Goal: Information Seeking & Learning: Find specific fact

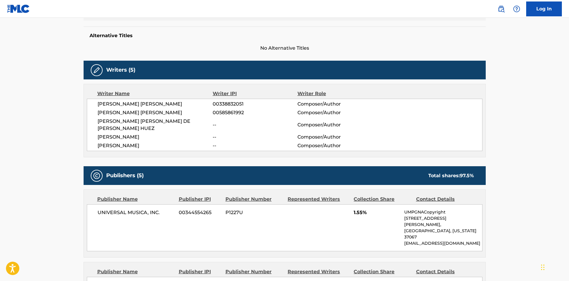
click at [111, 40] on div "Alternative Titles No Alternative Titles" at bounding box center [285, 38] width 402 height 25
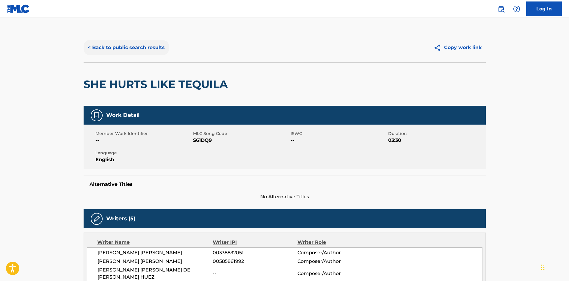
click at [111, 46] on button "< Back to public search results" at bounding box center [126, 47] width 85 height 15
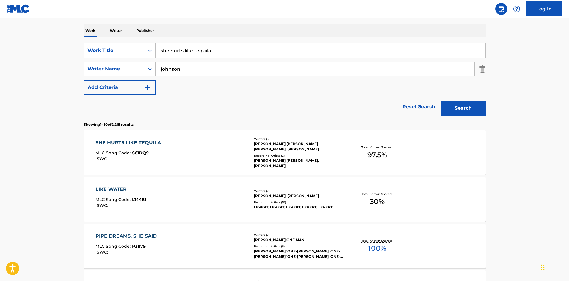
drag, startPoint x: 163, startPoint y: 48, endPoint x: 292, endPoint y: 55, distance: 129.4
click at [143, 48] on div "SearchWithCriteria4060617e-5c12-42ed-ad96-1d0c7a1dbea4 Work Title she hurts lik…" at bounding box center [285, 50] width 402 height 15
type input "middle of it"
type input "[PERSON_NAME]"
click at [441, 101] on button "Search" at bounding box center [463, 108] width 45 height 15
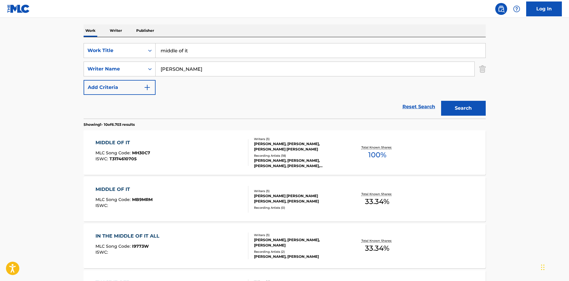
click at [194, 149] on div "MIDDLE OF IT MLC Song Code : MH30C7 ISWC : T3174610705" at bounding box center [172, 152] width 153 height 27
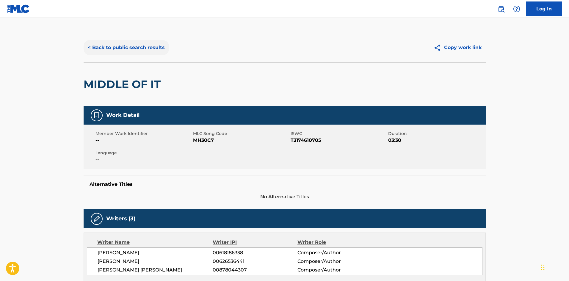
click at [112, 50] on button "< Back to public search results" at bounding box center [126, 47] width 85 height 15
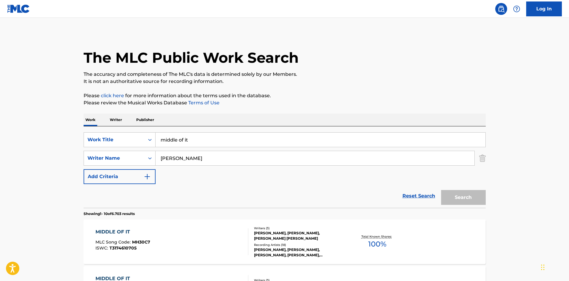
scroll to position [89, 0]
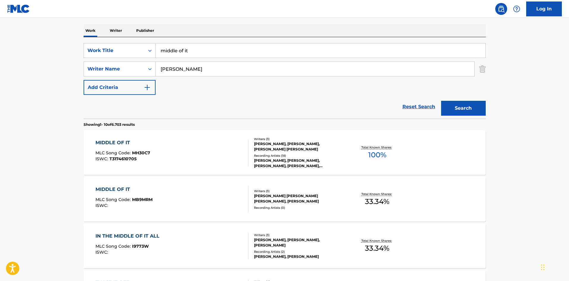
drag, startPoint x: 217, startPoint y: 55, endPoint x: 166, endPoint y: 57, distance: 51.2
click at [164, 55] on input "middle of it" at bounding box center [321, 50] width 330 height 14
type input "m"
type input "one to [PERSON_NAME]"
click at [441, 101] on button "Search" at bounding box center [463, 108] width 45 height 15
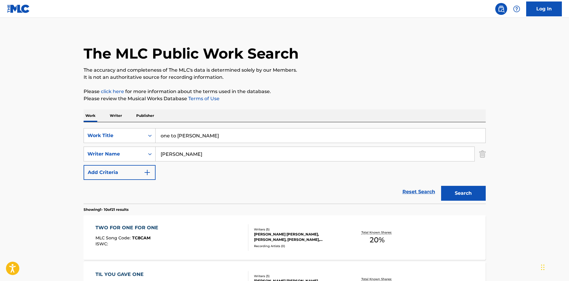
scroll to position [0, 0]
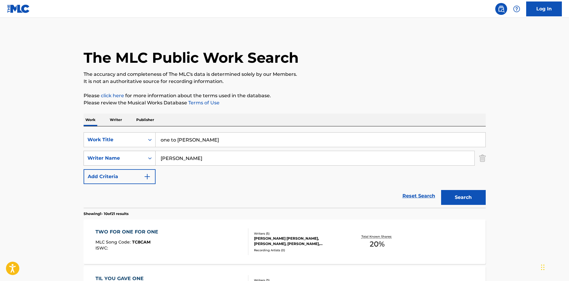
click at [140, 154] on div "SearchWithCriteria397315ac-edc2-4912-8d58-8314478a0d4c Writer Name [PERSON_NAME]" at bounding box center [285, 158] width 402 height 15
type input "green"
click at [441, 190] on button "Search" at bounding box center [463, 197] width 45 height 15
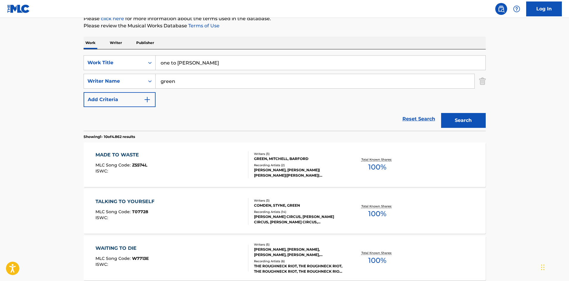
scroll to position [89, 0]
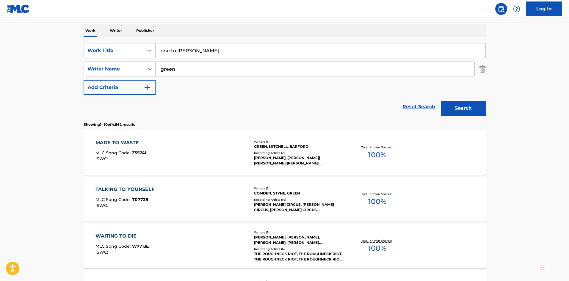
drag, startPoint x: 209, startPoint y: 52, endPoint x: 162, endPoint y: 50, distance: 46.8
click at [162, 50] on input "one to [PERSON_NAME]" at bounding box center [321, 50] width 330 height 14
type input "o"
type input "torn"
click at [441, 101] on button "Search" at bounding box center [463, 108] width 45 height 15
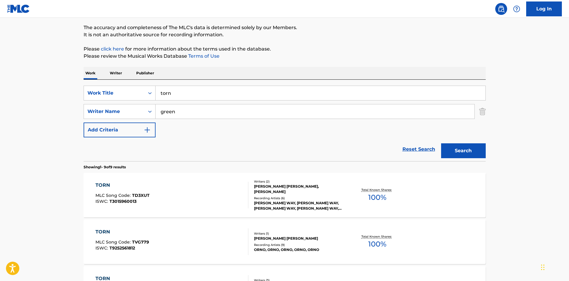
scroll to position [119, 0]
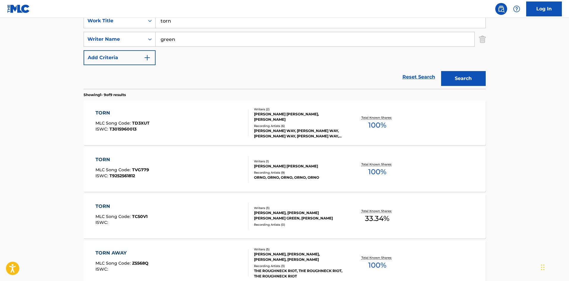
click at [170, 129] on div "TORN MLC Song Code : TD3XUT ISWC : T3015960013" at bounding box center [172, 122] width 153 height 27
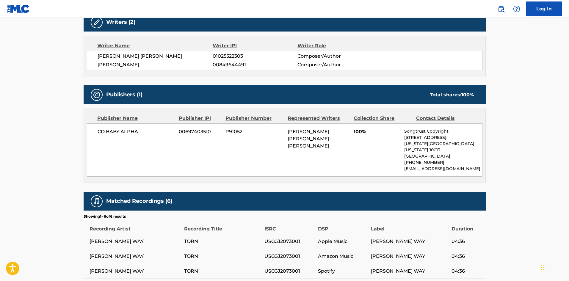
scroll to position [208, 0]
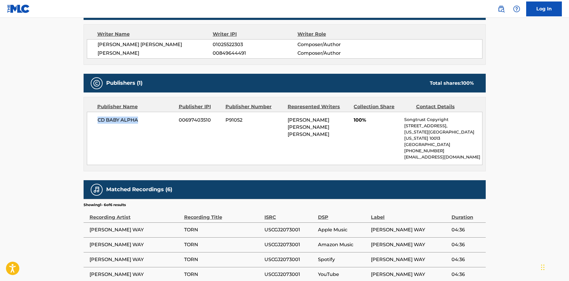
drag, startPoint x: 109, startPoint y: 121, endPoint x: 137, endPoint y: 123, distance: 28.6
click at [137, 123] on div "CD BABY ALPHA 00697403510 P91052 [PERSON_NAME] [PERSON_NAME] [PERSON_NAME] 100%…" at bounding box center [285, 138] width 396 height 53
click at [165, 140] on div "CD BABY ALPHA 00697403510 P91052 [PERSON_NAME] [PERSON_NAME] [PERSON_NAME] 100%…" at bounding box center [285, 138] width 396 height 53
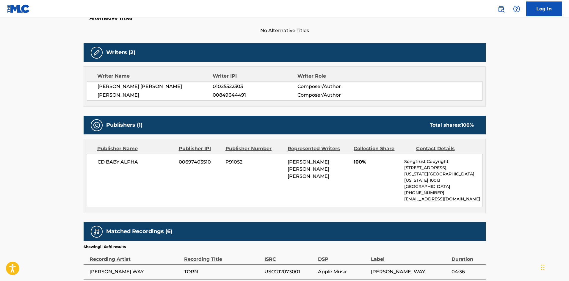
scroll to position [89, 0]
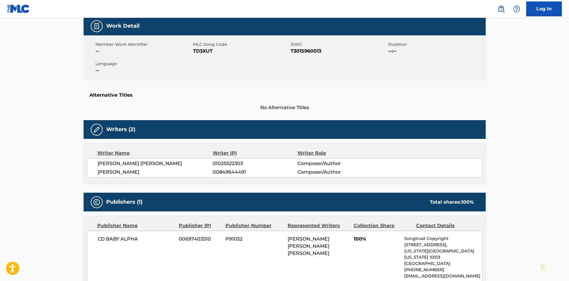
drag, startPoint x: 37, startPoint y: 108, endPoint x: 47, endPoint y: 124, distance: 19.3
click at [37, 108] on main "< Back to public search results Copy work link TORN Work Detail Member Work Ide…" at bounding box center [284, 184] width 569 height 511
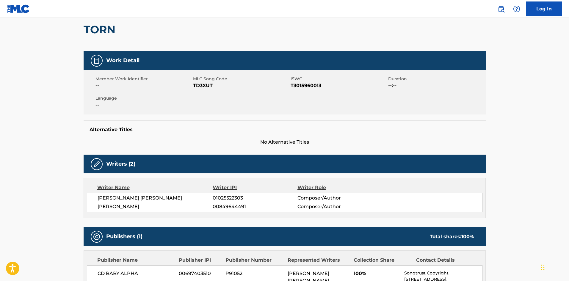
scroll to position [0, 0]
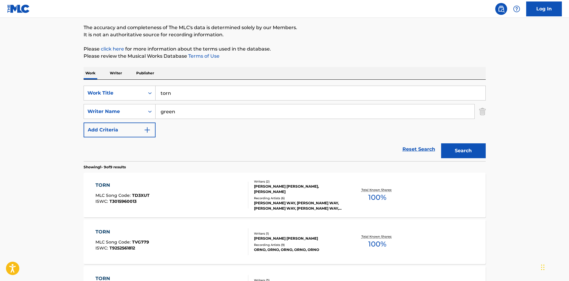
scroll to position [30, 0]
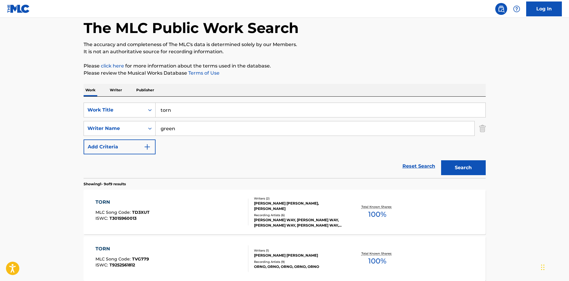
drag, startPoint x: 191, startPoint y: 130, endPoint x: 161, endPoint y: 132, distance: 30.1
click at [161, 132] on input "green" at bounding box center [315, 128] width 319 height 14
type input "[PERSON_NAME]"
click at [441, 160] on button "Search" at bounding box center [463, 167] width 45 height 15
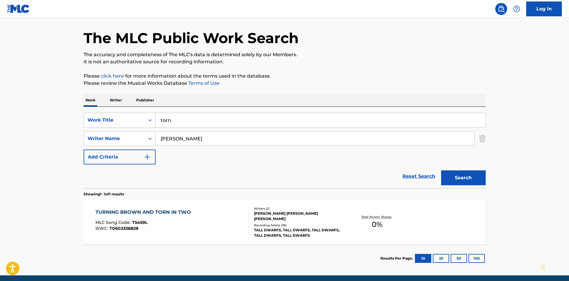
scroll to position [43, 0]
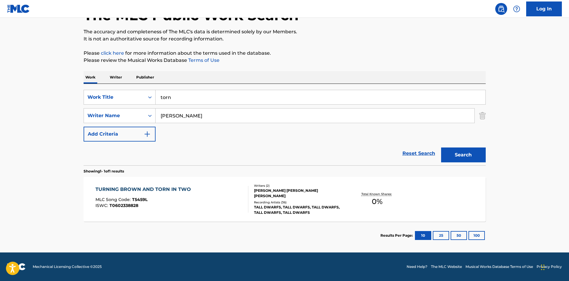
drag, startPoint x: 152, startPoint y: 95, endPoint x: 181, endPoint y: 103, distance: 29.5
click at [149, 96] on div "SearchWithCriteria4060617e-5c12-42ed-ad96-1d0c7a1dbea4 Work Title torn" at bounding box center [285, 97] width 402 height 15
click at [201, 100] on input "rather be gr" at bounding box center [321, 97] width 330 height 14
drag, startPoint x: 210, startPoint y: 100, endPoint x: 156, endPoint y: 103, distance: 53.9
click at [156, 103] on input "rather be gr" at bounding box center [321, 97] width 330 height 14
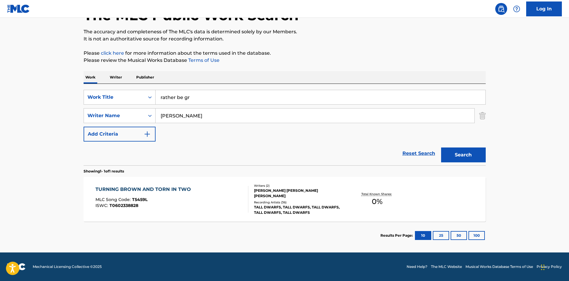
click at [204, 99] on input "rather be gr" at bounding box center [321, 97] width 330 height 14
type input "rather be"
click at [207, 118] on input "[PERSON_NAME]" at bounding box center [315, 116] width 319 height 14
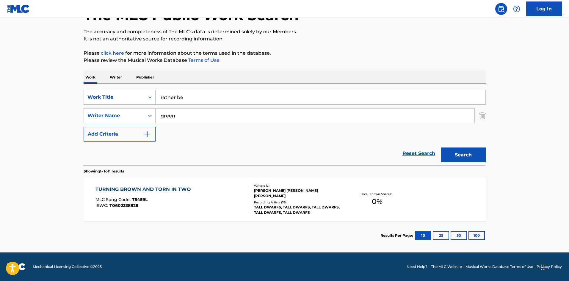
type input "green"
drag, startPoint x: 195, startPoint y: 102, endPoint x: 150, endPoint y: 100, distance: 45.9
click at [151, 100] on div "SearchWithCriteria4060617e-5c12-42ed-ad96-1d0c7a1dbea4 Work Title rather be" at bounding box center [285, 97] width 402 height 15
type input "change my mind"
click at [441, 148] on button "Search" at bounding box center [463, 155] width 45 height 15
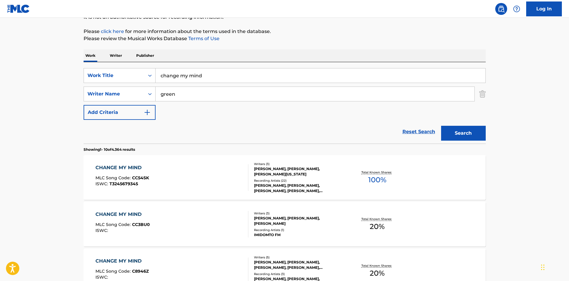
scroll to position [89, 0]
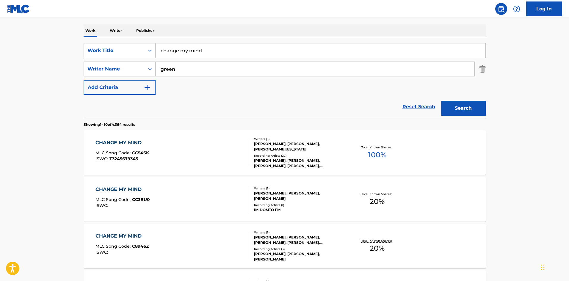
click at [209, 154] on div "CHANGE MY MIND MLC Song Code : CC54SK ISWC : T3245679345" at bounding box center [172, 152] width 153 height 27
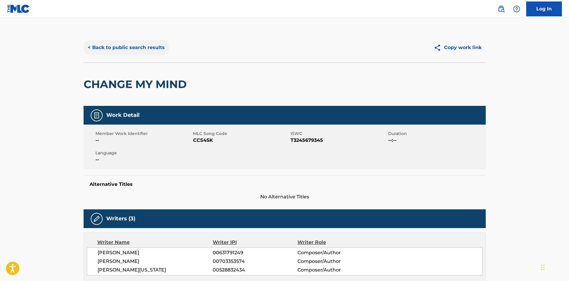
click at [117, 50] on button "< Back to public search results" at bounding box center [126, 47] width 85 height 15
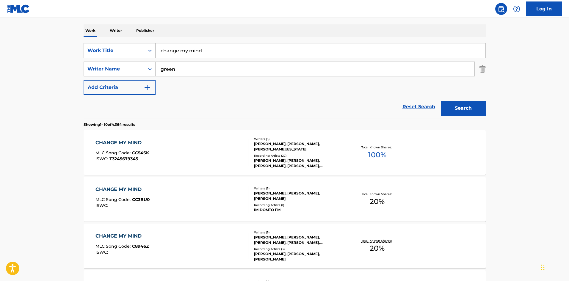
drag, startPoint x: 206, startPoint y: 48, endPoint x: 147, endPoint y: 52, distance: 58.8
click at [147, 52] on div "SearchWithCriteria4060617e-5c12-42ed-ad96-1d0c7a1dbea4 Work Title change my mind" at bounding box center [285, 50] width 402 height 15
type input "all summer"
drag, startPoint x: 194, startPoint y: 68, endPoint x: 167, endPoint y: 77, distance: 28.8
click at [144, 72] on div "SearchWithCriteria397315ac-edc2-4912-8d58-8314478a0d4c Writer Name green" at bounding box center [285, 69] width 402 height 15
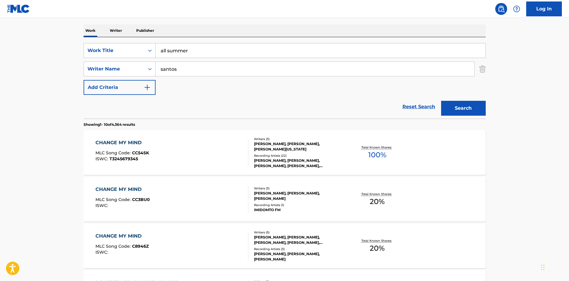
type input "santos"
click at [441, 101] on button "Search" at bounding box center [463, 108] width 45 height 15
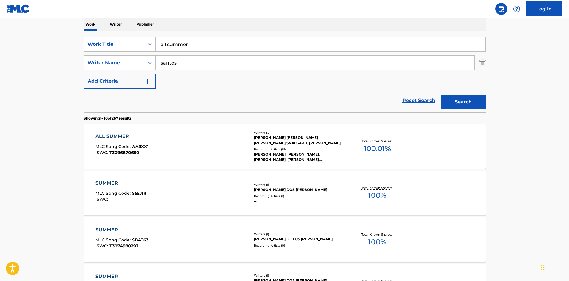
scroll to position [119, 0]
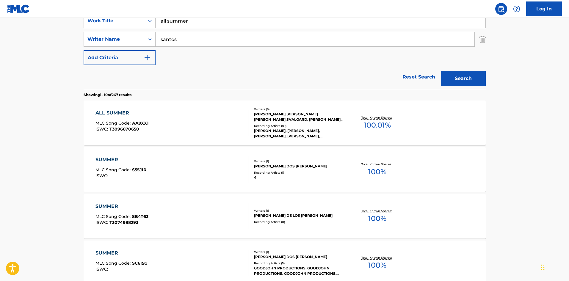
click at [197, 109] on div "ALL SUMMER MLC Song Code : AA9XX1 ISWC : T3096670650 Writers ( 6 ) [PERSON_NAME…" at bounding box center [285, 123] width 402 height 45
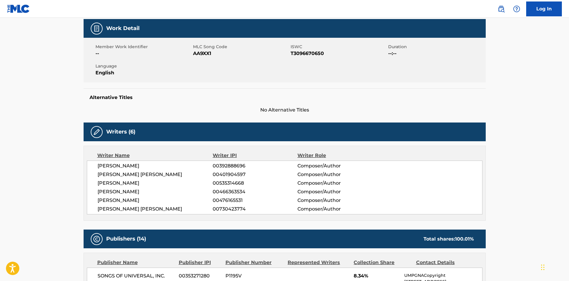
scroll to position [119, 0]
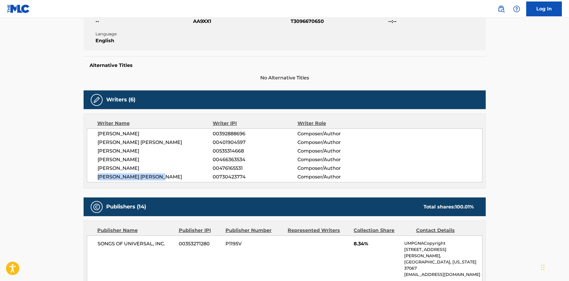
drag, startPoint x: 130, startPoint y: 175, endPoint x: 161, endPoint y: 173, distance: 30.7
click at [163, 173] on div "[PERSON_NAME] 00392888696 Composer/Author [PERSON_NAME] [PERSON_NAME] 004019045…" at bounding box center [285, 156] width 396 height 54
drag, startPoint x: 115, startPoint y: 166, endPoint x: 154, endPoint y: 161, distance: 39.3
click at [160, 162] on div "[PERSON_NAME] 00392888696 Composer/Author [PERSON_NAME] [PERSON_NAME] 004019045…" at bounding box center [285, 156] width 396 height 54
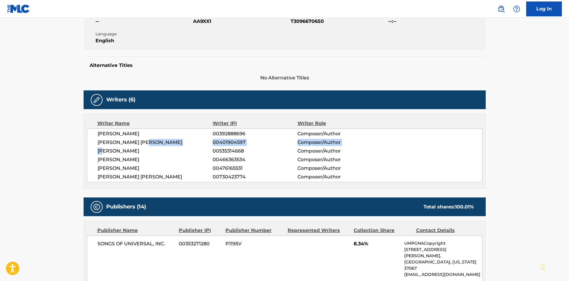
drag, startPoint x: 104, startPoint y: 151, endPoint x: 109, endPoint y: 137, distance: 15.5
click at [154, 144] on div "[PERSON_NAME] 00392888696 Composer/Author [PERSON_NAME] [PERSON_NAME] 004019045…" at bounding box center [285, 156] width 396 height 54
drag, startPoint x: 109, startPoint y: 137, endPoint x: 173, endPoint y: 143, distance: 64.2
click at [168, 137] on span "[PERSON_NAME]" at bounding box center [155, 133] width 115 height 7
click at [190, 163] on span "[PERSON_NAME]" at bounding box center [155, 159] width 115 height 7
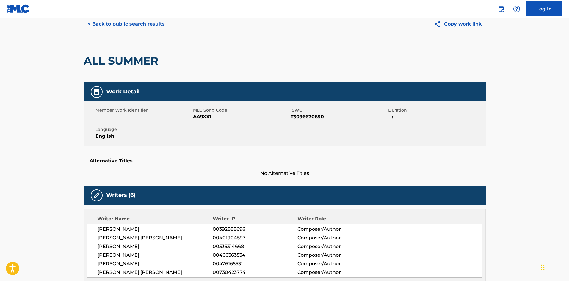
scroll to position [0, 0]
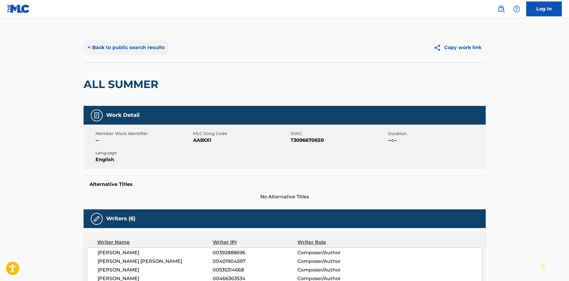
click at [108, 48] on button "< Back to public search results" at bounding box center [126, 47] width 85 height 15
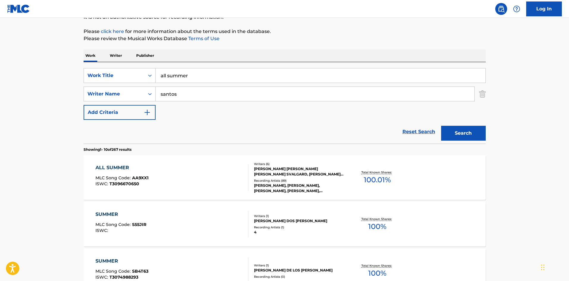
scroll to position [60, 0]
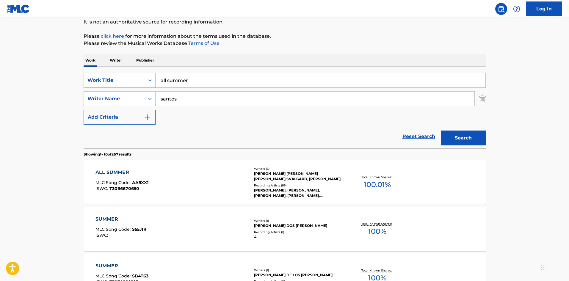
drag, startPoint x: 172, startPoint y: 76, endPoint x: 155, endPoint y: 79, distance: 17.5
click at [155, 79] on div "SearchWithCriteria4060617e-5c12-42ed-ad96-1d0c7a1dbea4 Work Title all summer" at bounding box center [285, 80] width 402 height 15
type input "r"
type input "i beat loneliness"
type input "rossdale"
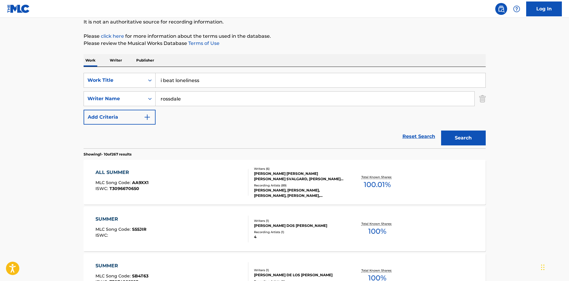
click at [441, 131] on button "Search" at bounding box center [463, 138] width 45 height 15
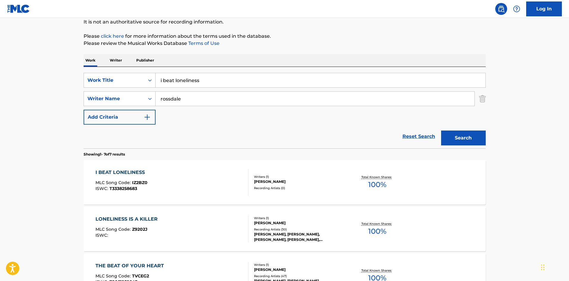
click at [206, 183] on div "I BEAT LONELINESS MLC Song Code : IZ2BZ0 ISWC : T3338258683" at bounding box center [172, 182] width 153 height 27
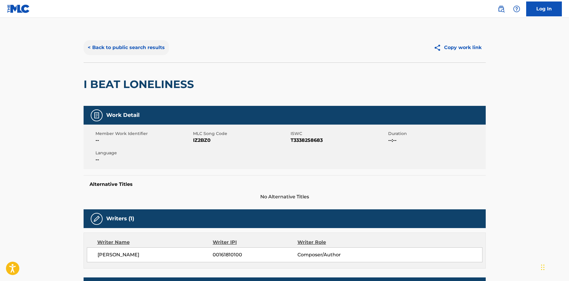
click at [128, 52] on button "< Back to public search results" at bounding box center [126, 47] width 85 height 15
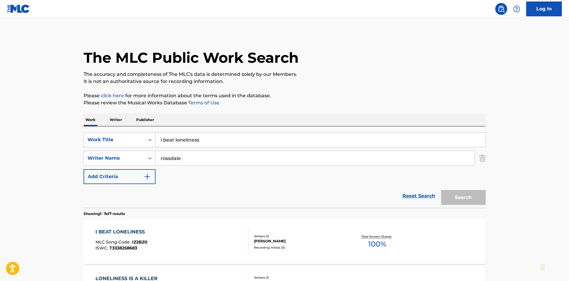
scroll to position [60, 0]
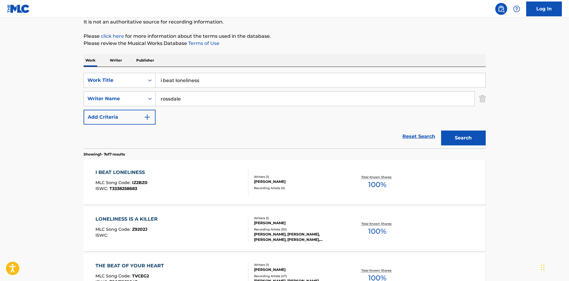
drag, startPoint x: 182, startPoint y: 87, endPoint x: 139, endPoint y: 89, distance: 42.9
click at [139, 88] on div "SearchWithCriteria4060617e-5c12-42ed-ad96-1d0c7a1dbea4 Work Title i beat loneli…" at bounding box center [285, 99] width 402 height 52
type input "regret"
drag, startPoint x: 182, startPoint y: 97, endPoint x: 165, endPoint y: 104, distance: 19.0
click at [159, 101] on input "rossdale" at bounding box center [315, 99] width 319 height 14
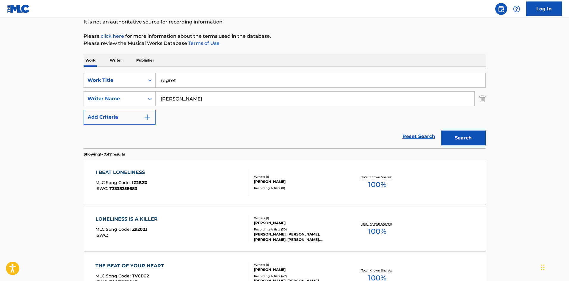
type input "[PERSON_NAME]"
click at [441, 131] on button "Search" at bounding box center [463, 138] width 45 height 15
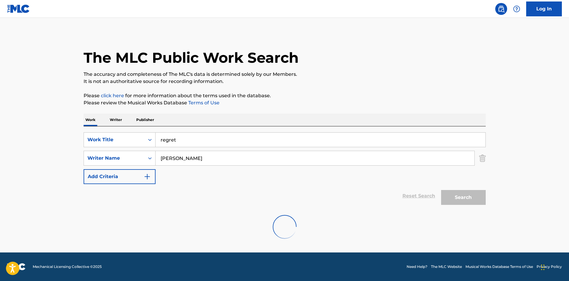
scroll to position [0, 0]
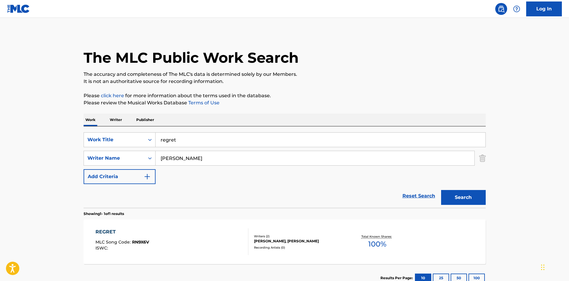
click at [167, 253] on div "REGRET MLC Song Code : RN9X6V ISWC :" at bounding box center [172, 242] width 153 height 27
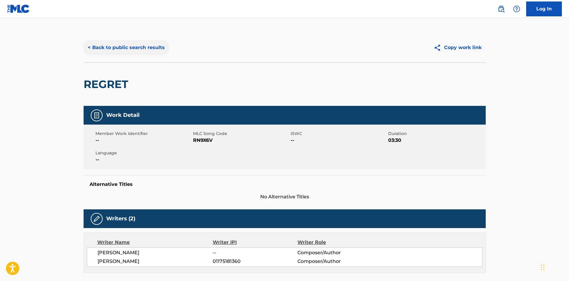
click at [102, 45] on button "< Back to public search results" at bounding box center [126, 47] width 85 height 15
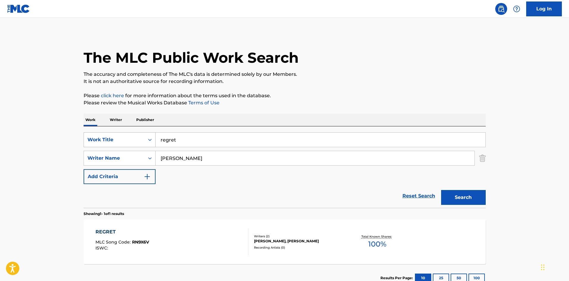
drag, startPoint x: 209, startPoint y: 144, endPoint x: 150, endPoint y: 139, distance: 58.6
click at [138, 136] on div "SearchWithCriteria4060617e-5c12-42ed-ad96-1d0c7a1dbea4 Work Title regret" at bounding box center [285, 139] width 402 height 15
type input "[DEMOGRAPHIC_DATA] went crazy"
type input "b"
type input "[PERSON_NAME]"
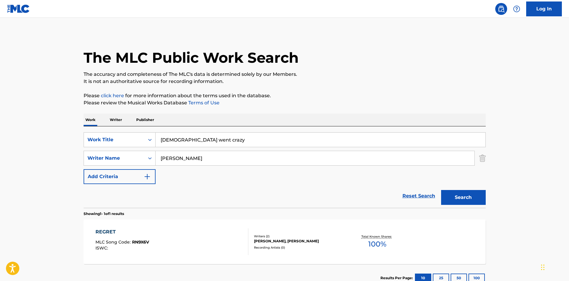
click at [441, 190] on button "Search" at bounding box center [463, 197] width 45 height 15
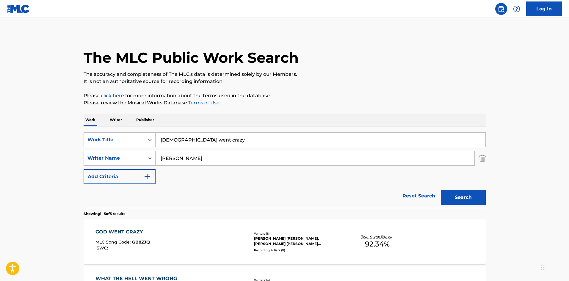
click at [199, 245] on div "GOD WENT CRAZY MLC Song Code : GB8ZJQ ISWC :" at bounding box center [172, 242] width 153 height 27
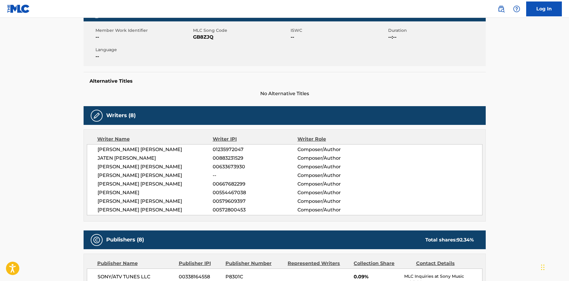
scroll to position [119, 0]
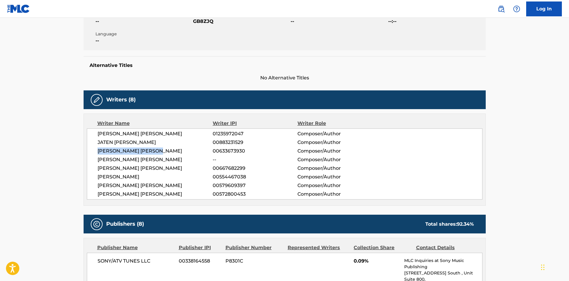
drag, startPoint x: 158, startPoint y: 151, endPoint x: 122, endPoint y: 164, distance: 38.3
click at [88, 153] on div "[PERSON_NAME] [PERSON_NAME] 01235972047 Composer/Author [PERSON_NAME] 008832315…" at bounding box center [285, 164] width 396 height 71
click at [172, 173] on span "[PERSON_NAME]" at bounding box center [155, 176] width 115 height 7
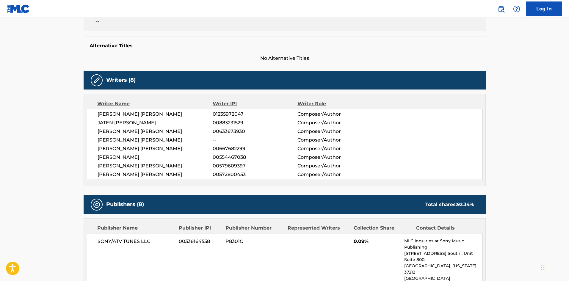
scroll to position [149, 0]
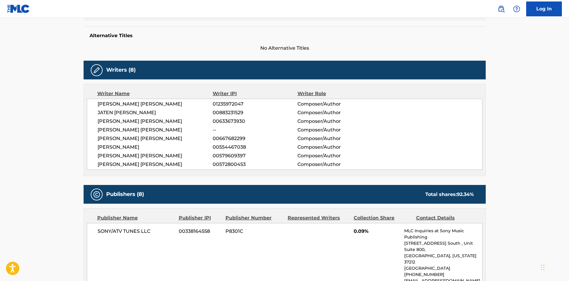
drag, startPoint x: 175, startPoint y: 162, endPoint x: 198, endPoint y: 170, distance: 24.8
click at [202, 171] on div "Writer Name Writer IPI Writer Role [PERSON_NAME] [PERSON_NAME] 01235972047 Comp…" at bounding box center [285, 130] width 402 height 92
click at [180, 150] on span "[PERSON_NAME]" at bounding box center [155, 147] width 115 height 7
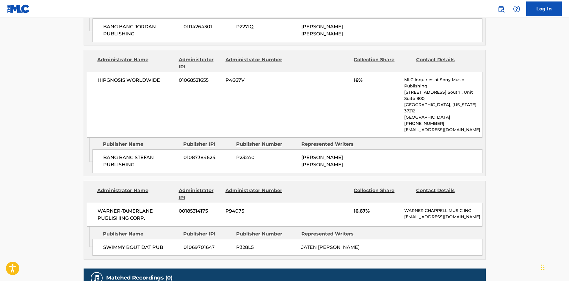
scroll to position [982, 0]
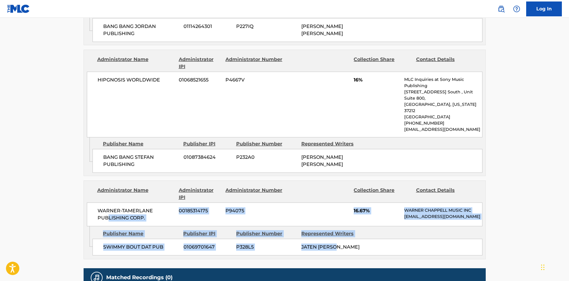
drag, startPoint x: 374, startPoint y: 183, endPoint x: 94, endPoint y: 153, distance: 282.0
click at [107, 181] on div "Administrator Name Administrator IPI Administrator Number Collection Share Cont…" at bounding box center [285, 220] width 402 height 79
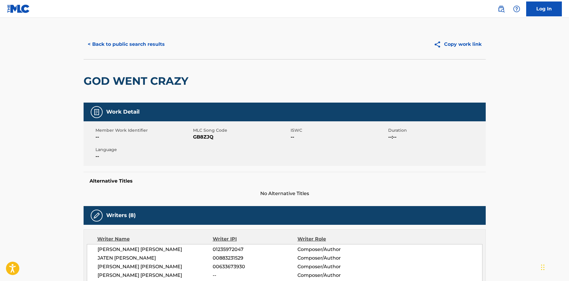
scroll to position [0, 0]
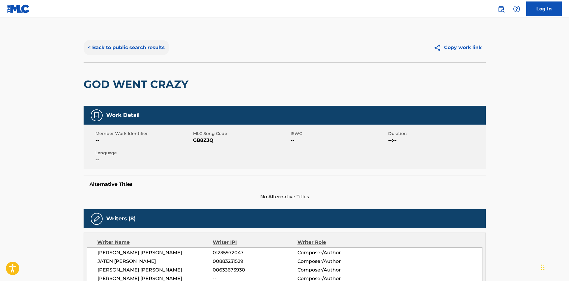
click at [117, 53] on button "< Back to public search results" at bounding box center [126, 47] width 85 height 15
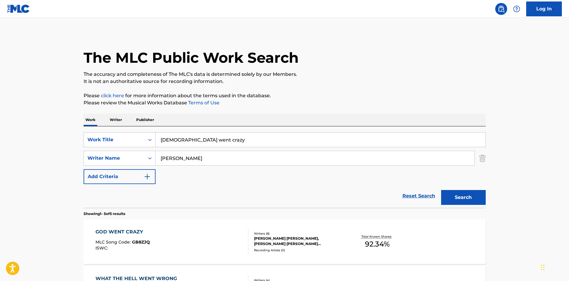
drag, startPoint x: 213, startPoint y: 143, endPoint x: 162, endPoint y: 135, distance: 51.4
click at [166, 136] on input "[DEMOGRAPHIC_DATA] went crazy" at bounding box center [321, 140] width 330 height 14
type input "g"
type input "irish goodbye"
type input "[PERSON_NAME]"
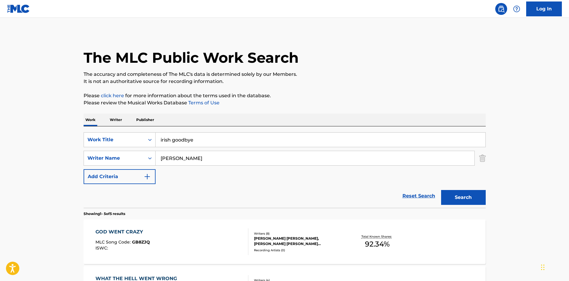
click at [441, 190] on button "Search" at bounding box center [463, 197] width 45 height 15
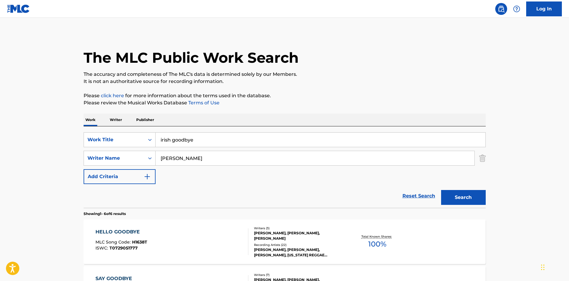
click at [241, 201] on div "Reset Search Search" at bounding box center [285, 196] width 402 height 24
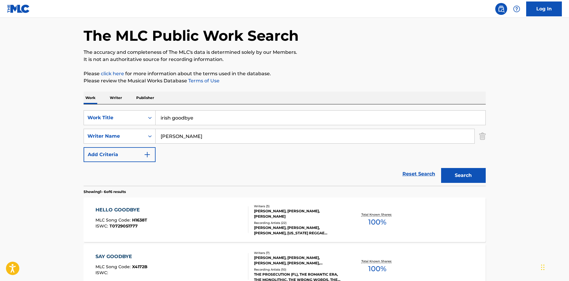
scroll to position [60, 0]
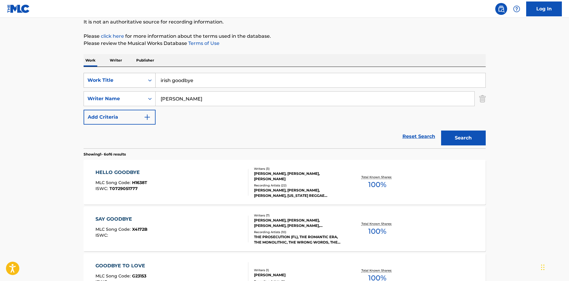
drag, startPoint x: 216, startPoint y: 84, endPoint x: 131, endPoint y: 77, distance: 85.7
click at [132, 78] on div "SearchWithCriteria4060617e-5c12-42ed-ad96-1d0c7a1dbea4 Work Title irish goodbye" at bounding box center [285, 80] width 402 height 15
click at [441, 131] on button "Search" at bounding box center [463, 138] width 45 height 15
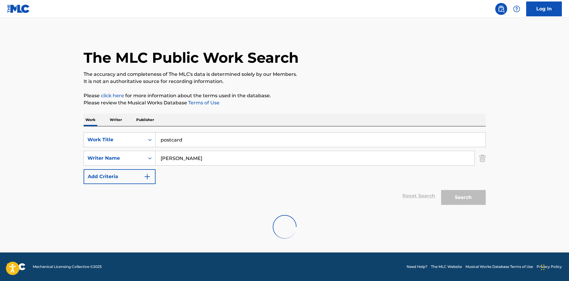
scroll to position [0, 0]
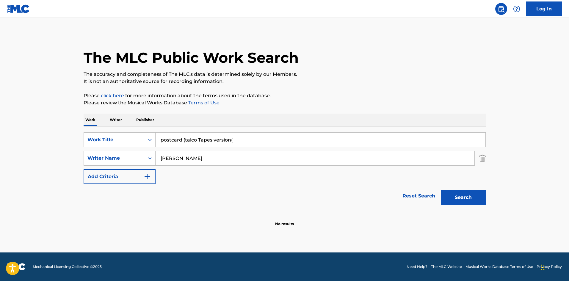
click at [441, 190] on button "Search" at bounding box center [463, 197] width 45 height 15
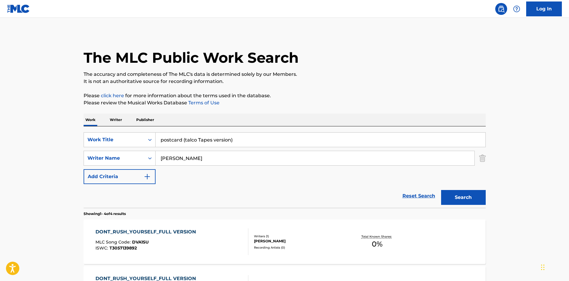
click at [441, 190] on button "Search" at bounding box center [463, 197] width 45 height 15
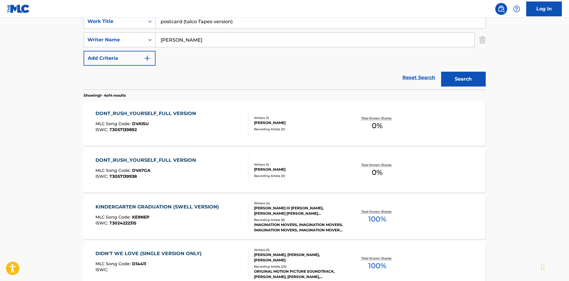
scroll to position [119, 0]
drag, startPoint x: 248, startPoint y: 18, endPoint x: 139, endPoint y: 20, distance: 109.2
click at [139, 20] on div "SearchWithCriteria4060617e-5c12-42ed-ad96-1d0c7a1dbea4 Work Title postcard (tal…" at bounding box center [285, 20] width 402 height 15
click at [441, 71] on button "Search" at bounding box center [463, 78] width 45 height 15
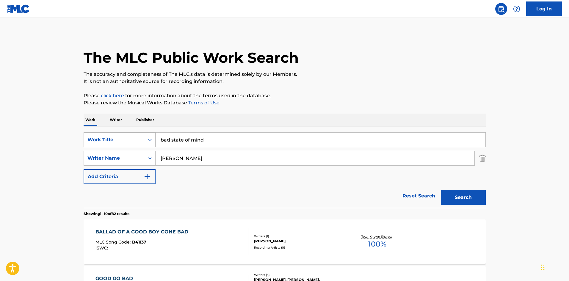
type input "bad state of mind"
click at [441, 190] on button "Search" at bounding box center [463, 197] width 45 height 15
drag, startPoint x: 199, startPoint y: 158, endPoint x: 143, endPoint y: 162, distance: 55.5
click at [144, 162] on div "SearchWithCriteria397315ac-edc2-4912-8d58-8314478a0d4c Writer Name [PERSON_NAME]" at bounding box center [285, 158] width 402 height 15
click at [186, 163] on input "[PERSON_NAME]" at bounding box center [315, 158] width 319 height 14
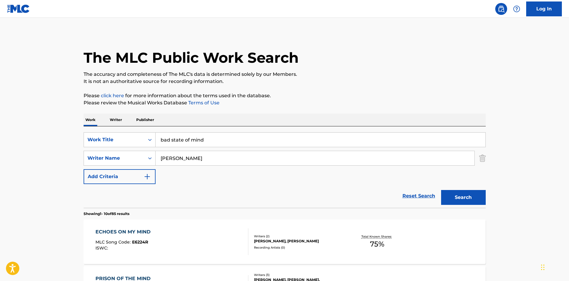
click at [186, 163] on input "[PERSON_NAME]" at bounding box center [315, 158] width 319 height 14
type input "[PERSON_NAME]"
click at [441, 190] on button "Search" at bounding box center [463, 197] width 45 height 15
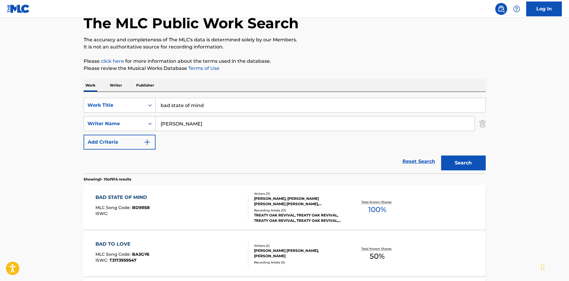
scroll to position [89, 0]
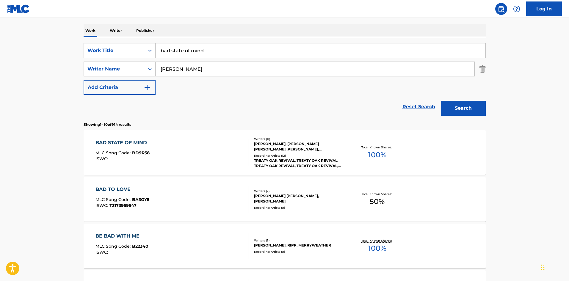
click at [204, 157] on div "BAD STATE OF MIND MLC Song Code : BD9R58 ISWC :" at bounding box center [172, 152] width 153 height 27
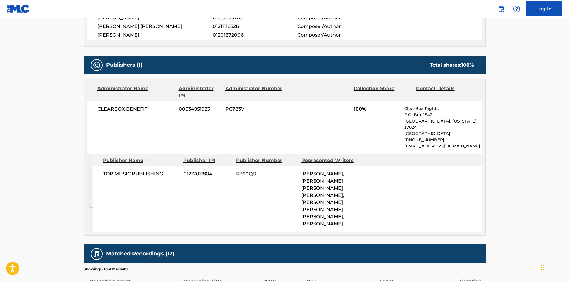
scroll to position [327, 0]
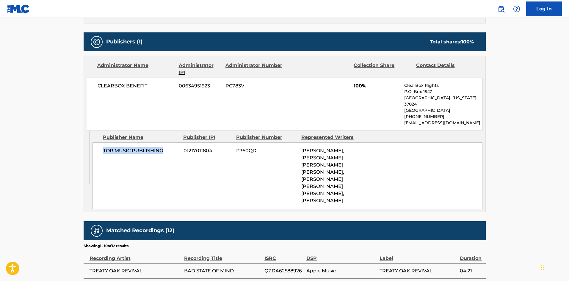
drag, startPoint x: 103, startPoint y: 146, endPoint x: 174, endPoint y: 146, distance: 71.1
click at [174, 147] on span "TOR MUSIC PUBLISHING" at bounding box center [141, 150] width 76 height 7
click at [178, 167] on div "TOR MUSIC PUBLISHING 01217011804 P360QD [PERSON_NAME], [PERSON_NAME] [PERSON_NA…" at bounding box center [288, 176] width 390 height 67
click at [111, 110] on div "CLEARBOX BENEFIT 00634951923 PC783V 100% ClearBox Rights P.O. [GEOGRAPHIC_DATA]…" at bounding box center [285, 104] width 396 height 53
drag, startPoint x: 94, startPoint y: 85, endPoint x: 149, endPoint y: 86, distance: 54.8
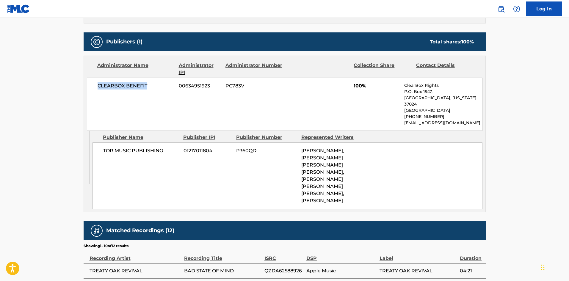
click at [149, 86] on div "CLEARBOX BENEFIT 00634951923 PC783V 100% ClearBox Rights P.O. [GEOGRAPHIC_DATA]…" at bounding box center [285, 104] width 396 height 53
click at [151, 100] on div "CLEARBOX BENEFIT 00634951923 PC783V 100% ClearBox Rights P.O. [GEOGRAPHIC_DATA]…" at bounding box center [285, 104] width 396 height 53
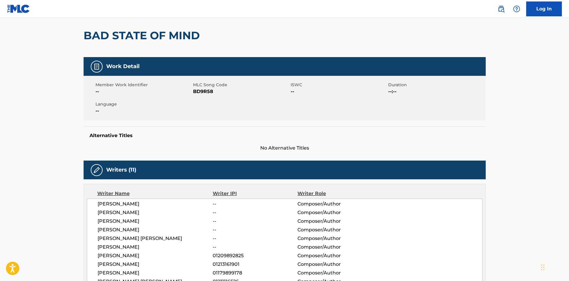
scroll to position [0, 0]
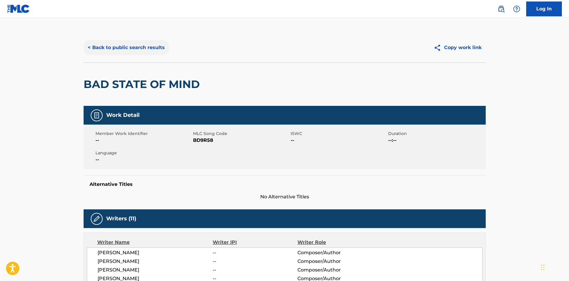
click at [100, 54] on button "< Back to public search results" at bounding box center [126, 47] width 85 height 15
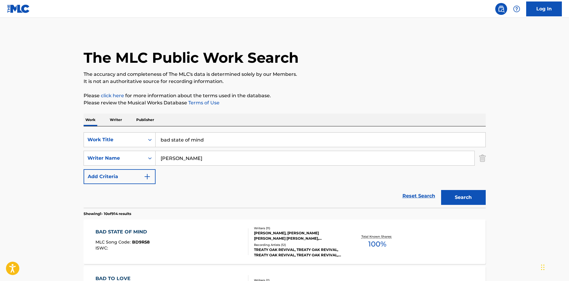
scroll to position [89, 0]
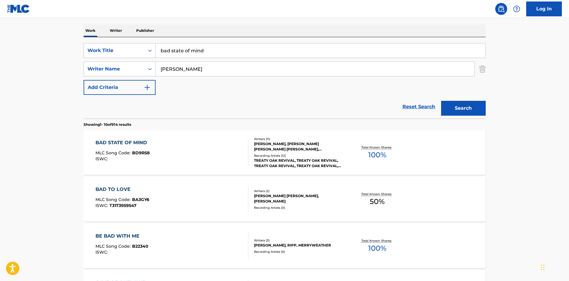
drag, startPoint x: 229, startPoint y: 46, endPoint x: 243, endPoint y: 65, distance: 23.6
click at [130, 54] on div "SearchWithCriteria4060617e-5c12-42ed-ad96-1d0c7a1dbea4 Work Title bad state of …" at bounding box center [285, 50] width 402 height 15
type input "lonely mountain town"
type input "[PERSON_NAME]"
click at [441, 101] on button "Search" at bounding box center [463, 108] width 45 height 15
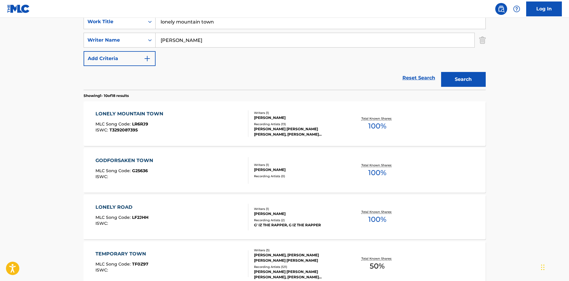
scroll to position [119, 0]
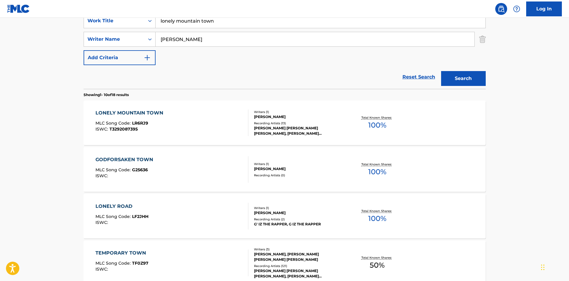
click at [187, 109] on div "LONELY MOUNTAIN TOWN MLC Song Code : LR6RJ9 ISWC : T3292087395 Writers ( 1 ) [P…" at bounding box center [285, 123] width 402 height 45
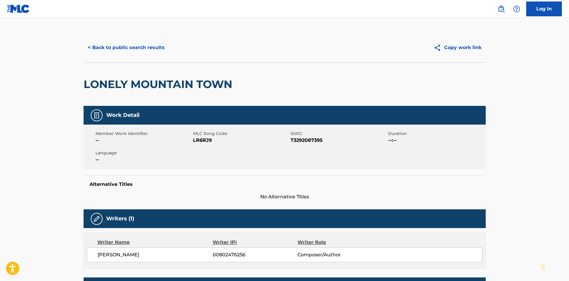
click at [114, 55] on div "< Back to public search results Copy work link" at bounding box center [285, 48] width 402 height 30
click at [116, 50] on button "< Back to public search results" at bounding box center [126, 47] width 85 height 15
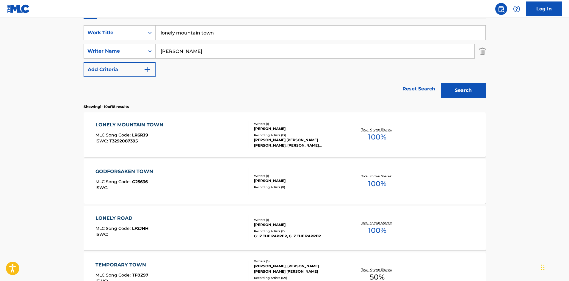
scroll to position [60, 0]
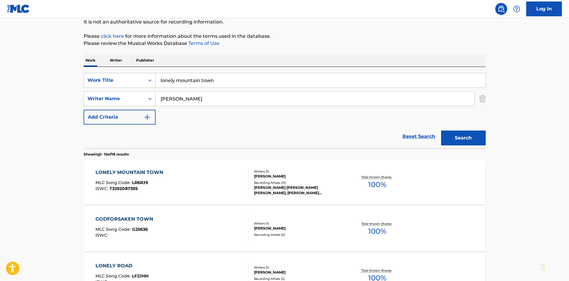
drag, startPoint x: 230, startPoint y: 85, endPoint x: 155, endPoint y: 80, distance: 74.6
click at [149, 79] on div "SearchWithCriteria4060617e-5c12-42ed-ad96-1d0c7a1dbea4 Work Title lonely mounta…" at bounding box center [285, 80] width 402 height 15
type input "poster child"
type input "kent"
click at [441, 131] on button "Search" at bounding box center [463, 138] width 45 height 15
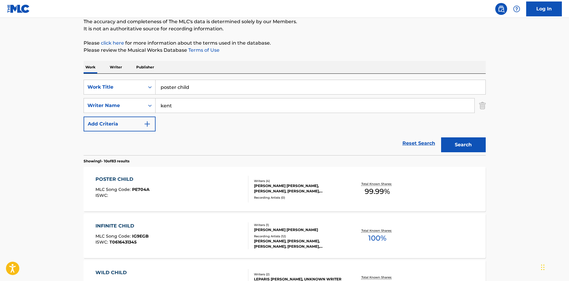
scroll to position [89, 0]
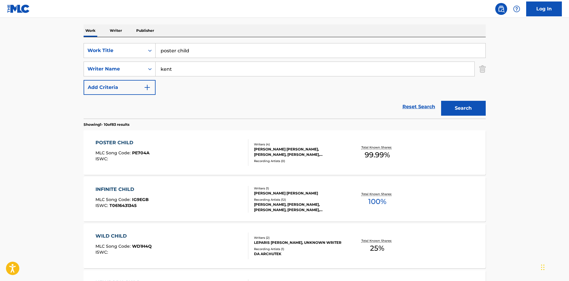
click at [161, 145] on div "POSTER CHILD MLC Song Code : PE704A ISWC :" at bounding box center [172, 152] width 153 height 27
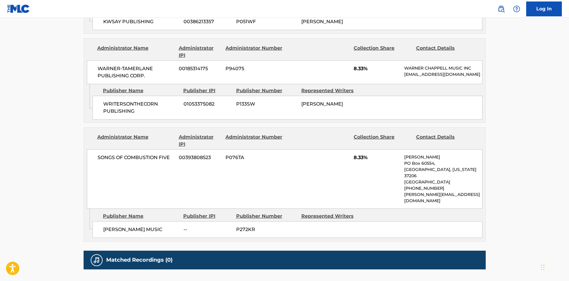
scroll to position [733, 0]
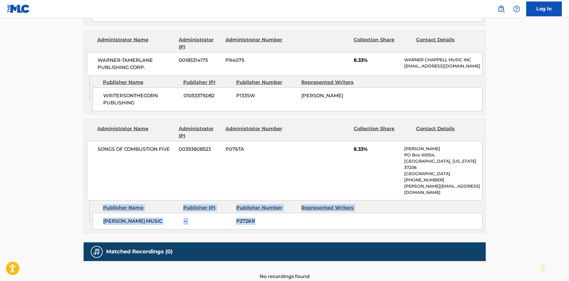
drag, startPoint x: 381, startPoint y: 182, endPoint x: 84, endPoint y: 161, distance: 298.0
click at [85, 163] on div "Administrator Name Administrator IPI Administrator Number Collection Share Cont…" at bounding box center [285, 176] width 402 height 115
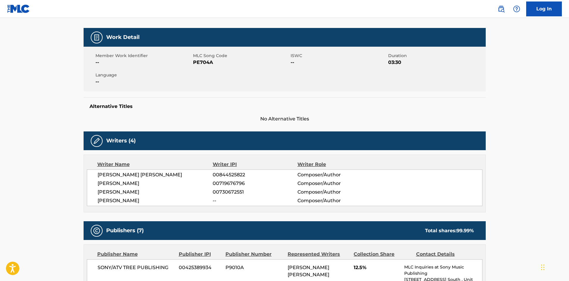
scroll to position [0, 0]
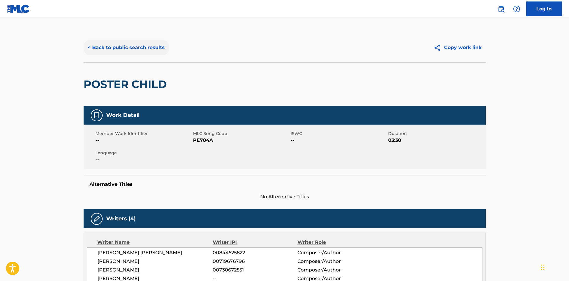
click at [118, 54] on button "< Back to public search results" at bounding box center [126, 47] width 85 height 15
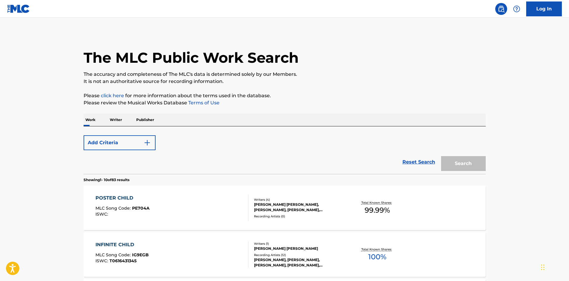
scroll to position [89, 0]
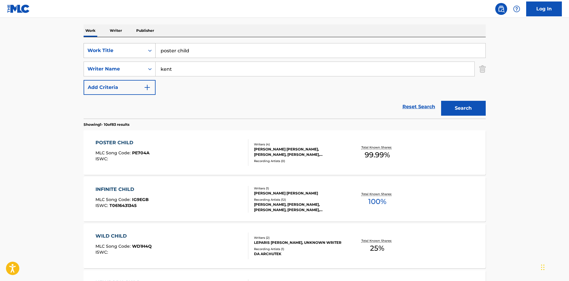
click at [144, 53] on div "SearchWithCriteria4060617e-5c12-42ed-ad96-1d0c7a1dbea4 Work Title poster child" at bounding box center [285, 50] width 402 height 15
drag, startPoint x: 177, startPoint y: 51, endPoint x: 158, endPoint y: 57, distance: 19.3
click at [159, 56] on input "poster child" at bounding box center [321, 50] width 330 height 14
type input "t"
type input "in change"
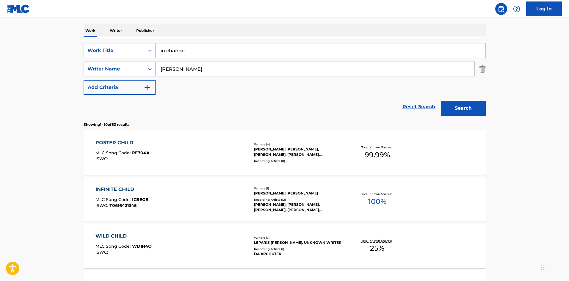
type input "[PERSON_NAME]"
click at [441, 101] on button "Search" at bounding box center [463, 108] width 45 height 15
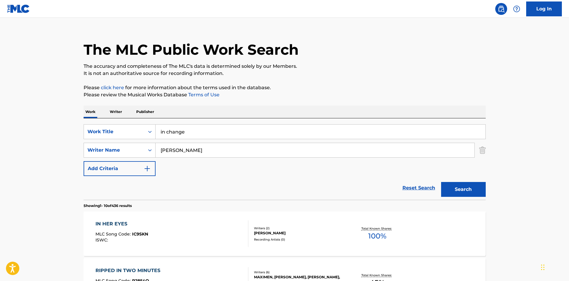
scroll to position [0, 0]
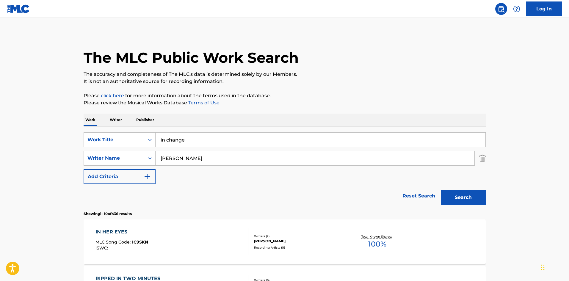
drag, startPoint x: 159, startPoint y: 133, endPoint x: 211, endPoint y: 137, distance: 51.6
click at [157, 134] on input "in change" at bounding box center [321, 140] width 330 height 14
click at [441, 190] on button "Search" at bounding box center [463, 197] width 45 height 15
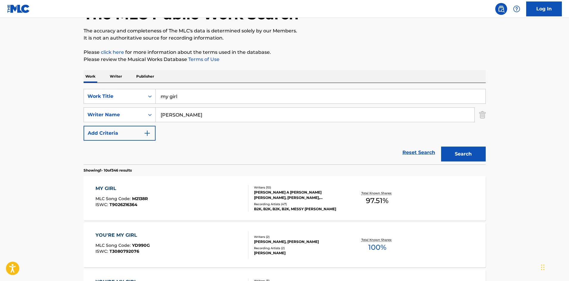
scroll to position [89, 0]
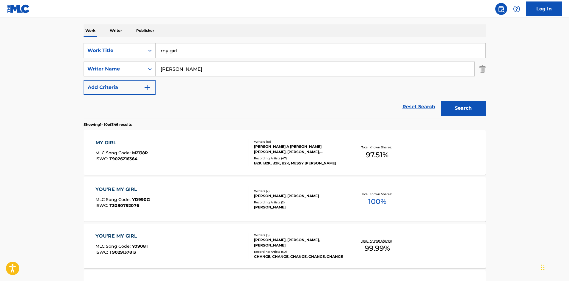
drag, startPoint x: 198, startPoint y: 51, endPoint x: 164, endPoint y: 51, distance: 34.2
click at [164, 51] on input "my girl" at bounding box center [321, 50] width 330 height 14
type input "m"
type input "cloud nine"
type input "[PERSON_NAME]"
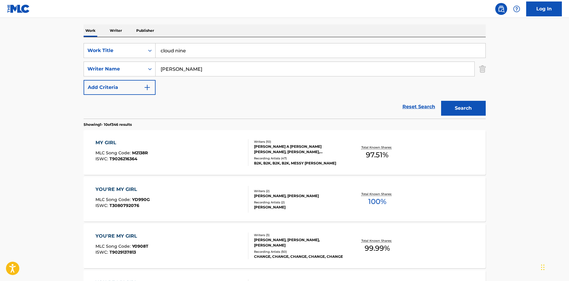
click at [441, 101] on button "Search" at bounding box center [463, 108] width 45 height 15
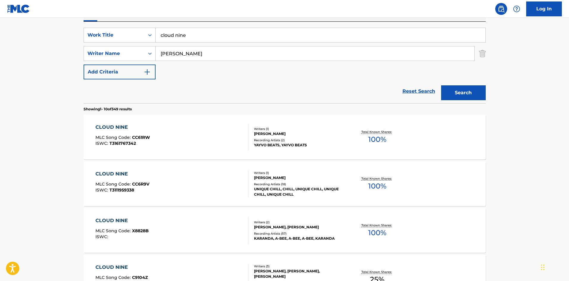
scroll to position [60, 0]
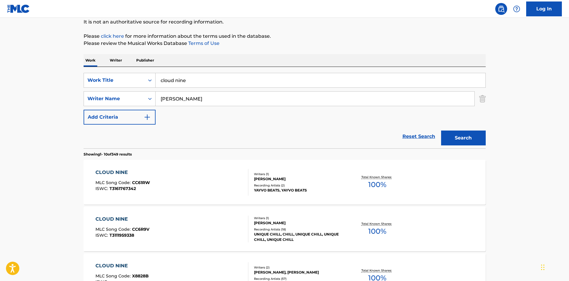
drag, startPoint x: 182, startPoint y: 73, endPoint x: 160, endPoint y: 79, distance: 22.5
click at [161, 79] on div "SearchWithCriteria4060617e-5c12-42ed-ad96-1d0c7a1dbea4 Work Title cloud nine Se…" at bounding box center [285, 108] width 402 height 82
drag, startPoint x: 203, startPoint y: 78, endPoint x: 213, endPoint y: 87, distance: 13.5
click at [163, 81] on input "cloud nine" at bounding box center [321, 80] width 330 height 14
type input "c"
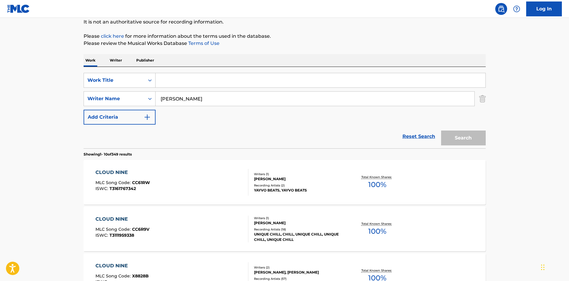
type input "u"
type input "humbling"
type input "[PERSON_NAME]"
click at [441, 131] on button "Search" at bounding box center [463, 138] width 45 height 15
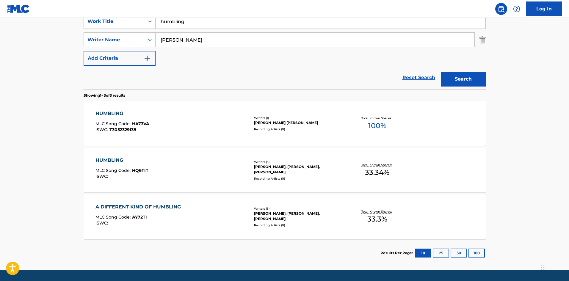
scroll to position [119, 0]
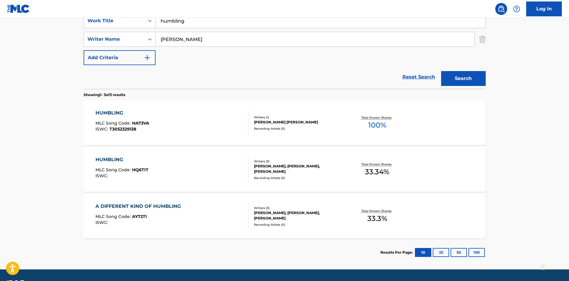
click at [223, 209] on div "A DIFFERENT KIND OF HUMBLING MLC Song Code : AY72TI ISWC :" at bounding box center [172, 216] width 153 height 27
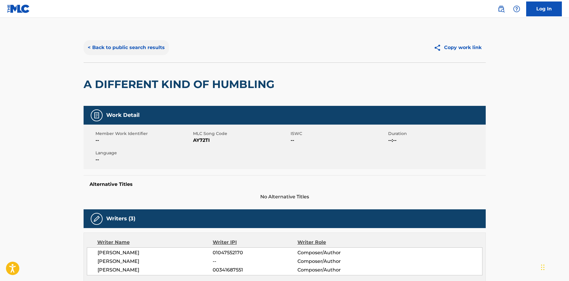
click at [111, 50] on button "< Back to public search results" at bounding box center [126, 47] width 85 height 15
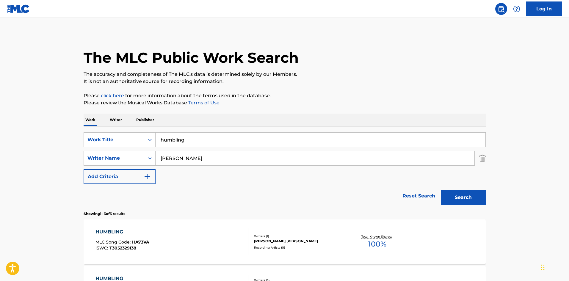
scroll to position [102, 0]
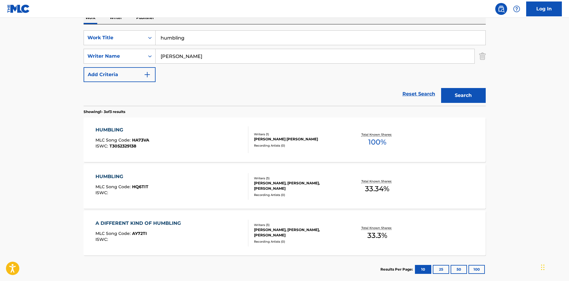
click at [189, 60] on input "[PERSON_NAME]" at bounding box center [315, 56] width 319 height 14
drag, startPoint x: 189, startPoint y: 60, endPoint x: 160, endPoint y: 62, distance: 28.9
click at [153, 60] on div "SearchWithCriteria397315ac-edc2-4912-8d58-8314478a0d4c Writer Name [PERSON_NAME]" at bounding box center [285, 56] width 402 height 15
type input "[PERSON_NAME]"
drag, startPoint x: 216, startPoint y: 38, endPoint x: 154, endPoint y: 47, distance: 62.8
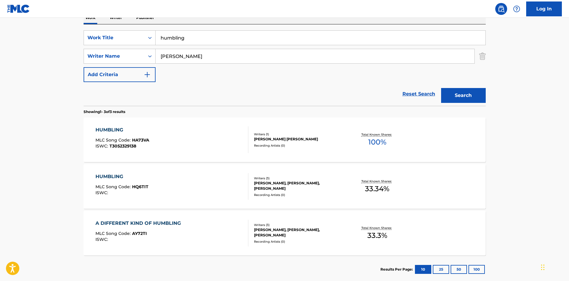
click at [147, 44] on div "SearchWithCriteria4060617e-5c12-42ed-ad96-1d0c7a1dbea4 Work Title humbling" at bounding box center [285, 37] width 402 height 15
type input "you turn"
click at [441, 88] on button "Search" at bounding box center [463, 95] width 45 height 15
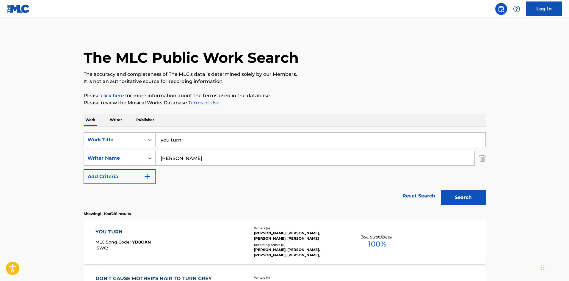
scroll to position [30, 0]
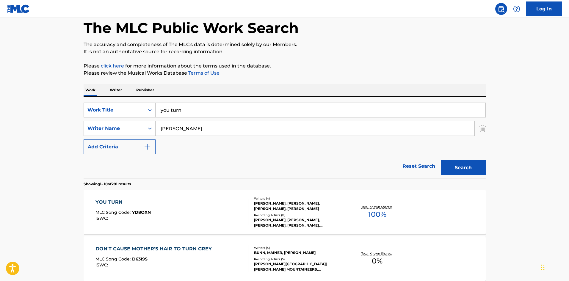
click at [198, 214] on div "YOU TURN MLC Song Code : YD8OXN ISWC :" at bounding box center [172, 212] width 153 height 27
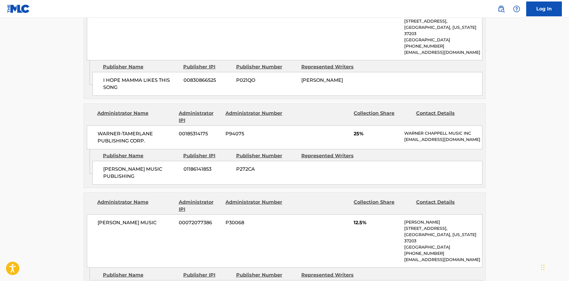
scroll to position [417, 0]
drag, startPoint x: 104, startPoint y: 159, endPoint x: 172, endPoint y: 161, distance: 68.5
click at [172, 161] on div "[PERSON_NAME] MUSIC PUBLISHING 01186141853 P272CA" at bounding box center [288, 173] width 390 height 24
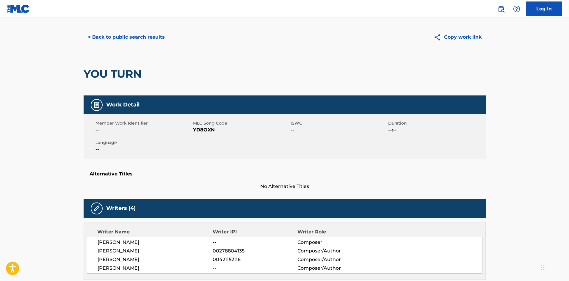
scroll to position [0, 0]
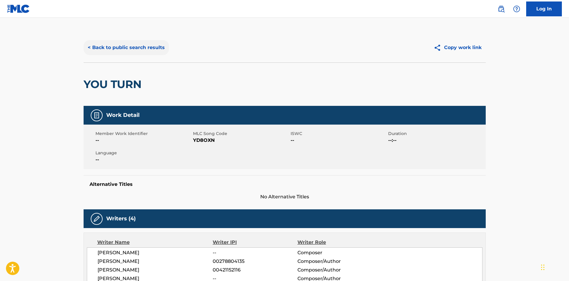
click at [124, 51] on button "< Back to public search results" at bounding box center [126, 47] width 85 height 15
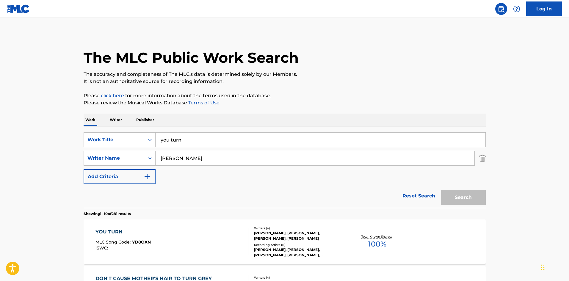
scroll to position [30, 0]
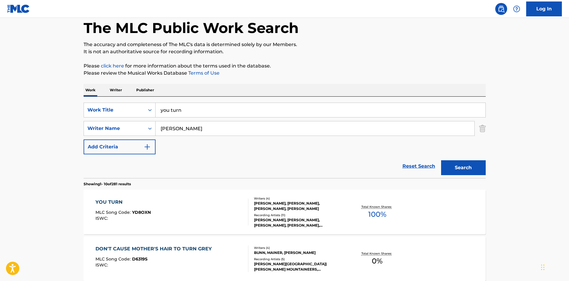
drag, startPoint x: 193, startPoint y: 106, endPoint x: 156, endPoint y: 112, distance: 37.5
click at [141, 110] on div "SearchWithCriteria4060617e-5c12-42ed-ad96-1d0c7a1dbea4 Work Title you turn" at bounding box center [285, 110] width 402 height 15
type input "goneer"
type input "tod"
click at [172, 111] on input "goneer" at bounding box center [321, 110] width 330 height 14
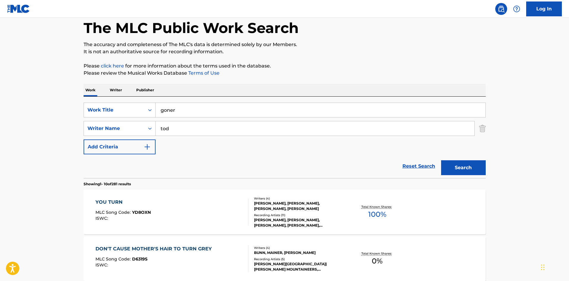
type input "goner"
click at [441, 160] on button "Search" at bounding box center [463, 167] width 45 height 15
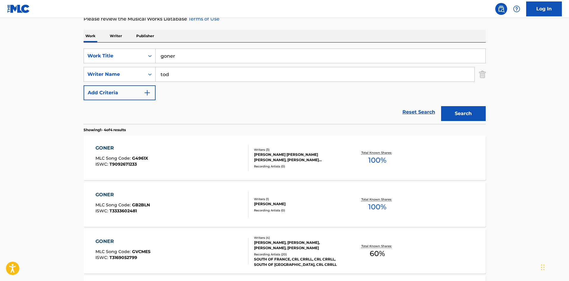
scroll to position [89, 0]
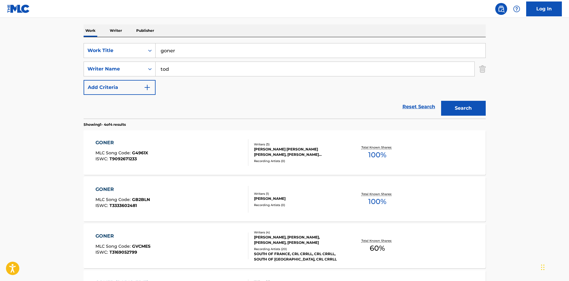
click at [183, 186] on div "GONER MLC Song Code : GB2BLN ISWC : T3333602481 Writers ( 1 ) [PERSON_NAME] Rec…" at bounding box center [285, 199] width 402 height 45
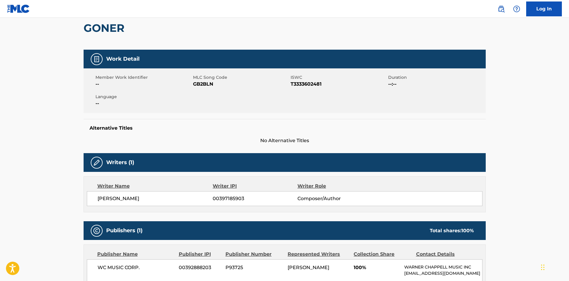
scroll to position [119, 0]
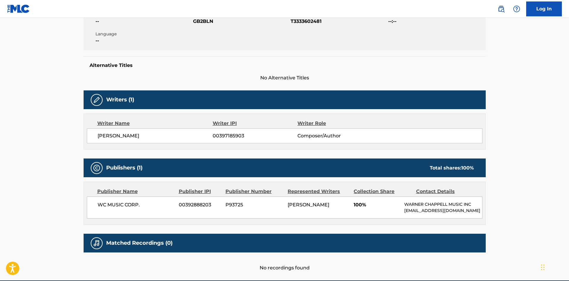
drag, startPoint x: 170, startPoint y: 137, endPoint x: 82, endPoint y: 140, distance: 88.4
click at [85, 140] on div "Writer Name Writer IPI Writer Role [PERSON_NAME] 00397185903 Composer/Author" at bounding box center [285, 132] width 402 height 36
click at [57, 174] on main "< Back to public search results Copy work link GONER Work Detail Member Work Id…" at bounding box center [284, 90] width 569 height 382
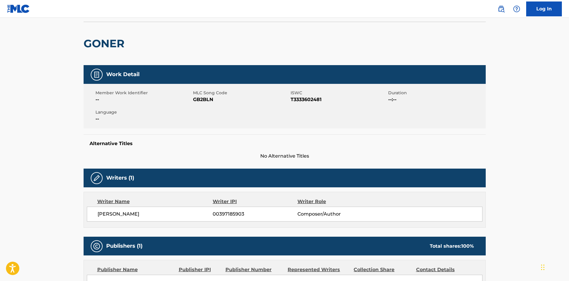
scroll to position [34, 0]
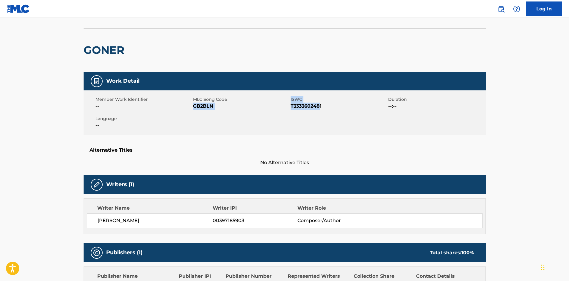
drag, startPoint x: 284, startPoint y: 102, endPoint x: 333, endPoint y: 107, distance: 49.3
click at [333, 107] on div "Member Work Identifier -- MLC Song Code GB2BLN ISWC T3333602481 Duration --:-- …" at bounding box center [285, 112] width 402 height 45
click at [254, 107] on span "GB2BLN" at bounding box center [241, 106] width 96 height 7
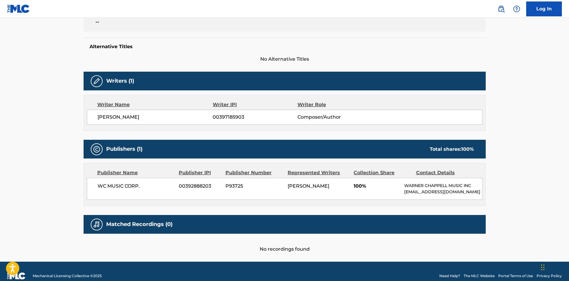
scroll to position [149, 0]
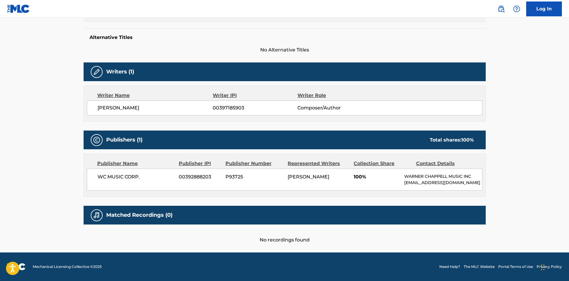
drag, startPoint x: 165, startPoint y: 104, endPoint x: 85, endPoint y: 107, distance: 80.1
click at [85, 107] on div "Writer Name Writer IPI Writer Role [PERSON_NAME] 00397185903 Composer/Author" at bounding box center [285, 104] width 402 height 36
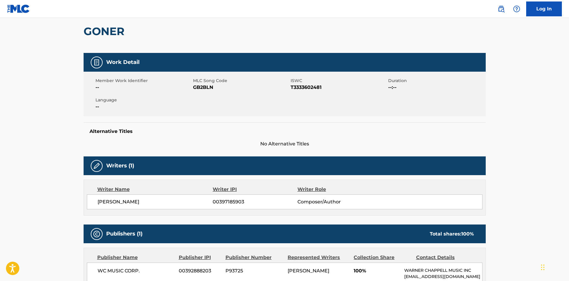
scroll to position [0, 0]
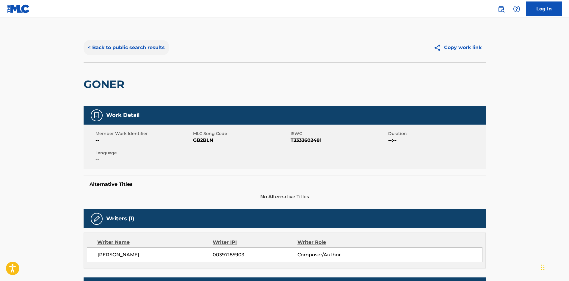
click at [114, 46] on button "< Back to public search results" at bounding box center [126, 47] width 85 height 15
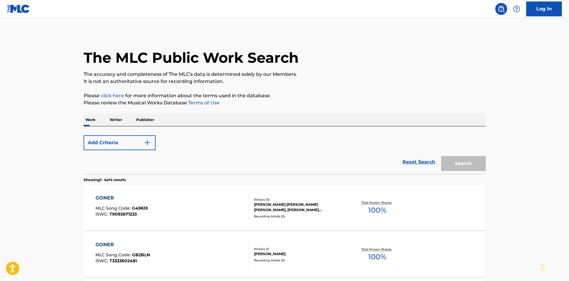
scroll to position [89, 0]
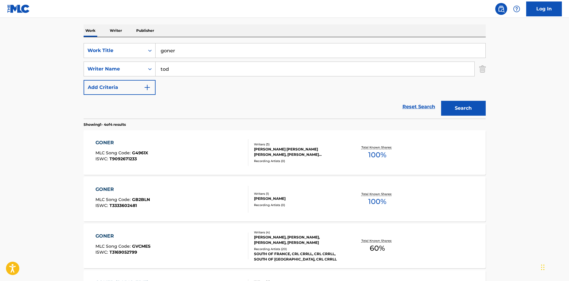
drag, startPoint x: 204, startPoint y: 54, endPoint x: 159, endPoint y: 59, distance: 45.0
click at [160, 59] on div "SearchWithCriteria4060617e-5c12-42ed-ad96-1d0c7a1dbea4 Work Title goner SearchW…" at bounding box center [285, 69] width 402 height 52
type input "call me first"
type input "[PERSON_NAME]"
click at [441, 101] on button "Search" at bounding box center [463, 108] width 45 height 15
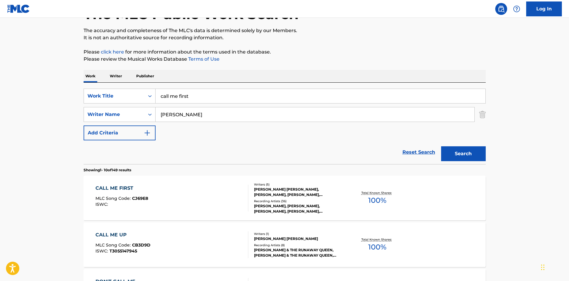
scroll to position [119, 0]
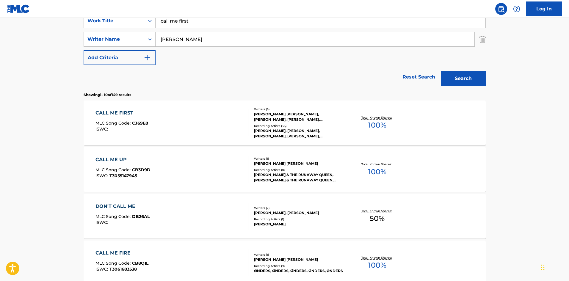
click at [214, 126] on div "CALL ME FIRST MLC Song Code : CJ69E8 ISWC :" at bounding box center [172, 122] width 153 height 27
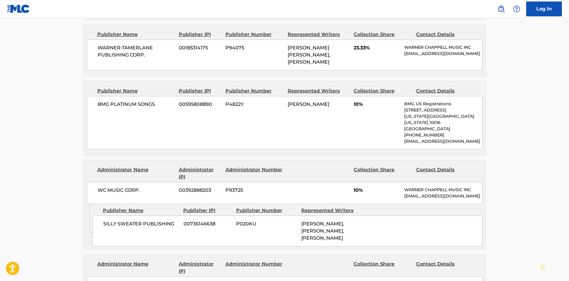
scroll to position [387, 0]
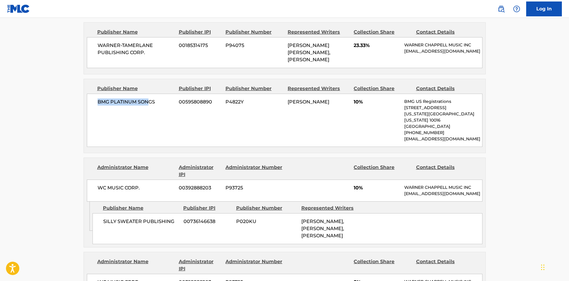
drag, startPoint x: 96, startPoint y: 105, endPoint x: 181, endPoint y: 112, distance: 84.5
click at [177, 109] on div "BMG PLATINUM SONGS 00595808890 P4822Y [PERSON_NAME] 10% BMG US Registrations [S…" at bounding box center [285, 120] width 396 height 53
click at [187, 123] on div "BMG PLATINUM SONGS 00595808890 P4822Y [PERSON_NAME] 10% BMG US Registrations [S…" at bounding box center [285, 120] width 396 height 53
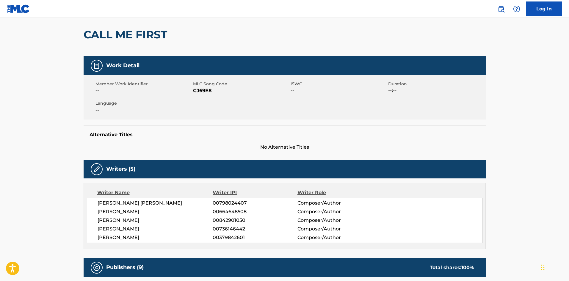
scroll to position [0, 0]
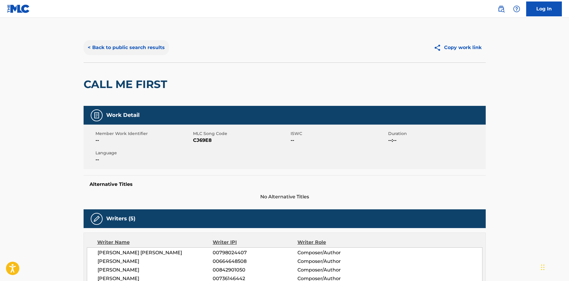
click at [113, 45] on button "< Back to public search results" at bounding box center [126, 47] width 85 height 15
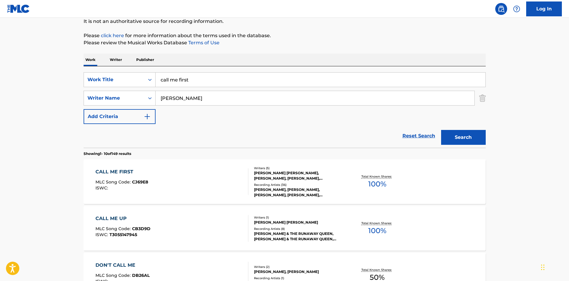
scroll to position [60, 0]
drag, startPoint x: 168, startPoint y: 81, endPoint x: 140, endPoint y: 81, distance: 27.4
click at [147, 81] on div "SearchWithCriteria4060617e-5c12-42ed-ad96-1d0c7a1dbea4 Work Title call me first" at bounding box center [285, 80] width 402 height 15
type input "homewrecker"
click at [441, 131] on button "Search" at bounding box center [463, 138] width 45 height 15
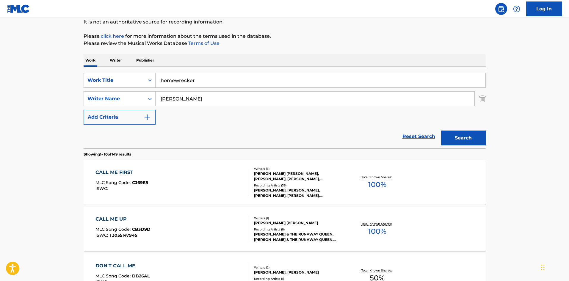
scroll to position [0, 0]
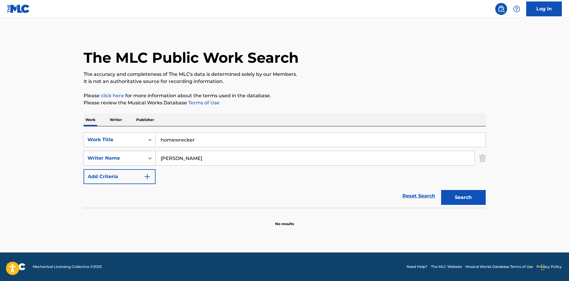
drag, startPoint x: 163, startPoint y: 158, endPoint x: 140, endPoint y: 159, distance: 23.0
click at [140, 159] on div "SearchWithCriteria397315ac-edc2-4912-8d58-8314478a0d4c Writer Name [PERSON_NAME]" at bounding box center [285, 158] width 402 height 15
type input "brown"
click at [441, 190] on button "Search" at bounding box center [463, 197] width 45 height 15
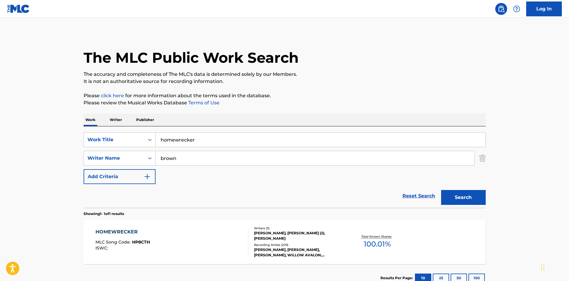
scroll to position [43, 0]
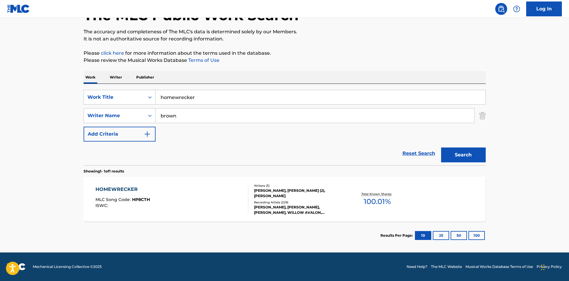
click at [227, 178] on div "HOMEWRECKER MLC Song Code : HP8CTH ISWC : Writers ( 3 ) [PERSON_NAME], [PERSON_…" at bounding box center [285, 199] width 402 height 45
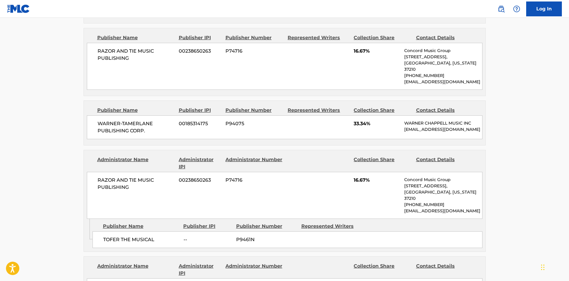
scroll to position [357, 0]
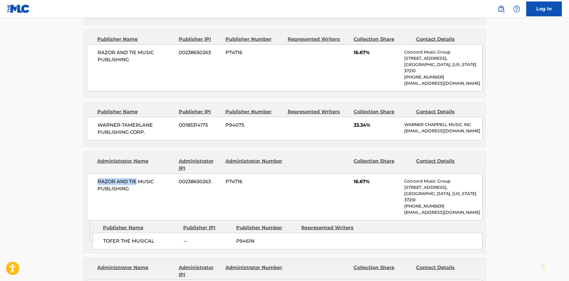
drag, startPoint x: 87, startPoint y: 164, endPoint x: 143, endPoint y: 168, distance: 56.1
click at [138, 173] on div "RAZOR AND TIE MUSIC PUBLISHING 00238650263 P74716 16.67% Concord Music Group [S…" at bounding box center [285, 196] width 396 height 47
click at [157, 182] on div "RAZOR AND TIE MUSIC PUBLISHING 00238650263 P74716 16.67% Concord Music Group [S…" at bounding box center [285, 196] width 396 height 47
drag, startPoint x: 426, startPoint y: 165, endPoint x: 457, endPoint y: 170, distance: 30.9
click at [464, 178] on p "Concord Music Group" at bounding box center [443, 181] width 78 height 6
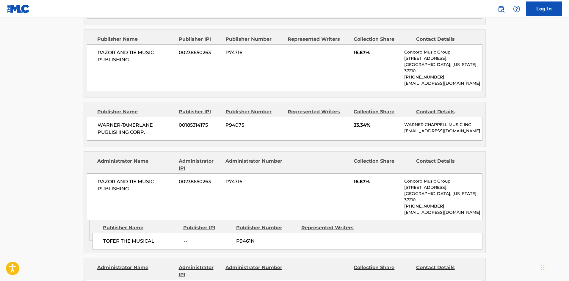
click at [346, 179] on div "RAZOR AND TIE MUSIC PUBLISHING 00238650263 P74716 16.67% Concord Music Group [S…" at bounding box center [285, 196] width 396 height 47
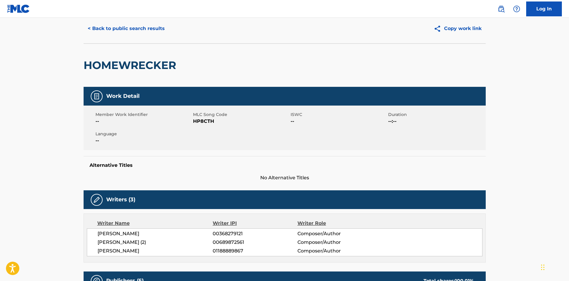
scroll to position [0, 0]
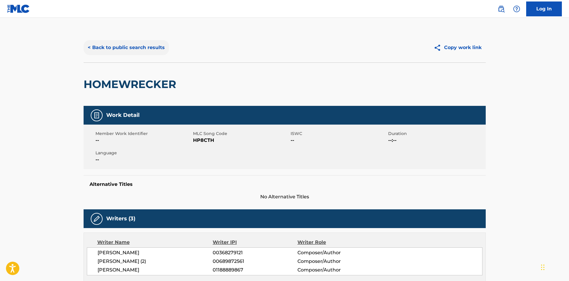
click at [108, 49] on button "< Back to public search results" at bounding box center [126, 47] width 85 height 15
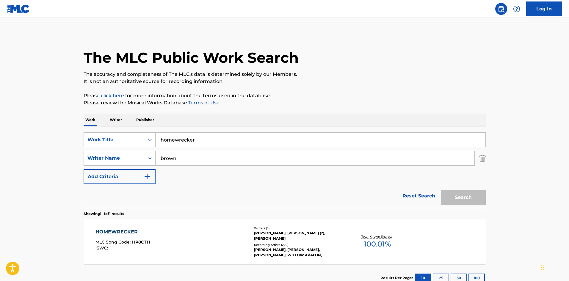
scroll to position [9, 0]
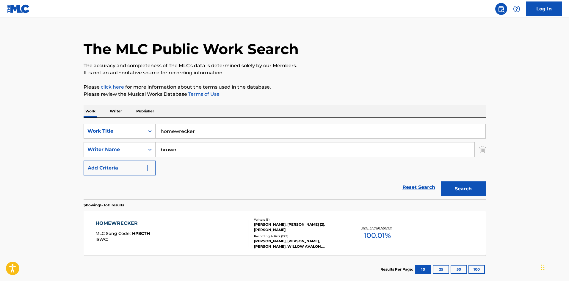
drag, startPoint x: 169, startPoint y: 136, endPoint x: 159, endPoint y: 139, distance: 10.5
click at [151, 137] on div "SearchWithCriteria4060617e-5c12-42ed-ad96-1d0c7a1dbea4 Work Title homewrecker" at bounding box center [285, 131] width 402 height 15
type input "ruin my night"
drag, startPoint x: 191, startPoint y: 148, endPoint x: 154, endPoint y: 153, distance: 38.2
click at [150, 153] on div "SearchWithCriteria397315ac-edc2-4912-8d58-8314478a0d4c Writer Name red" at bounding box center [285, 149] width 402 height 15
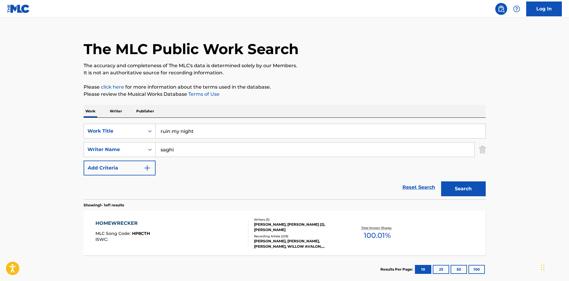
type input "saghi"
click at [441, 182] on button "Search" at bounding box center [463, 189] width 45 height 15
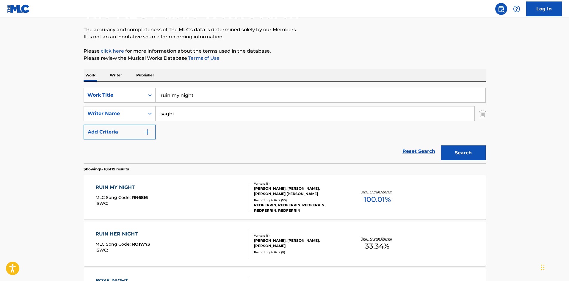
scroll to position [60, 0]
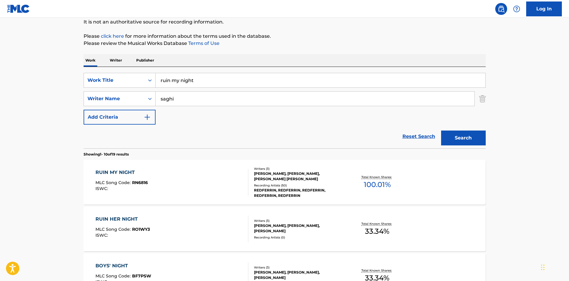
click at [189, 175] on div "RUIN MY NIGHT MLC Song Code : RN6816 ISWC :" at bounding box center [172, 182] width 153 height 27
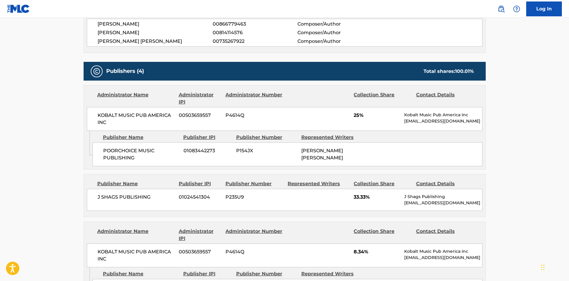
scroll to position [238, 0]
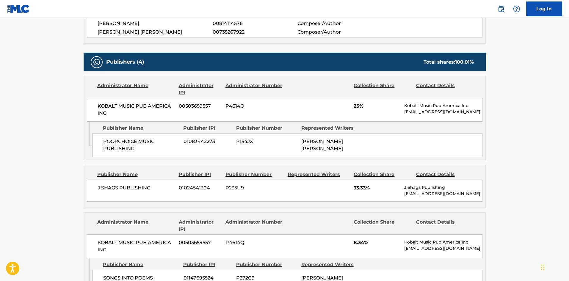
click at [151, 24] on span "[PERSON_NAME]" at bounding box center [155, 23] width 115 height 7
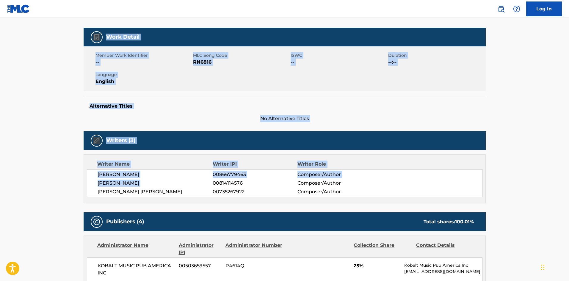
drag, startPoint x: 151, startPoint y: 24, endPoint x: 375, endPoint y: 50, distance: 225.5
click at [424, 0] on html "Accessibility Screen-Reader Guide, Feedback, and Issue Reporting | New window 0…" at bounding box center [284, 62] width 569 height 281
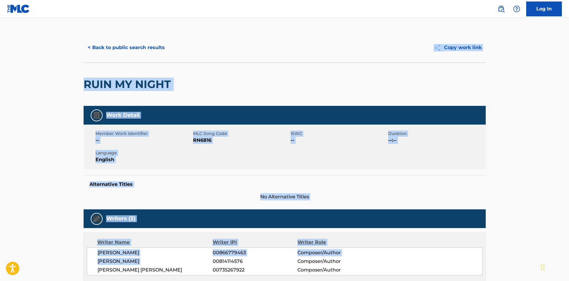
click at [366, 93] on div "RUIN MY NIGHT" at bounding box center [285, 83] width 402 height 43
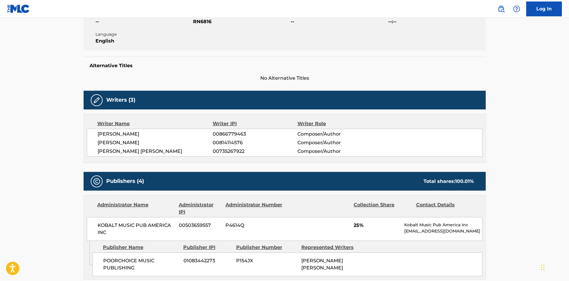
scroll to position [119, 0]
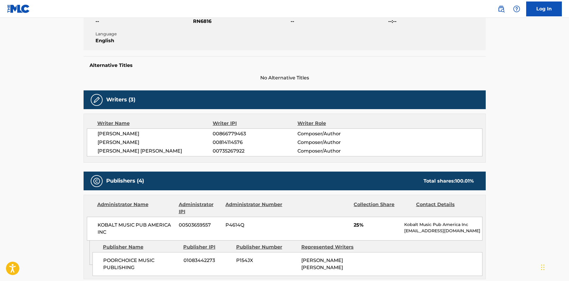
click at [155, 140] on span "[PERSON_NAME]" at bounding box center [155, 142] width 115 height 7
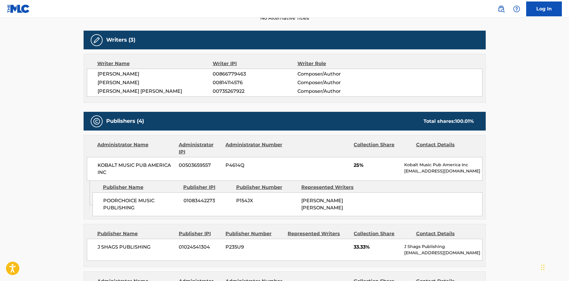
scroll to position [179, 0]
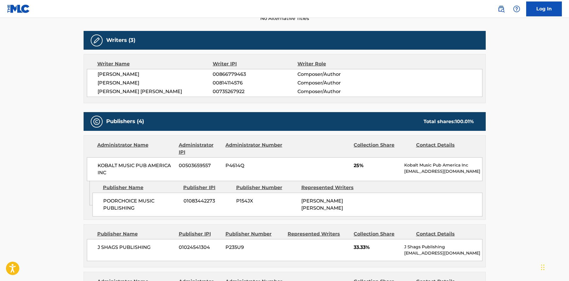
click at [67, 137] on main "< Back to public search results Copy work link RUIN MY NIGHT Work Detail Member…" at bounding box center [284, 258] width 569 height 838
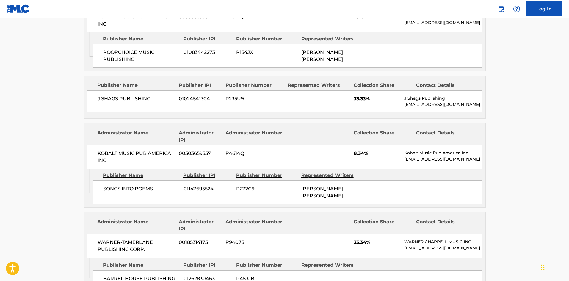
scroll to position [417, 0]
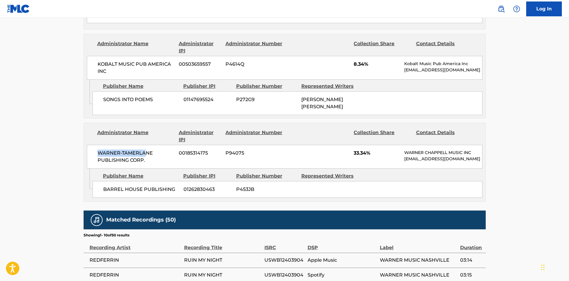
drag, startPoint x: 97, startPoint y: 149, endPoint x: 144, endPoint y: 148, distance: 46.4
click at [144, 148] on div "WARNER-[PERSON_NAME] PUBLISHING CORP. 00185314175 P94075 33.34% [PERSON_NAME] M…" at bounding box center [285, 157] width 396 height 24
drag, startPoint x: 101, startPoint y: 155, endPoint x: 148, endPoint y: 155, distance: 47.6
click at [148, 155] on div "WARNER-[PERSON_NAME] PUBLISHING CORP. 00185314175 P94075 33.34% [PERSON_NAME] M…" at bounding box center [285, 157] width 396 height 24
click at [154, 167] on div "WARNER-[PERSON_NAME] PUBLISHING CORP. 00185314175 P94075 33.34% [PERSON_NAME] M…" at bounding box center [285, 157] width 396 height 24
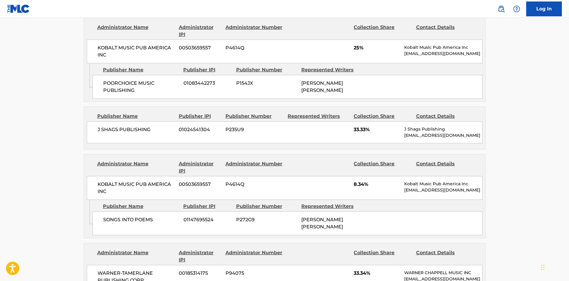
scroll to position [387, 0]
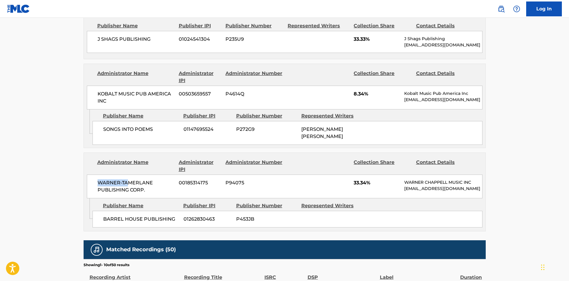
drag, startPoint x: 112, startPoint y: 177, endPoint x: 142, endPoint y: 186, distance: 30.5
click at [139, 182] on div "WARNER-[PERSON_NAME] PUBLISHING CORP. 00185314175 P94075 33.34% [PERSON_NAME] M…" at bounding box center [285, 187] width 396 height 24
click at [143, 191] on div "WARNER-[PERSON_NAME] PUBLISHING CORP. 00185314175 P94075 33.34% [PERSON_NAME] M…" at bounding box center [285, 187] width 396 height 24
drag, startPoint x: 154, startPoint y: 183, endPoint x: 96, endPoint y: 176, distance: 58.2
click at [96, 176] on div "WARNER-[PERSON_NAME] PUBLISHING CORP. 00185314175 P94075 33.34% [PERSON_NAME] M…" at bounding box center [285, 187] width 396 height 24
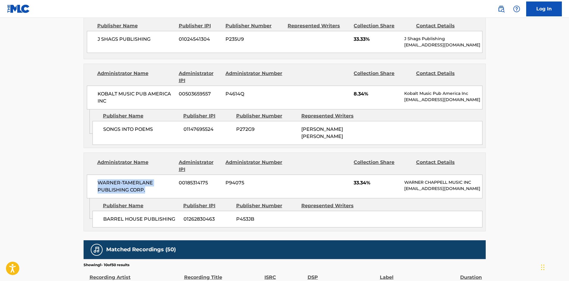
click at [158, 179] on span "WARNER-TAMERLANE PUBLISHING CORP." at bounding box center [136, 186] width 77 height 14
drag, startPoint x: 158, startPoint y: 177, endPoint x: 97, endPoint y: 173, distance: 60.5
click at [98, 175] on div "WARNER-[PERSON_NAME] PUBLISHING CORP. 00185314175 P94075 33.34% [PERSON_NAME] M…" at bounding box center [285, 187] width 396 height 24
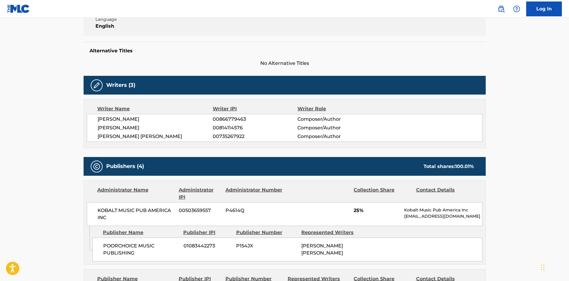
scroll to position [119, 0]
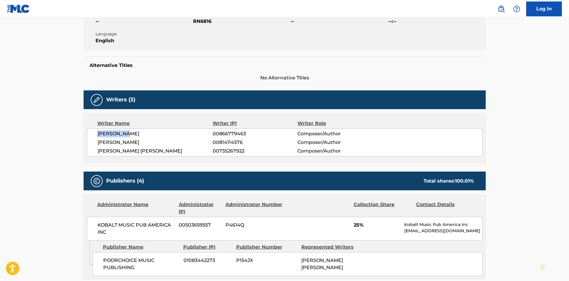
drag, startPoint x: 90, startPoint y: 129, endPoint x: 174, endPoint y: 143, distance: 85.2
click at [174, 143] on div "[PERSON_NAME] 00866779463 Composer/Author [PERSON_NAME] 00814114576 Composer/Au…" at bounding box center [285, 143] width 396 height 28
drag, startPoint x: 417, startPoint y: 184, endPoint x: 491, endPoint y: 183, distance: 73.8
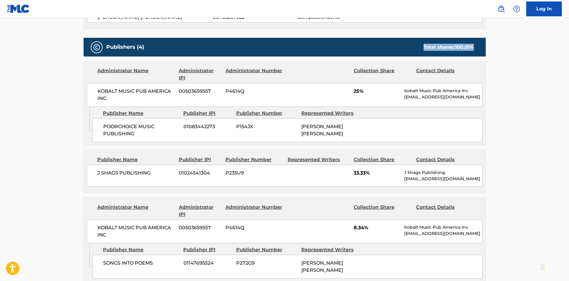
scroll to position [268, 0]
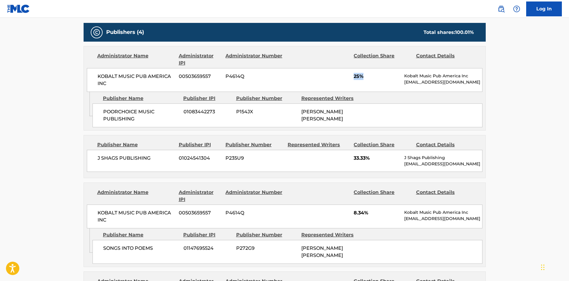
drag, startPoint x: 343, startPoint y: 75, endPoint x: 373, endPoint y: 77, distance: 30.4
click at [373, 77] on div "KOBALT MUSIC PUB AMERICA INC 00503659557 P4614Q 25% Kobalt Music Pub America In…" at bounding box center [285, 80] width 396 height 24
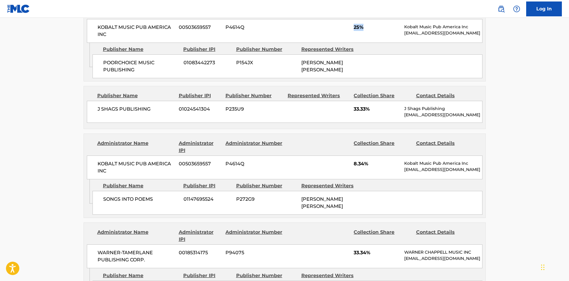
scroll to position [327, 0]
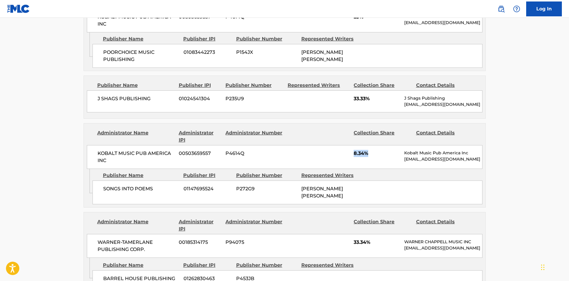
drag, startPoint x: 353, startPoint y: 151, endPoint x: 380, endPoint y: 151, distance: 27.4
click at [380, 151] on div "KOBALT MUSIC PUB AMERICA INC 00503659557 P4614Q 8.34% Kobalt Music Pub America …" at bounding box center [285, 157] width 396 height 24
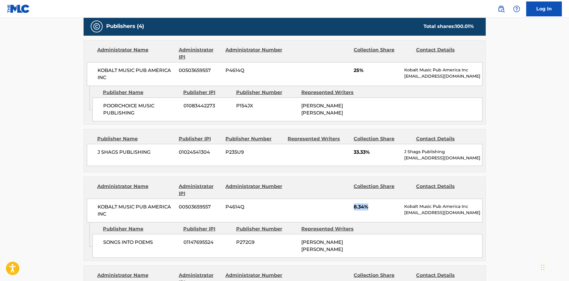
scroll to position [268, 0]
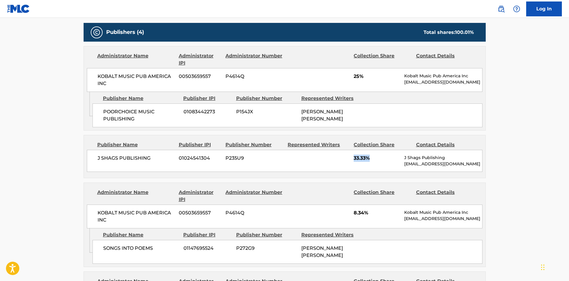
drag, startPoint x: 362, startPoint y: 158, endPoint x: 380, endPoint y: 159, distance: 18.8
click at [380, 159] on div "J SHAGS PUBLISHING 01024541304 P235U9 33.33% J Shags Publishing [EMAIL_ADDRESS]…" at bounding box center [285, 161] width 396 height 22
drag, startPoint x: 406, startPoint y: 165, endPoint x: 425, endPoint y: 164, distance: 19.4
click at [425, 164] on p "[EMAIL_ADDRESS][DOMAIN_NAME]" at bounding box center [443, 164] width 78 height 6
click at [408, 173] on div "Publisher Name Publisher IPI Publisher Number Represented Writers Collection Sh…" at bounding box center [285, 156] width 402 height 43
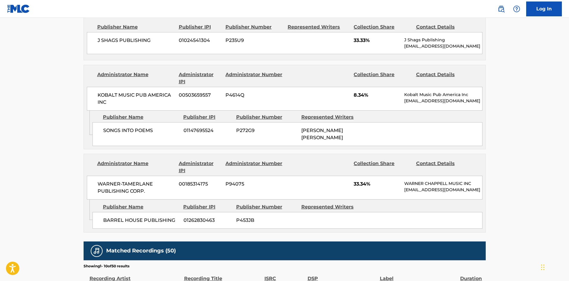
scroll to position [387, 0]
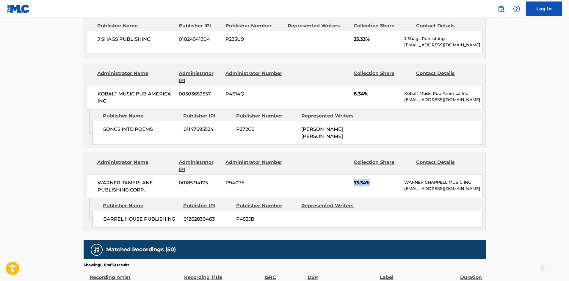
drag, startPoint x: 349, startPoint y: 171, endPoint x: 386, endPoint y: 173, distance: 37.0
click at [386, 175] on div "WARNER-[PERSON_NAME] PUBLISHING CORP. 00185314175 P94075 33.34% [PERSON_NAME] M…" at bounding box center [285, 187] width 396 height 24
click at [403, 186] on div "WARNER-[PERSON_NAME] PUBLISHING CORP. 00185314175 P94075 33.34% [PERSON_NAME] M…" at bounding box center [285, 187] width 396 height 24
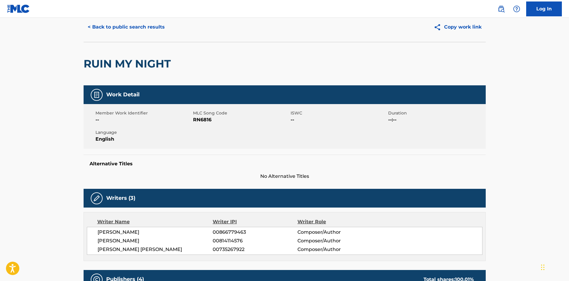
scroll to position [0, 0]
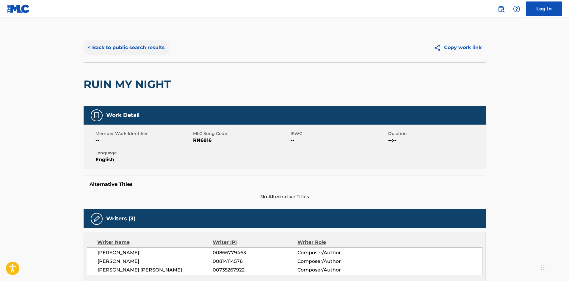
click at [119, 53] on button "< Back to public search results" at bounding box center [126, 47] width 85 height 15
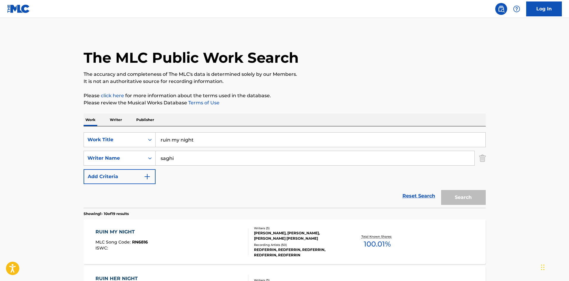
scroll to position [60, 0]
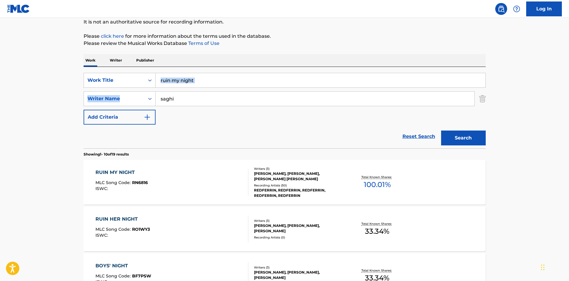
click at [178, 82] on div "SearchWithCriteria4060617e-5c12-42ed-ad96-1d0c7a1dbea4 Work Title ruin my night…" at bounding box center [285, 99] width 402 height 52
drag, startPoint x: 193, startPoint y: 78, endPoint x: 150, endPoint y: 81, distance: 42.4
click at [151, 80] on div "SearchWithCriteria4060617e-5c12-42ed-ad96-1d0c7a1dbea4 Work Title ruin my night" at bounding box center [285, 80] width 402 height 15
type input "little birds"
click at [441, 131] on button "Search" at bounding box center [463, 138] width 45 height 15
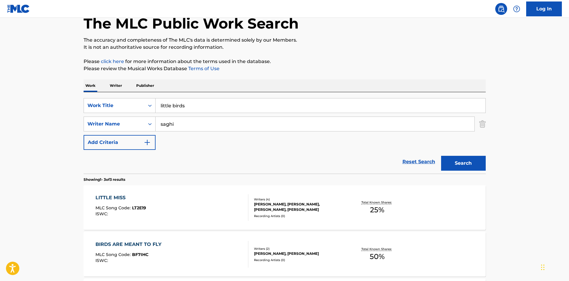
scroll to position [89, 0]
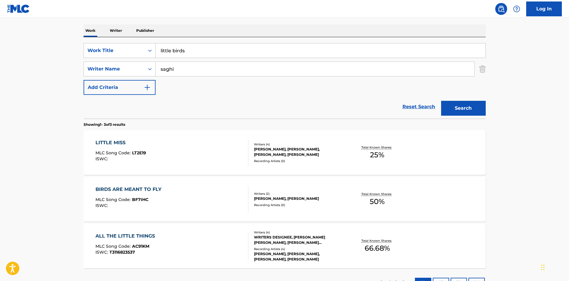
drag, startPoint x: 201, startPoint y: 47, endPoint x: 229, endPoint y: 70, distance: 37.0
click at [129, 48] on div "SearchWithCriteria4060617e-5c12-42ed-ad96-1d0c7a1dbea4 Work Title little birds" at bounding box center [285, 50] width 402 height 15
type input "daughter"
click at [441, 101] on button "Search" at bounding box center [463, 108] width 45 height 15
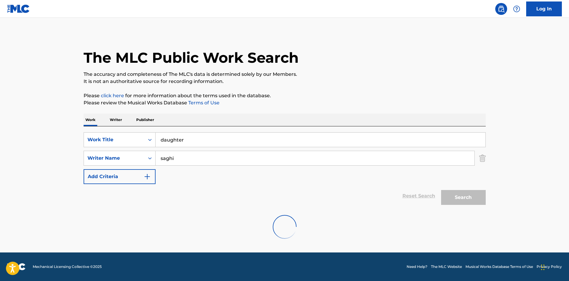
scroll to position [0, 0]
drag, startPoint x: 187, startPoint y: 158, endPoint x: 145, endPoint y: 154, distance: 43.0
click at [144, 154] on div "SearchWithCriteria397315ac-edc2-4912-8d58-8314478a0d4c Writer Name [PERSON_NAME]" at bounding box center [285, 158] width 402 height 15
type input "[PERSON_NAME]"
click at [441, 190] on button "Search" at bounding box center [463, 197] width 45 height 15
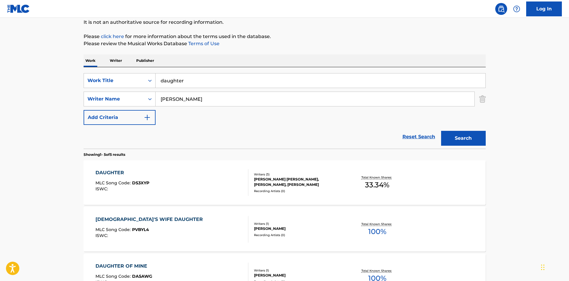
scroll to position [60, 0]
click at [191, 181] on div "DAUGHTER MLC Song Code : DS3XYP ISWC :" at bounding box center [172, 182] width 153 height 27
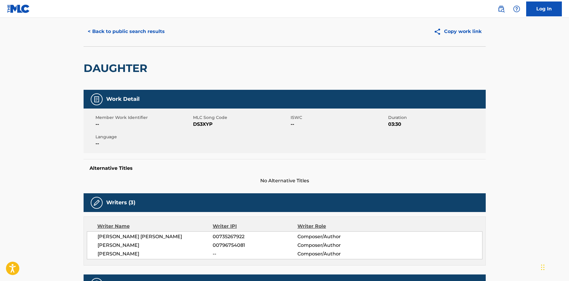
scroll to position [89, 0]
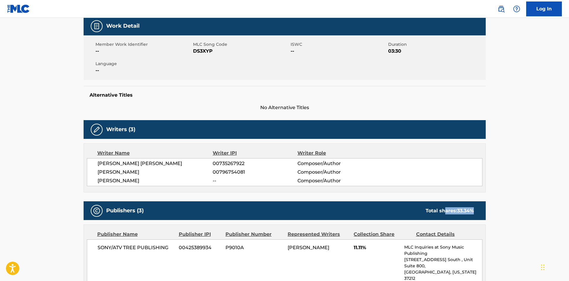
drag, startPoint x: 469, startPoint y: 212, endPoint x: 484, endPoint y: 218, distance: 16.6
click at [490, 216] on div "< Back to public search results Copy work link DAUGHTER Work Detail Member Work…" at bounding box center [284, 278] width 417 height 671
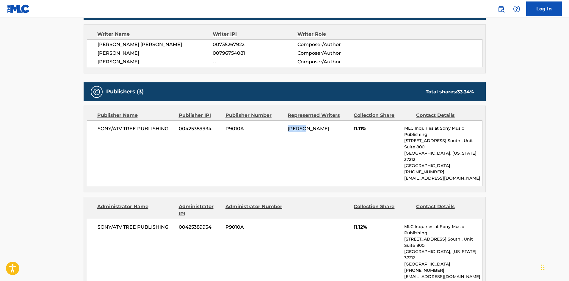
drag, startPoint x: 288, startPoint y: 146, endPoint x: 362, endPoint y: 163, distance: 76.7
click at [350, 157] on div "SONY/ATV TREE PUBLISHING 00425389934 P9010A [PERSON_NAME] 11.11% MLC Inquiries …" at bounding box center [285, 154] width 396 height 66
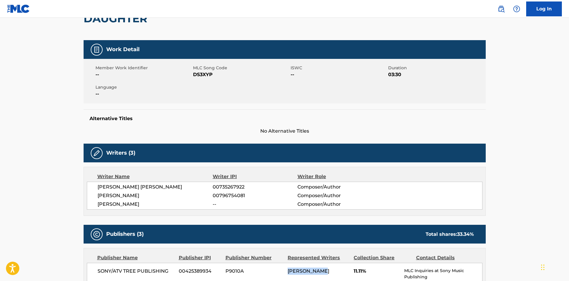
scroll to position [0, 0]
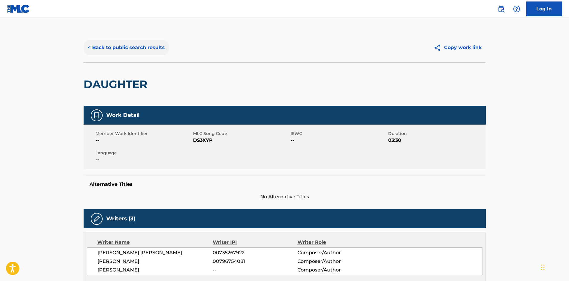
click at [126, 51] on button "< Back to public search results" at bounding box center [126, 47] width 85 height 15
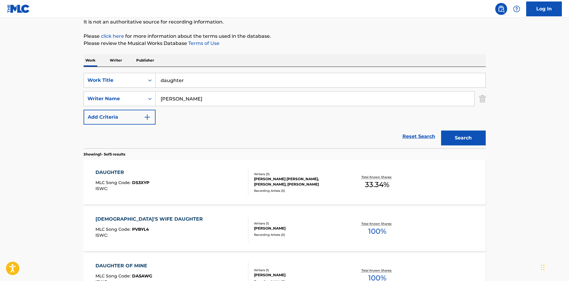
drag, startPoint x: 168, startPoint y: 82, endPoint x: 161, endPoint y: 89, distance: 9.9
click at [150, 85] on div "SearchWithCriteria4060617e-5c12-42ed-ad96-1d0c7a1dbea4 Work Title daughter" at bounding box center [285, 80] width 402 height 15
type input "man I'm turning out to be"
type input "[PERSON_NAME]"
click at [441, 131] on button "Search" at bounding box center [463, 138] width 45 height 15
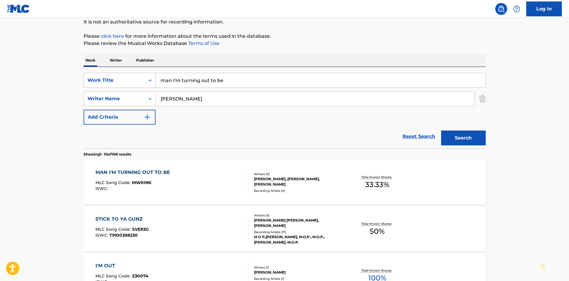
click at [166, 174] on div "MAN I'M TURNING OUT TO BE" at bounding box center [135, 172] width 78 height 7
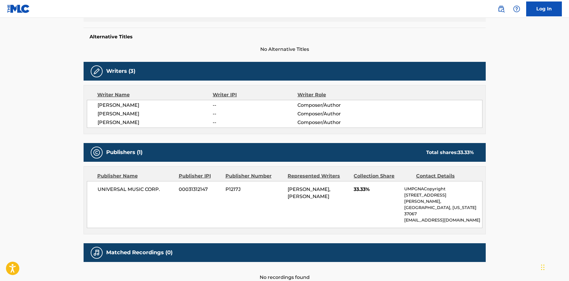
scroll to position [173, 0]
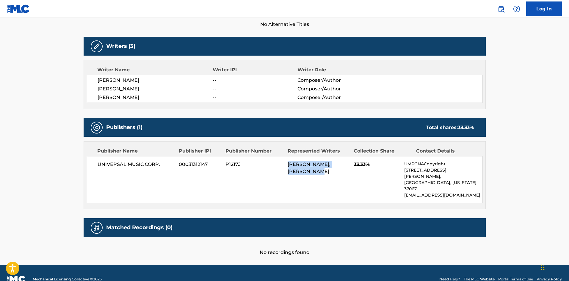
click at [335, 174] on div "UNIVERSAL MUSIC CORP. 00031312147 P1217J [PERSON_NAME], [PERSON_NAME] 33.33% UM…" at bounding box center [285, 179] width 396 height 47
click at [326, 192] on div "Publisher Name Publisher IPI Publisher Number Represented Writers Collection Sh…" at bounding box center [285, 176] width 402 height 68
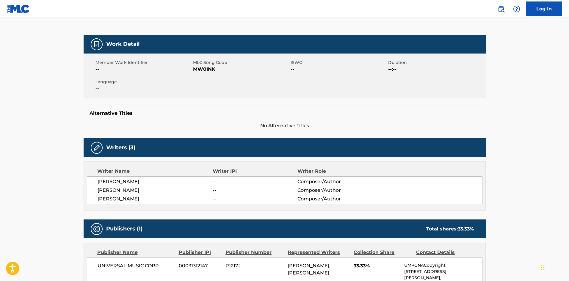
scroll to position [0, 0]
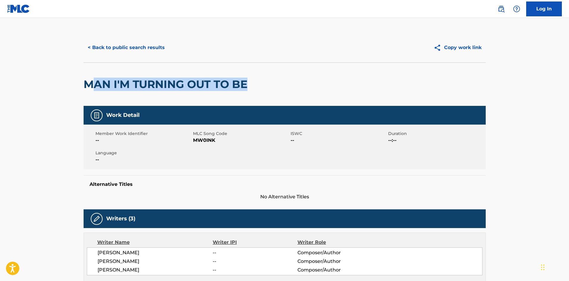
drag, startPoint x: 176, startPoint y: 91, endPoint x: 82, endPoint y: 95, distance: 93.5
click at [82, 95] on div "< Back to public search results Copy work link MAN I'M TURNING OUT TO BE Work D…" at bounding box center [284, 231] width 417 height 396
click at [121, 44] on button "< Back to public search results" at bounding box center [126, 47] width 85 height 15
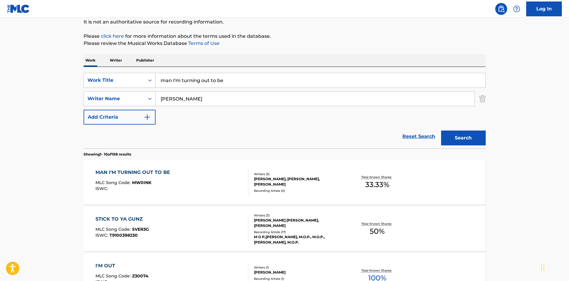
drag, startPoint x: 208, startPoint y: 78, endPoint x: 243, endPoint y: 90, distance: 36.3
click at [153, 81] on div "SearchWithCriteria4060617e-5c12-42ed-ad96-1d0c7a1dbea4 Work Title man I'm turni…" at bounding box center [285, 80] width 402 height 15
type input "baby you do"
click at [441, 131] on button "Search" at bounding box center [463, 138] width 45 height 15
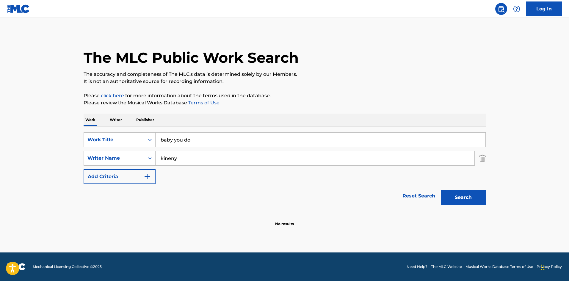
drag, startPoint x: 176, startPoint y: 152, endPoint x: 189, endPoint y: 150, distance: 12.6
click at [148, 154] on div "SearchWithCriteria397315ac-edc2-4912-8d58-8314478a0d4c Writer Name kineny" at bounding box center [285, 158] width 402 height 15
click at [441, 190] on button "Search" at bounding box center [463, 197] width 45 height 15
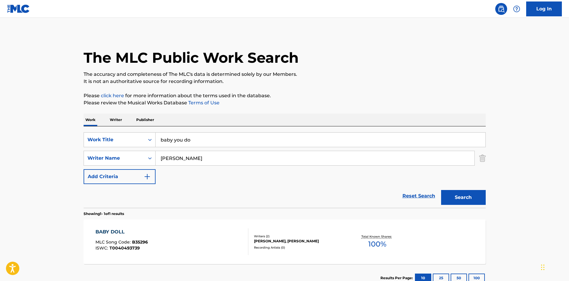
type input "[PERSON_NAME]"
click at [441, 190] on button "Search" at bounding box center [463, 197] width 45 height 15
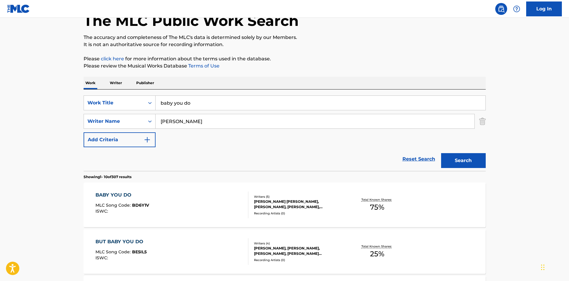
scroll to position [89, 0]
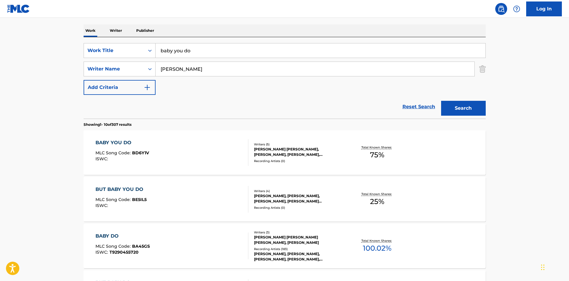
click at [199, 148] on div "BABY YOU DO MLC Song Code : BD6Y1V ISWC :" at bounding box center [172, 152] width 153 height 27
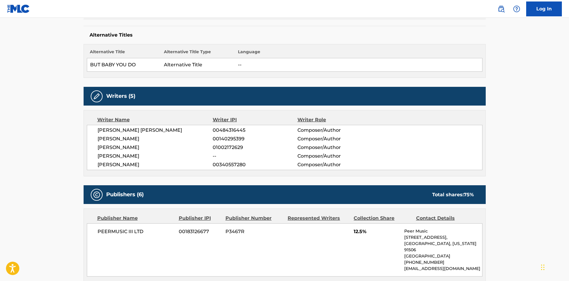
scroll to position [179, 0]
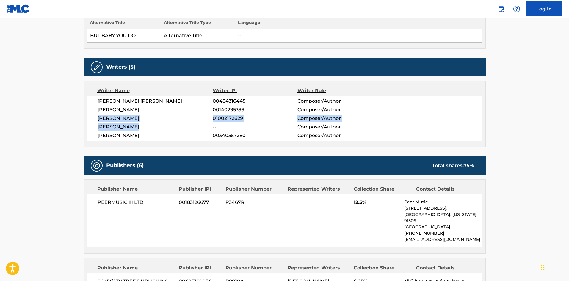
drag, startPoint x: 95, startPoint y: 119, endPoint x: 168, endPoint y: 124, distance: 72.5
click at [168, 124] on div "[PERSON_NAME] [PERSON_NAME] 00484316445 Composer/Author [PERSON_NAME] 001402953…" at bounding box center [285, 118] width 396 height 45
click at [163, 130] on span "[PERSON_NAME]" at bounding box center [155, 126] width 115 height 7
click at [171, 121] on span "[PERSON_NAME]" at bounding box center [155, 118] width 115 height 7
drag, startPoint x: 98, startPoint y: 124, endPoint x: 145, endPoint y: 128, distance: 47.7
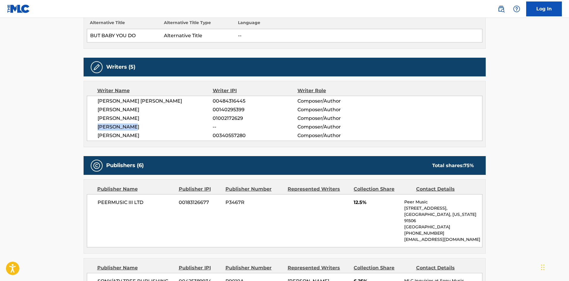
click at [148, 128] on span "[PERSON_NAME]" at bounding box center [155, 126] width 115 height 7
drag, startPoint x: 96, startPoint y: 133, endPoint x: 155, endPoint y: 134, distance: 59.5
click at [152, 134] on div "[PERSON_NAME] [PERSON_NAME] 00484316445 Composer/Author [PERSON_NAME] 001402953…" at bounding box center [285, 118] width 396 height 45
click at [159, 132] on span "[PERSON_NAME]" at bounding box center [155, 135] width 115 height 7
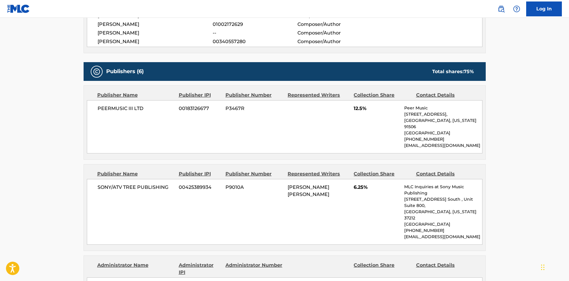
scroll to position [251, 0]
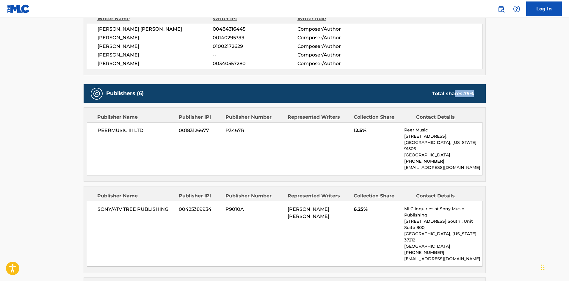
drag, startPoint x: 489, startPoint y: 87, endPoint x: 510, endPoint y: 92, distance: 22.1
click at [501, 89] on main "< Back to public search results Copy work link BABY YOU DO Work Detail Member W…" at bounding box center [284, 255] width 569 height 977
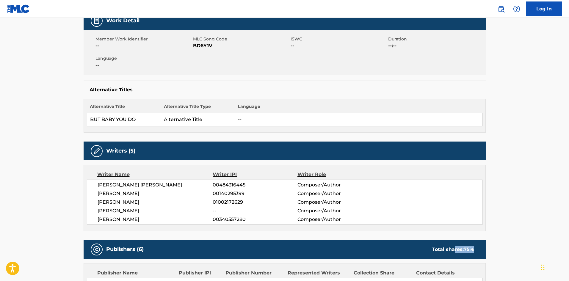
scroll to position [0, 0]
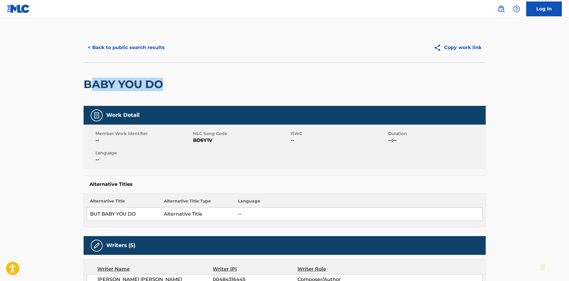
drag, startPoint x: 90, startPoint y: 83, endPoint x: 66, endPoint y: 91, distance: 25.6
click at [203, 78] on div "BABY YOU DO" at bounding box center [285, 83] width 402 height 43
drag, startPoint x: 106, startPoint y: 86, endPoint x: 251, endPoint y: 85, distance: 144.9
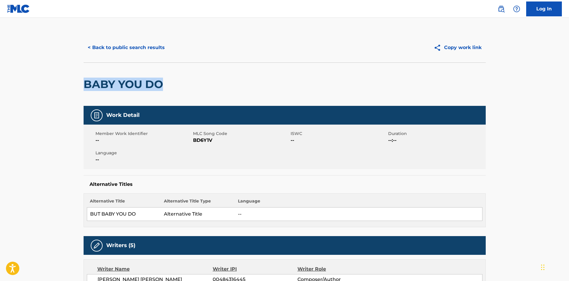
click at [229, 84] on div "BABY YOU DO" at bounding box center [285, 83] width 402 height 43
click at [224, 88] on div "BABY YOU DO" at bounding box center [285, 83] width 402 height 43
drag, startPoint x: 258, startPoint y: 85, endPoint x: 78, endPoint y: 87, distance: 179.7
copy h2 "BABY YOU DO"
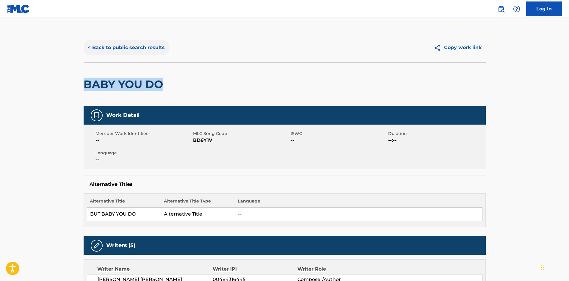
click at [144, 46] on button "< Back to public search results" at bounding box center [126, 47] width 85 height 15
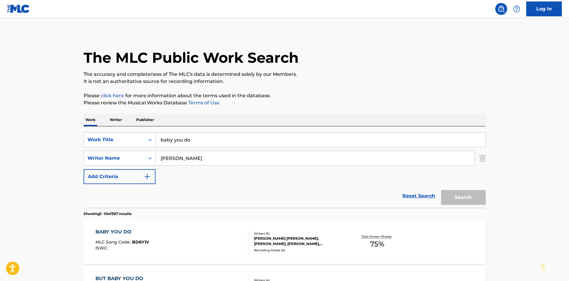
scroll to position [89, 0]
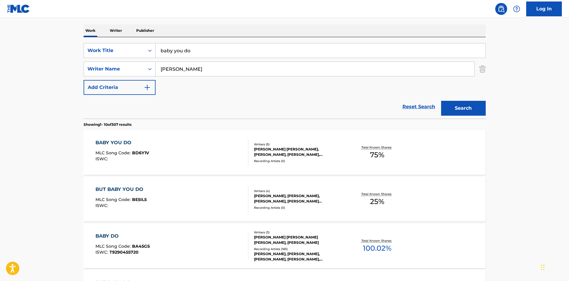
drag, startPoint x: 184, startPoint y: 51, endPoint x: 316, endPoint y: 85, distance: 136.4
click at [142, 51] on div "SearchWithCriteria4060617e-5c12-42ed-ad96-1d0c7a1dbea4 Work Title baby you do" at bounding box center [285, 50] width 402 height 15
type input "hurricane"
type input "smiley"
click at [441, 101] on button "Search" at bounding box center [463, 108] width 45 height 15
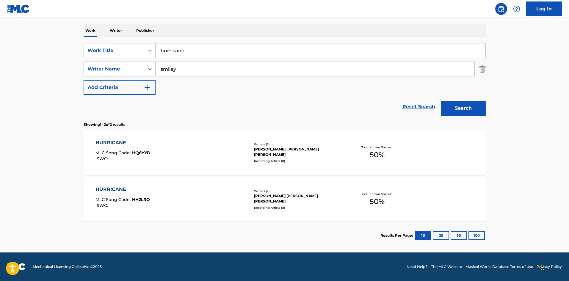
click at [223, 200] on div "HURRICANE MLC Song Code : HH2LRO ISWC :" at bounding box center [172, 199] width 153 height 27
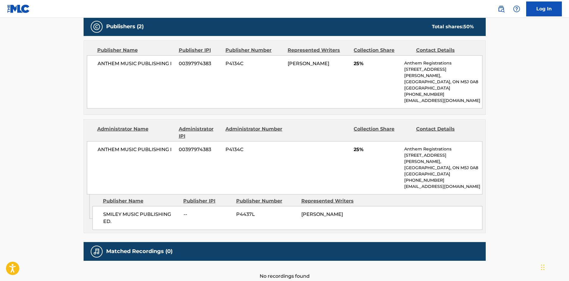
scroll to position [268, 0]
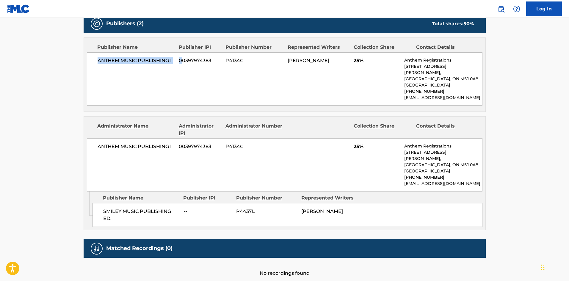
drag, startPoint x: 98, startPoint y: 60, endPoint x: 212, endPoint y: 67, distance: 114.7
click at [206, 66] on div "ANTHEM MUSIC PUBLISHING I 00397974383 P4134C [PERSON_NAME] 25% Anthem Registrat…" at bounding box center [285, 78] width 396 height 53
click at [235, 106] on div "ANTHEM MUSIC PUBLISHING I 00397974383 P4134C [PERSON_NAME] 25% Anthem Registrat…" at bounding box center [285, 78] width 396 height 53
drag, startPoint x: 409, startPoint y: 56, endPoint x: 469, endPoint y: 62, distance: 60.7
click at [469, 62] on div "ANTHEM MUSIC PUBLISHING I 00397974383 P4134C [PERSON_NAME] 25% Anthem Registrat…" at bounding box center [285, 78] width 396 height 53
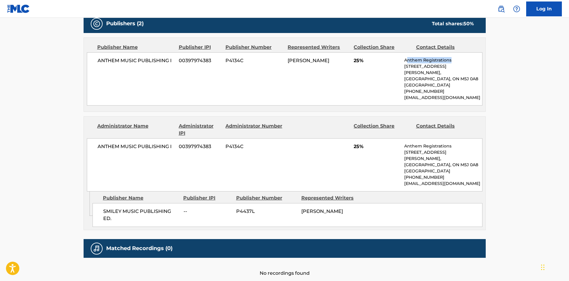
click at [272, 99] on div "ANTHEM MUSIC PUBLISHING I 00397974383 P4134C [PERSON_NAME] 25% Anthem Registrat…" at bounding box center [285, 78] width 396 height 53
drag, startPoint x: 144, startPoint y: 224, endPoint x: 181, endPoint y: 228, distance: 36.9
click at [176, 222] on span "SMILEY MUSIC PUBLISHING ED." at bounding box center [141, 215] width 76 height 14
click at [186, 227] on div "SMILEY MUSIC PUBLISHING ED. -- P4437L [PERSON_NAME]" at bounding box center [288, 215] width 390 height 24
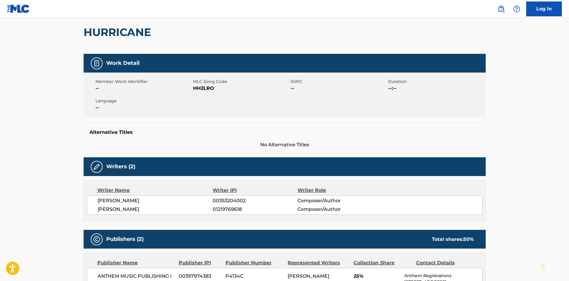
scroll to position [0, 0]
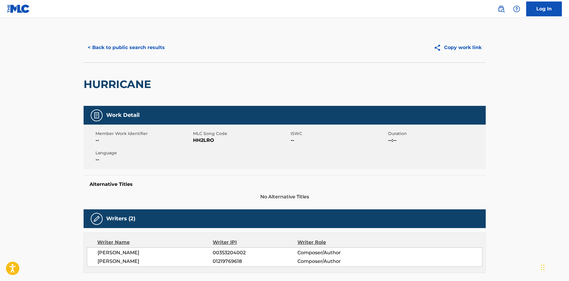
click at [128, 58] on div "< Back to public search results Copy work link" at bounding box center [285, 48] width 402 height 30
click at [129, 46] on button "< Back to public search results" at bounding box center [126, 47] width 85 height 15
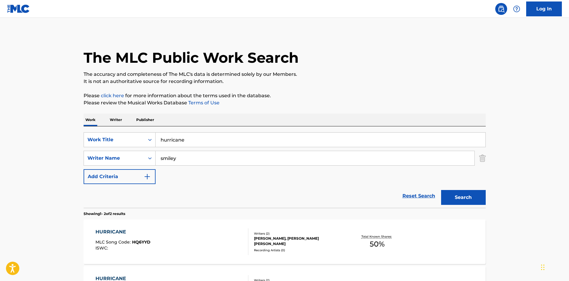
scroll to position [55, 0]
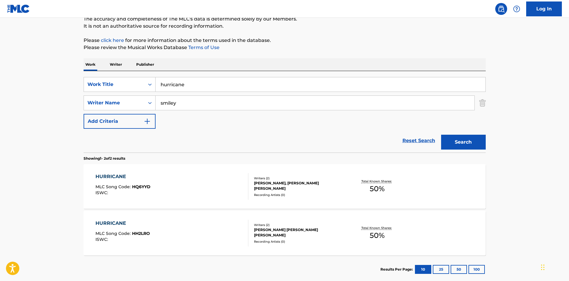
drag, startPoint x: 199, startPoint y: 83, endPoint x: 172, endPoint y: 83, distance: 26.8
click at [131, 79] on div "SearchWithCriteria4060617e-5c12-42ed-ad96-1d0c7a1dbea4 Work Title hurricane" at bounding box center [285, 84] width 402 height 15
type input "satellite"
type input "[PERSON_NAME]"
click at [441, 135] on button "Search" at bounding box center [463, 142] width 45 height 15
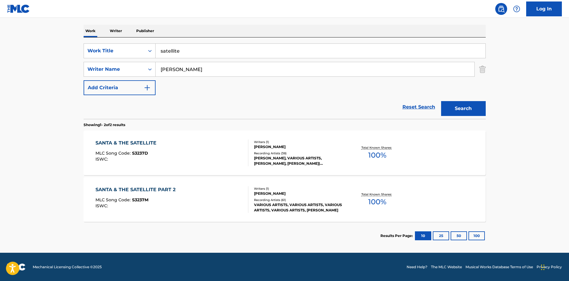
scroll to position [89, 0]
drag, startPoint x: 202, startPoint y: 51, endPoint x: 256, endPoint y: 73, distance: 58.5
click at [139, 49] on div "SearchWithCriteria4060617e-5c12-42ed-ad96-1d0c7a1dbea4 Work Title satellite" at bounding box center [285, 50] width 402 height 15
type input "fire sign"
click at [441, 101] on button "Search" at bounding box center [463, 108] width 45 height 15
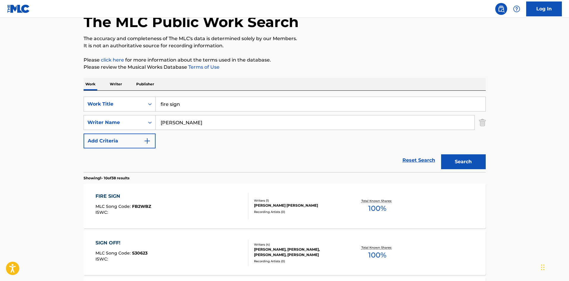
scroll to position [119, 0]
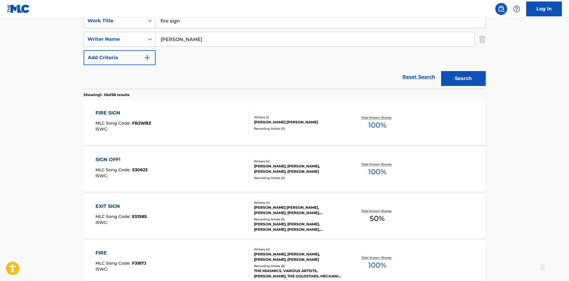
click at [180, 115] on div "FIRE SIGN MLC Song Code : FB2WBZ ISWC :" at bounding box center [172, 122] width 153 height 27
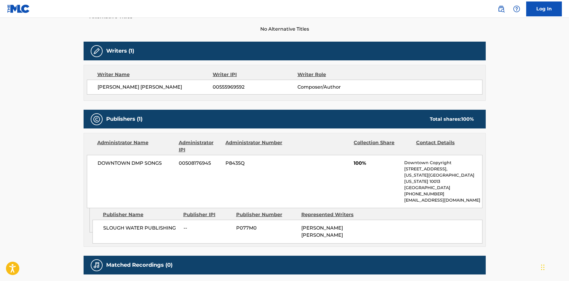
scroll to position [179, 0]
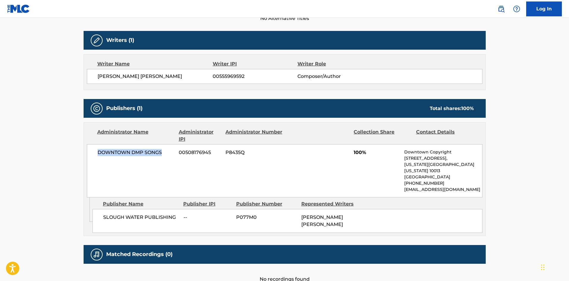
drag, startPoint x: 93, startPoint y: 151, endPoint x: 176, endPoint y: 151, distance: 82.1
click at [174, 151] on div "DOWNTOWN DMP SONGS 00508176945 P8435Q 100% Downtown Copyright [STREET_ADDRESS][…" at bounding box center [285, 170] width 396 height 53
click at [268, 165] on div "DOWNTOWN DMP SONGS 00508176945 P8435Q 100% Downtown Copyright [STREET_ADDRESS][…" at bounding box center [285, 170] width 396 height 53
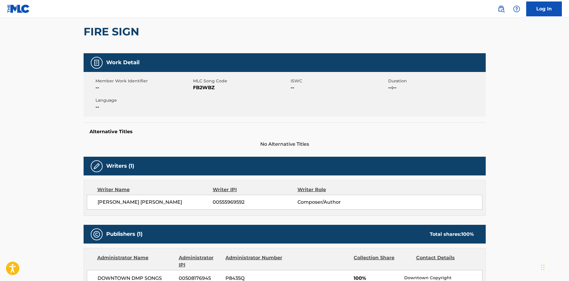
scroll to position [0, 0]
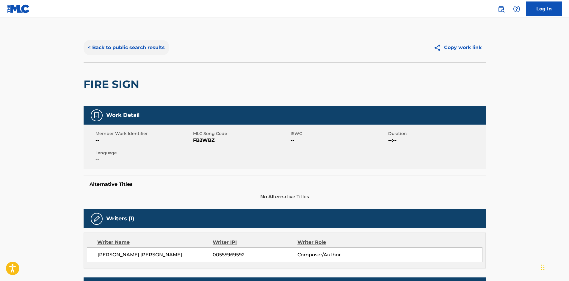
click at [132, 51] on button "< Back to public search results" at bounding box center [126, 47] width 85 height 15
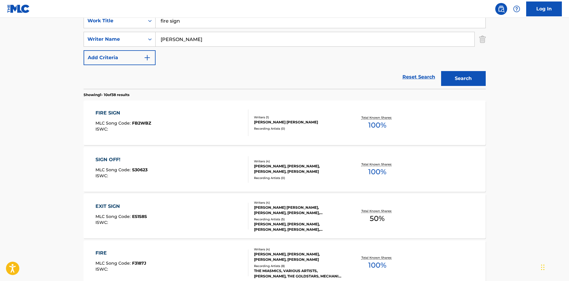
click at [159, 21] on input "fire sign" at bounding box center [321, 21] width 330 height 14
type input "you better run"
type input "[PERSON_NAME]"
click at [441, 71] on button "Search" at bounding box center [463, 78] width 45 height 15
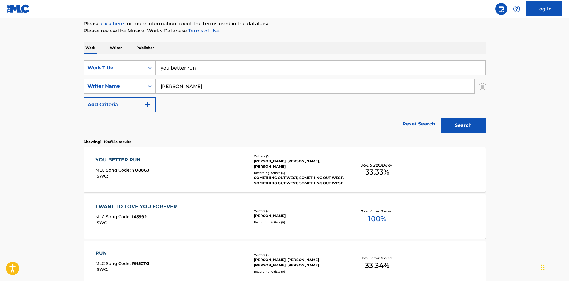
scroll to position [89, 0]
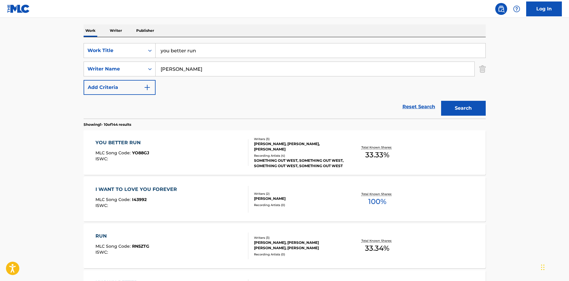
click at [193, 147] on div "YOU BETTER RUN MLC Song Code : YO88GJ ISWC :" at bounding box center [172, 152] width 153 height 27
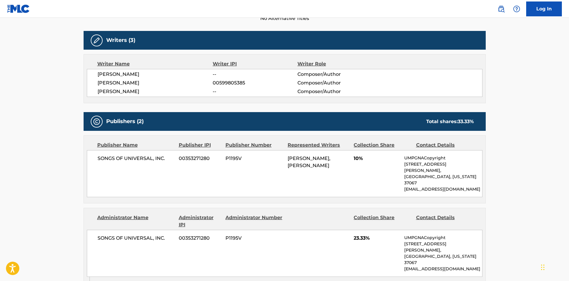
scroll to position [268, 0]
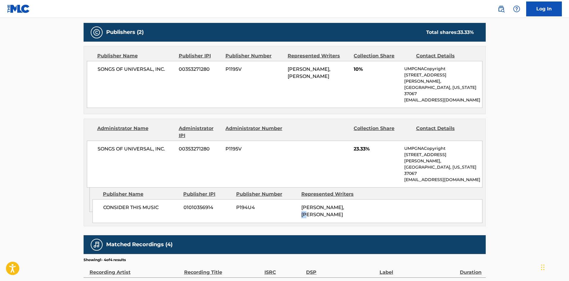
drag, startPoint x: 351, startPoint y: 185, endPoint x: 303, endPoint y: 190, distance: 48.2
click at [303, 204] on div "[PERSON_NAME], [PERSON_NAME]" at bounding box center [331, 211] width 61 height 14
drag, startPoint x: 354, startPoint y: 190, endPoint x: 301, endPoint y: 190, distance: 53.0
click at [301, 199] on div "CONSIDER THIS MUSIC 01010356914 P194U4 [PERSON_NAME], [PERSON_NAME]" at bounding box center [288, 211] width 390 height 24
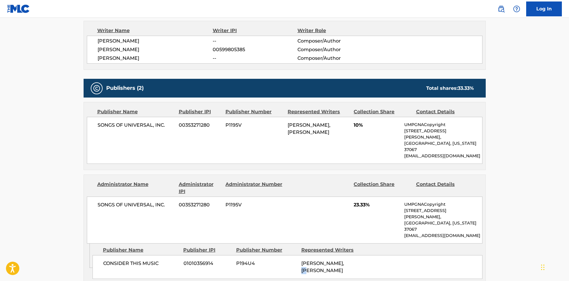
scroll to position [149, 0]
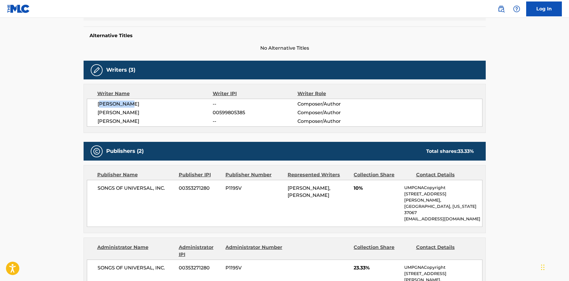
drag, startPoint x: 154, startPoint y: 107, endPoint x: 96, endPoint y: 107, distance: 58.0
click at [96, 106] on div "[PERSON_NAME] -- Composer/Author [PERSON_NAME] 00599805385 Composer/Author [PER…" at bounding box center [285, 113] width 396 height 28
drag, startPoint x: 135, startPoint y: 116, endPoint x: 91, endPoint y: 123, distance: 44.9
click at [98, 121] on div "[PERSON_NAME] -- Composer/Author [PERSON_NAME] 00599805385 Composer/Author [PER…" at bounding box center [285, 113] width 396 height 28
drag, startPoint x: 168, startPoint y: 121, endPoint x: 97, endPoint y: 123, distance: 70.3
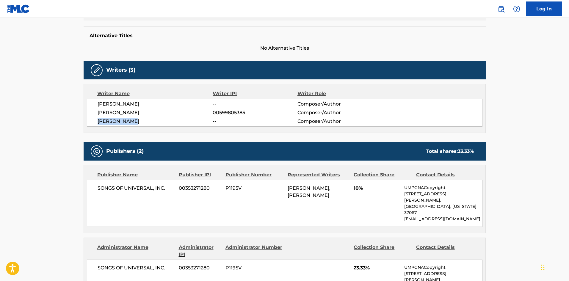
click at [98, 123] on span "[PERSON_NAME]" at bounding box center [155, 121] width 115 height 7
click at [171, 117] on div "[PERSON_NAME] -- Composer/Author [PERSON_NAME] 00599805385 Composer/Author [PER…" at bounding box center [285, 113] width 396 height 28
drag, startPoint x: 93, startPoint y: 104, endPoint x: 153, endPoint y: 106, distance: 60.1
click at [143, 105] on div "[PERSON_NAME] -- Composer/Author [PERSON_NAME] 00599805385 Composer/Author [PER…" at bounding box center [285, 113] width 396 height 28
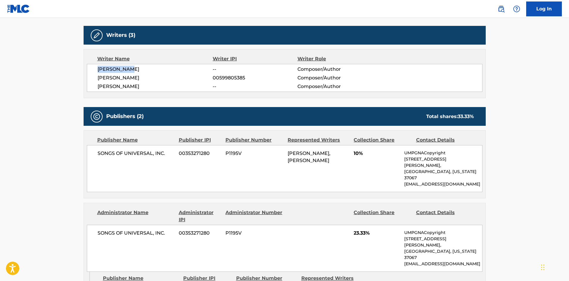
scroll to position [238, 0]
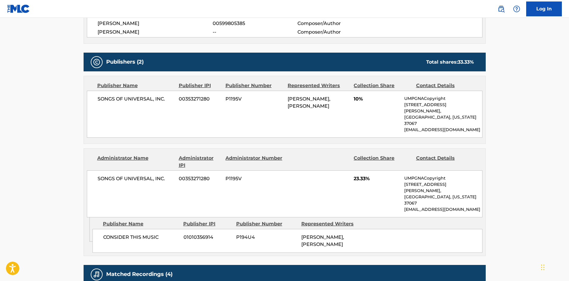
click at [317, 170] on div "SONGS OF UNIVERSAL, INC. 00353271280 P1195V 23.33% UMPGNACopyright [STREET_ADDR…" at bounding box center [285, 193] width 396 height 47
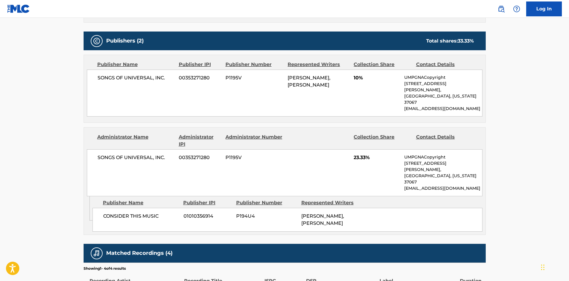
scroll to position [188, 0]
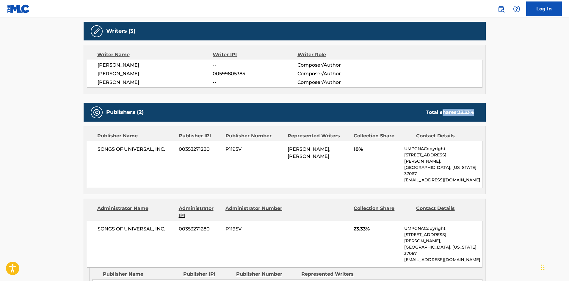
drag, startPoint x: 442, startPoint y: 121, endPoint x: 508, endPoint y: 123, distance: 66.7
click at [501, 118] on main "< Back to public search results Copy work link YOU BETTER RUN Work Detail Membe…" at bounding box center [284, 128] width 569 height 596
click at [540, 142] on main "< Back to public search results Copy work link YOU BETTER RUN Work Detail Membe…" at bounding box center [284, 128] width 569 height 596
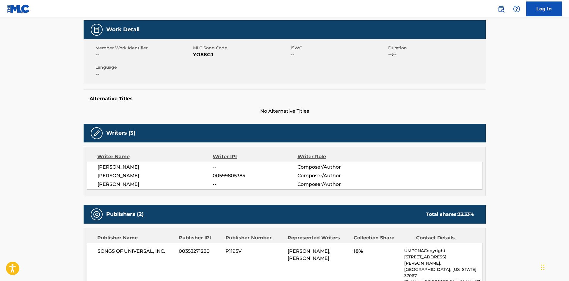
scroll to position [9, 0]
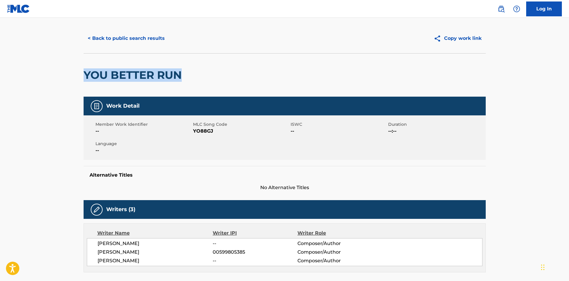
drag, startPoint x: 187, startPoint y: 73, endPoint x: 83, endPoint y: 69, distance: 103.9
copy h2 "YOU BETTER RUN"
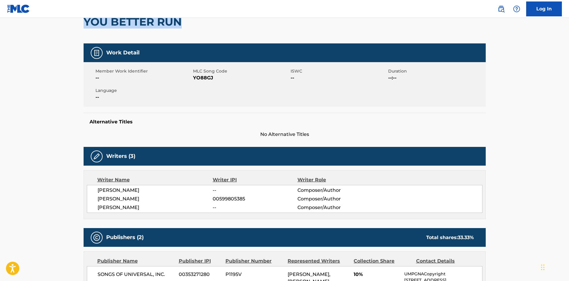
scroll to position [0, 0]
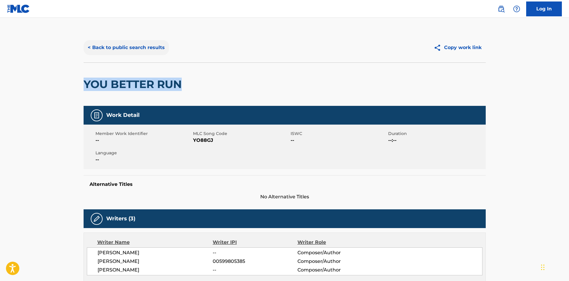
click at [123, 50] on button "< Back to public search results" at bounding box center [126, 47] width 85 height 15
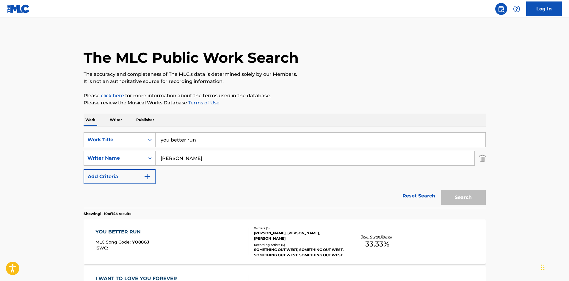
scroll to position [89, 0]
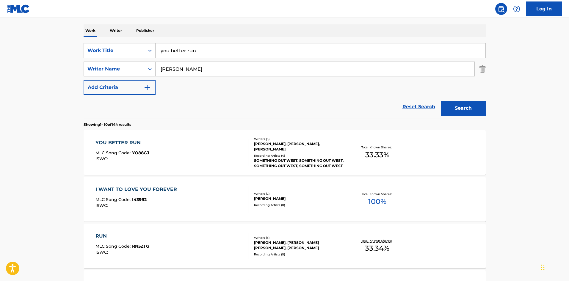
drag, startPoint x: 228, startPoint y: 53, endPoint x: 136, endPoint y: 60, distance: 91.9
click at [137, 60] on div "SearchWithCriteria4060617e-5c12-42ed-ad96-1d0c7a1dbea4 Work Title you better ru…" at bounding box center [285, 69] width 402 height 52
type input "8"
type input "u"
type input "i aint coming back"
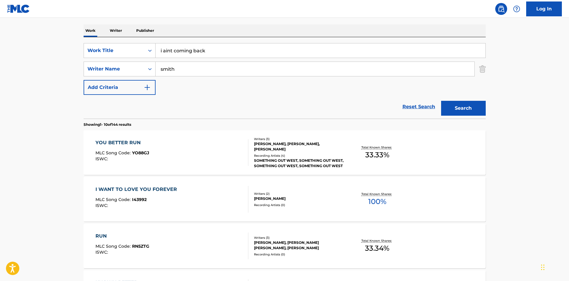
type input "smith"
click at [441, 101] on button "Search" at bounding box center [463, 108] width 45 height 15
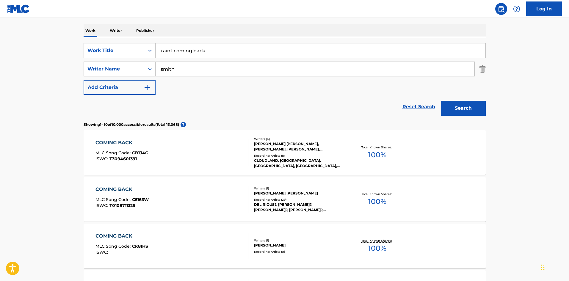
click at [172, 51] on input "i aint coming back" at bounding box center [321, 50] width 330 height 14
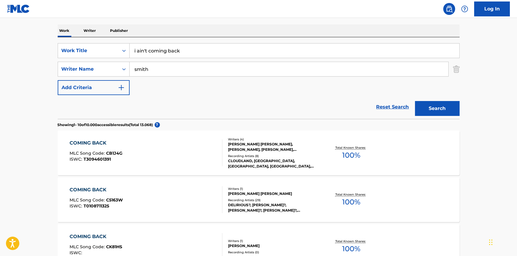
click at [167, 49] on input "i ain't coming back" at bounding box center [295, 50] width 330 height 14
type input "i ain't comin' back"
click at [415, 101] on button "Search" at bounding box center [437, 108] width 45 height 15
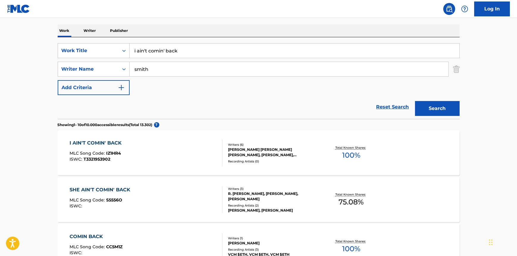
click at [178, 148] on div "I AIN'T COMIN' BACK MLC Song Code : IZ1HR4 ISWC : T3321953902" at bounding box center [146, 152] width 153 height 27
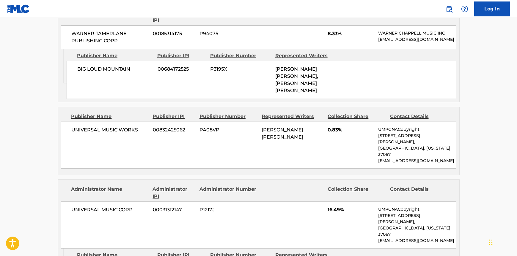
scroll to position [568, 0]
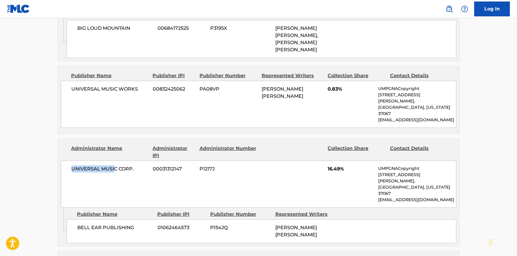
drag, startPoint x: 68, startPoint y: 117, endPoint x: 113, endPoint y: 116, distance: 44.9
click at [113, 160] on div "UNIVERSAL MUSIC CORP. 00031312147 P1217J 16.49% UMPGNACopyright [STREET_ADDRESS…" at bounding box center [259, 183] width 396 height 47
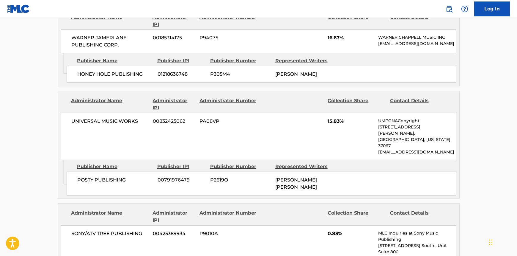
scroll to position [811, 0]
drag, startPoint x: 78, startPoint y: 57, endPoint x: 157, endPoint y: 64, distance: 79.2
click at [139, 112] on div "UNIVERSAL MUSIC WORKS 00832425062 PA08VP 15.83% UMPGNACopyright [STREET_ADDRESS…" at bounding box center [259, 135] width 396 height 47
click at [279, 225] on div "SONY/ATV TREE PUBLISHING 00425389934 P9010A 0.83% MLC Inquiries at Sony Music P…" at bounding box center [259, 258] width 396 height 66
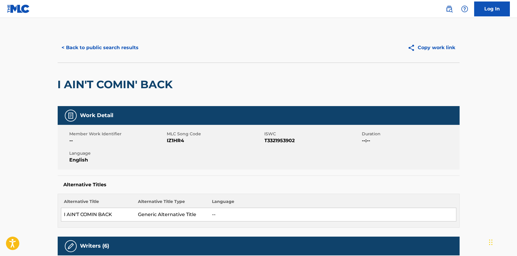
scroll to position [0, 0]
click at [94, 52] on button "< Back to public search results" at bounding box center [100, 47] width 85 height 15
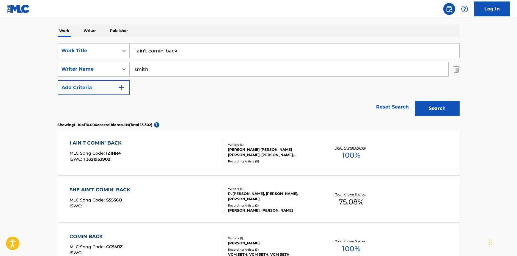
drag, startPoint x: 193, startPoint y: 48, endPoint x: 162, endPoint y: 59, distance: 32.8
click at [143, 49] on input "i ain't comin' back" at bounding box center [295, 50] width 330 height 14
type input "i"
type input "play somthing country"
click at [415, 101] on button "Search" at bounding box center [437, 108] width 45 height 15
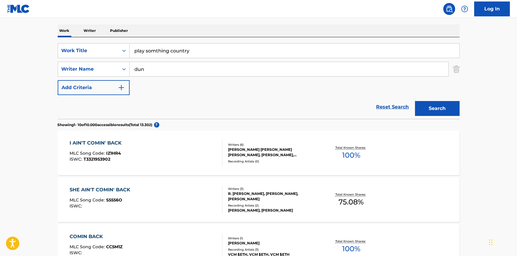
scroll to position [22, 0]
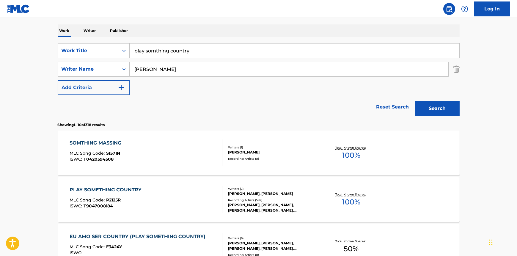
type input "[PERSON_NAME]"
click at [415, 101] on button "Search" at bounding box center [437, 108] width 45 height 15
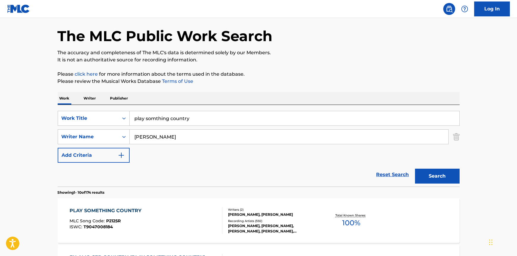
scroll to position [89, 0]
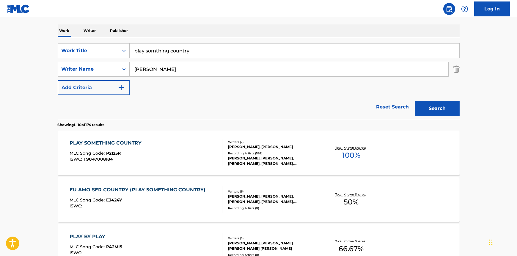
click at [169, 146] on div "PLAY SOMETHING COUNTRY MLC Song Code : P2125R ISWC : T9047008184" at bounding box center [146, 152] width 153 height 27
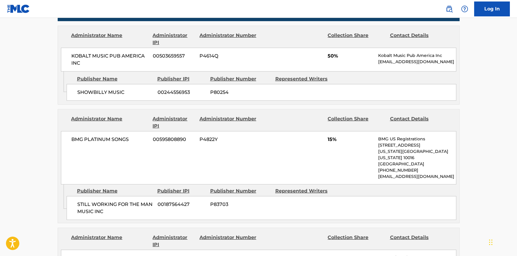
scroll to position [324, 0]
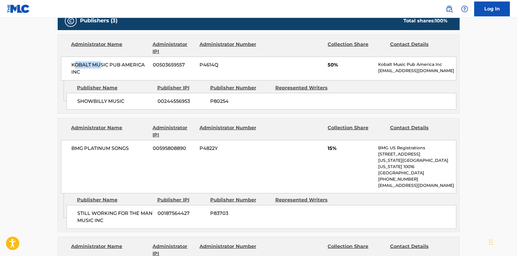
drag, startPoint x: 75, startPoint y: 66, endPoint x: 136, endPoint y: 71, distance: 60.9
click at [126, 65] on span "KOBALT MUSIC PUB AMERICA INC" at bounding box center [110, 68] width 77 height 14
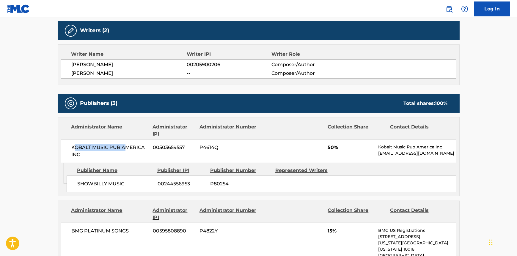
scroll to position [216, 0]
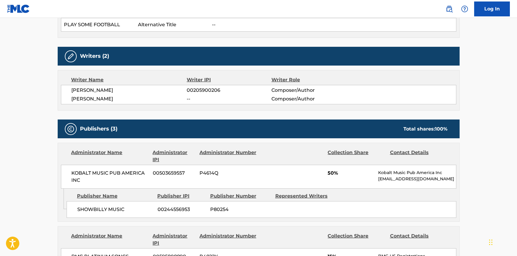
click at [152, 105] on div "Writer Name Writer IPI Writer Role [PERSON_NAME] 00205900206 Composer/Author [P…" at bounding box center [259, 90] width 402 height 40
drag, startPoint x: 87, startPoint y: 97, endPoint x: 160, endPoint y: 107, distance: 73.3
click at [134, 99] on span "[PERSON_NAME]" at bounding box center [129, 98] width 115 height 7
click at [284, 146] on div "Administrator Name Administrator IPI Administrator Number Collection Share Cont…" at bounding box center [259, 166] width 402 height 46
drag, startPoint x: 100, startPoint y: 90, endPoint x: 70, endPoint y: 90, distance: 29.5
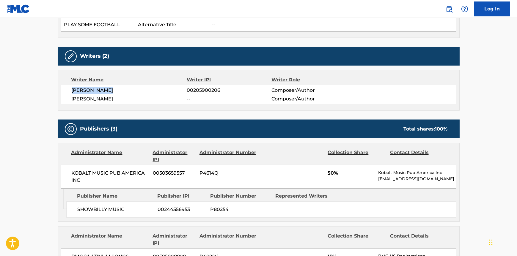
click at [70, 90] on div "[PERSON_NAME] 00205900206 Composer/Author [PERSON_NAME] -- Composer/Author" at bounding box center [259, 94] width 396 height 19
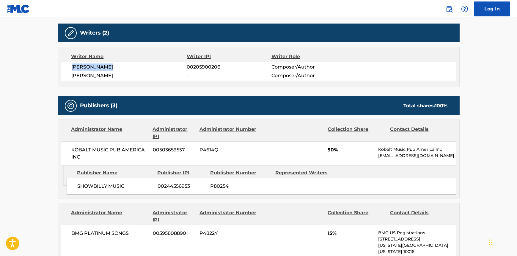
scroll to position [270, 0]
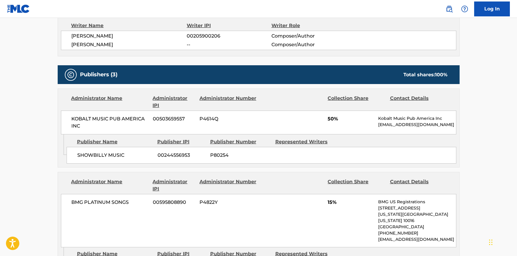
click at [252, 95] on div "Administrator Number" at bounding box center [229, 102] width 58 height 14
drag, startPoint x: 61, startPoint y: 46, endPoint x: 190, endPoint y: 50, distance: 129.8
click at [184, 47] on div "[PERSON_NAME] 00205900206 Composer/Author [PERSON_NAME] -- Composer/Author" at bounding box center [259, 40] width 396 height 19
click at [213, 60] on div "Work Detail Member Work Identifier -- MLC Song Code P2125R ISWC T9047008184 Dur…" at bounding box center [259, 224] width 402 height 778
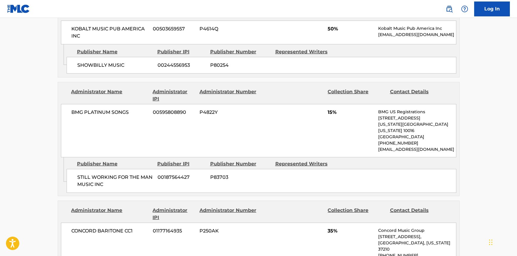
scroll to position [406, 0]
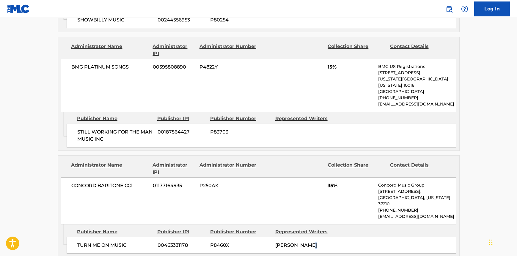
click at [246, 237] on div "TURN ME ON MUSIC 00463331178 P8460X [PERSON_NAME]" at bounding box center [262, 245] width 390 height 17
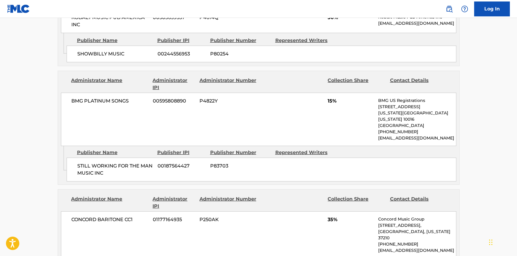
scroll to position [298, 0]
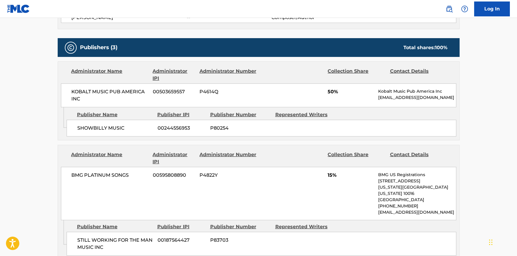
click at [479, 168] on main "< Back to public search results Copy work link PLAY SOMETHING COUNTRY Work Deta…" at bounding box center [258, 158] width 517 height 876
drag, startPoint x: 67, startPoint y: 89, endPoint x: 144, endPoint y: 92, distance: 77.4
click at [140, 92] on div "KOBALT MUSIC PUB AMERICA INC 00503659557 P4614Q 50% Kobalt Music Pub America In…" at bounding box center [259, 95] width 396 height 24
drag, startPoint x: 259, startPoint y: 151, endPoint x: 284, endPoint y: 155, distance: 25.1
click at [268, 151] on div "Administrator Name Administrator IPI Administrator Number Collection Share Cont…" at bounding box center [259, 182] width 402 height 75
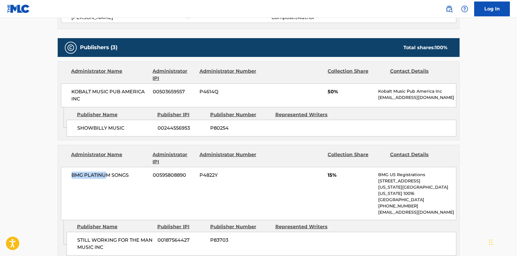
drag, startPoint x: 66, startPoint y: 172, endPoint x: 157, endPoint y: 173, distance: 90.8
click at [146, 172] on div "BMG PLATINUM SONGS 00595808890 P4822Y 15% BMG US Registrations [STREET_ADDRESS]…" at bounding box center [259, 193] width 396 height 53
click at [278, 176] on div "BMG PLATINUM SONGS 00595808890 P4822Y 15% BMG US Registrations [STREET_ADDRESS]…" at bounding box center [259, 193] width 396 height 53
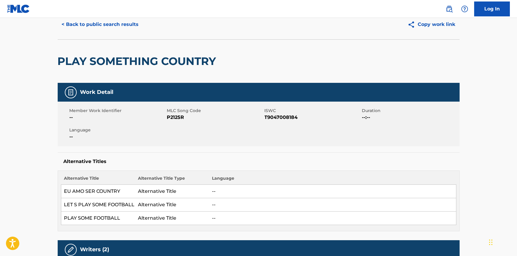
scroll to position [0, 0]
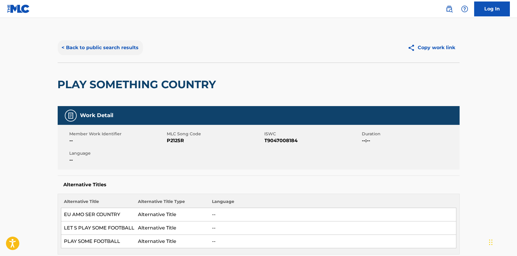
click at [122, 48] on button "< Back to public search results" at bounding box center [100, 47] width 85 height 15
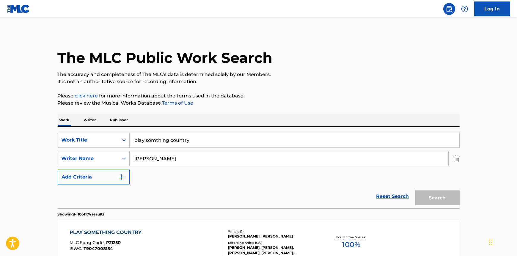
scroll to position [89, 0]
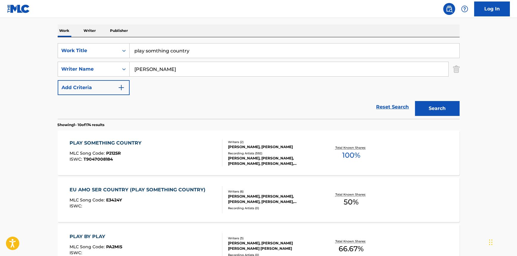
click at [125, 70] on div "SearchWithCriteria397315ac-edc2-4912-8d58-8314478a0d4c Writer Name [PERSON_NAME]" at bounding box center [259, 69] width 402 height 15
type input "gehmann"
click at [138, 50] on input "play somthing country" at bounding box center [295, 50] width 330 height 14
type input "p"
click at [259, 56] on input "Search Form" at bounding box center [295, 50] width 330 height 14
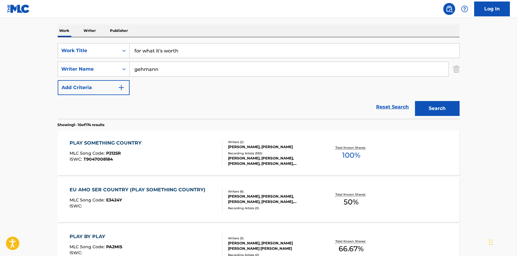
click at [415, 101] on button "Search" at bounding box center [437, 108] width 45 height 15
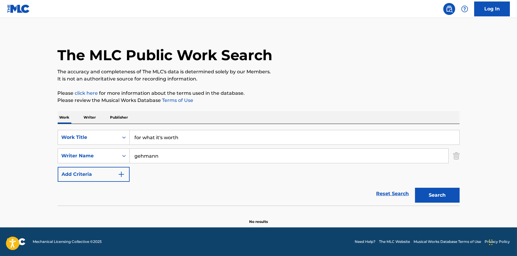
scroll to position [2, 0]
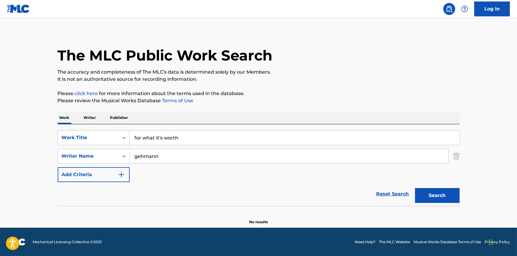
drag, startPoint x: 198, startPoint y: 137, endPoint x: 158, endPoint y: 138, distance: 40.2
click at [158, 138] on input "for what it's worth" at bounding box center [295, 137] width 330 height 14
type input "for what"
click at [415, 188] on button "Search" at bounding box center [437, 195] width 45 height 15
drag, startPoint x: 227, startPoint y: 122, endPoint x: 210, endPoint y: 141, distance: 24.9
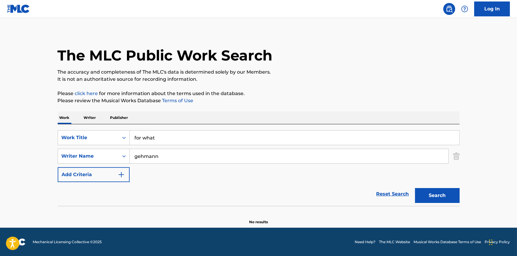
click at [227, 122] on div "Work Writer Publisher" at bounding box center [259, 117] width 402 height 12
click at [197, 148] on div "gehmann" at bounding box center [289, 155] width 319 height 15
click at [196, 151] on input "gehmann" at bounding box center [289, 156] width 319 height 14
type input "[PERSON_NAME]"
click at [415, 188] on button "Search" at bounding box center [437, 195] width 45 height 15
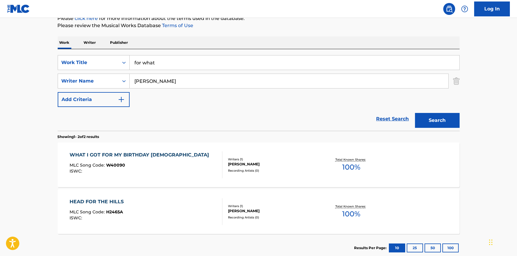
scroll to position [83, 0]
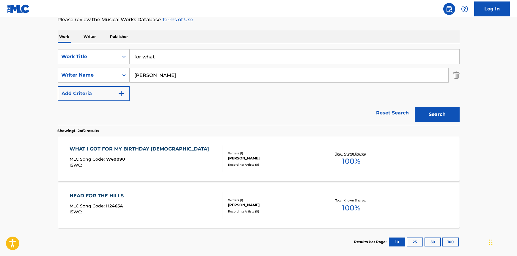
click at [182, 57] on input "for what" at bounding box center [295, 56] width 330 height 14
type input "for what it's worth"
click at [415, 107] on button "Search" at bounding box center [437, 114] width 45 height 15
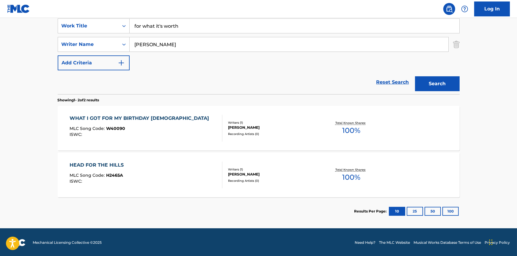
scroll to position [115, 0]
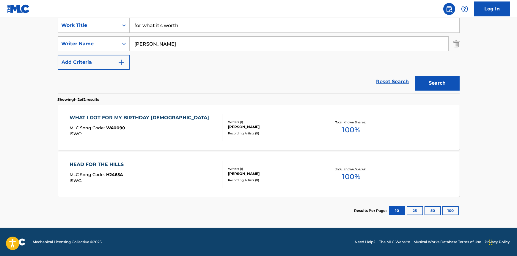
click at [160, 211] on section "Results Per Page: 10 25 50 100" at bounding box center [259, 210] width 402 height 28
drag, startPoint x: 130, startPoint y: 39, endPoint x: 110, endPoint y: 38, distance: 19.3
click at [110, 38] on div "SearchWithCriteria397315ac-edc2-4912-8d58-8314478a0d4c Writer Name [PERSON_NAME]" at bounding box center [259, 43] width 402 height 15
type input "stils"
click at [415, 76] on button "Search" at bounding box center [437, 83] width 45 height 15
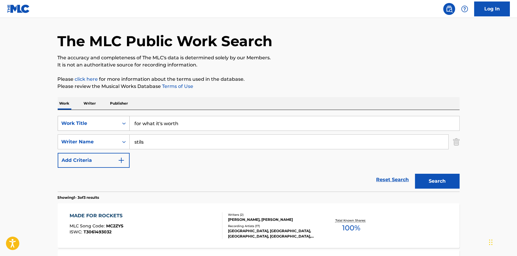
scroll to position [0, 0]
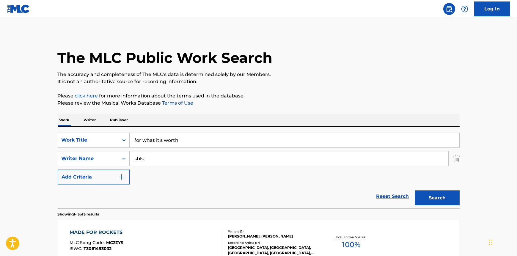
click at [135, 133] on input "for what it's worth" at bounding box center [295, 140] width 330 height 14
type input "f"
type input "only [DEMOGRAPHIC_DATA]"
type input "[PERSON_NAME]"
click at [415, 190] on button "Search" at bounding box center [437, 197] width 45 height 15
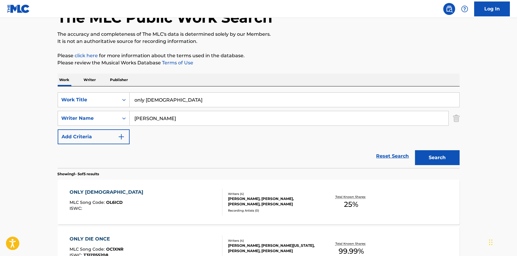
scroll to position [81, 0]
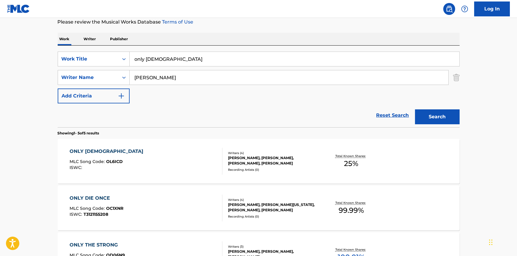
click at [148, 158] on div "ONLY [DEMOGRAPHIC_DATA] MLC Song Code : OL6ICD ISWC :" at bounding box center [146, 161] width 153 height 27
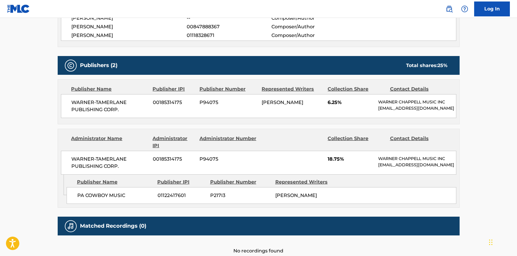
scroll to position [216, 0]
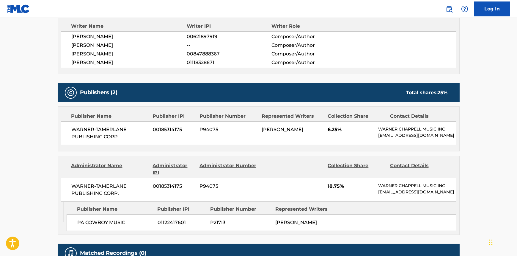
drag, startPoint x: 348, startPoint y: 223, endPoint x: 142, endPoint y: 201, distance: 207.8
click at [234, 215] on div "PA COWBOY MUSIC 01122417601 P217I3 [PERSON_NAME]" at bounding box center [262, 222] width 390 height 17
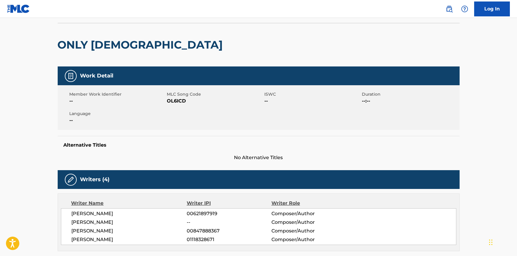
scroll to position [0, 0]
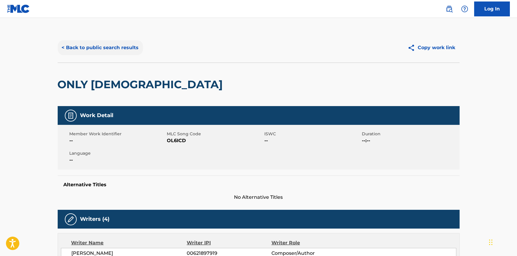
click at [80, 49] on button "< Back to public search results" at bounding box center [100, 47] width 85 height 15
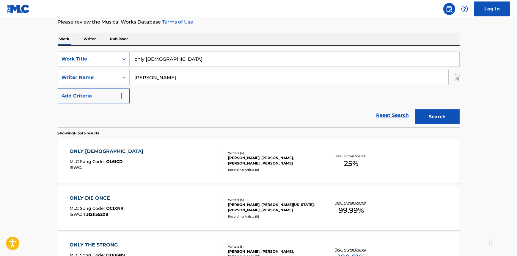
drag, startPoint x: 201, startPoint y: 58, endPoint x: 139, endPoint y: 55, distance: 62.0
click at [112, 50] on div "SearchWithCriteria4060617e-5c12-42ed-ad96-1d0c7a1dbea4 Work Title only [DEMOGRA…" at bounding box center [259, 87] width 402 height 82
type input "like a lullaby"
type input "[PERSON_NAME]"
click at [415, 109] on button "Search" at bounding box center [437, 116] width 45 height 15
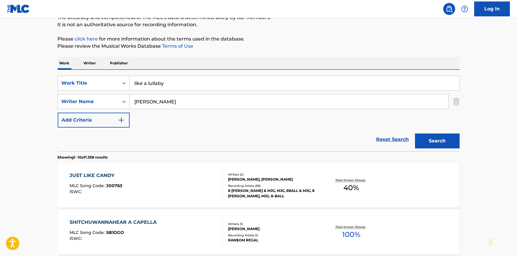
scroll to position [27, 0]
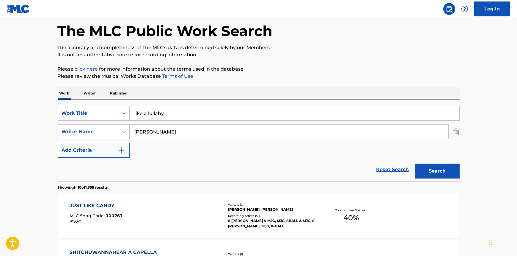
drag, startPoint x: 131, startPoint y: 112, endPoint x: 169, endPoint y: 113, distance: 38.1
click at [168, 113] on input "like a lullaby" at bounding box center [295, 113] width 330 height 14
click at [179, 151] on div "SearchWithCriteria4060617e-5c12-42ed-ad96-1d0c7a1dbea4 Work Title like a lullab…" at bounding box center [259, 132] width 402 height 52
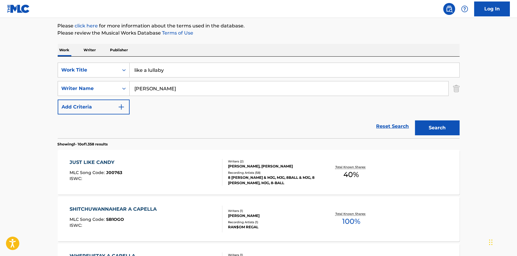
scroll to position [0, 0]
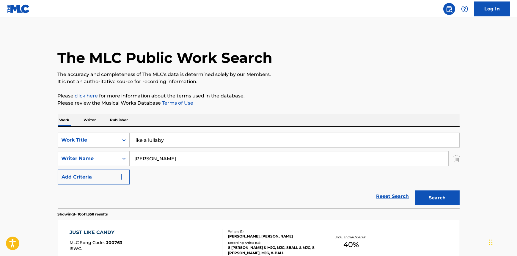
drag, startPoint x: 176, startPoint y: 134, endPoint x: 133, endPoint y: 137, distance: 42.7
click at [133, 137] on input "like a lullaby" at bounding box center [295, 140] width 330 height 14
click at [163, 139] on input "like a lullaby" at bounding box center [295, 140] width 330 height 14
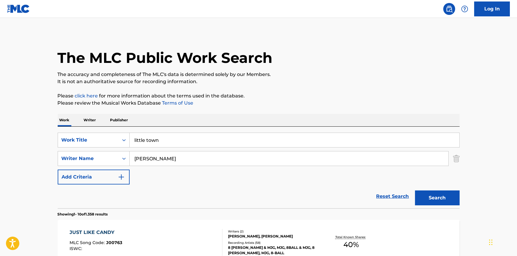
type input "little town"
click at [165, 154] on input "Search Form" at bounding box center [289, 158] width 319 height 14
type input "bedford"
click at [415, 190] on button "Search" at bounding box center [437, 197] width 45 height 15
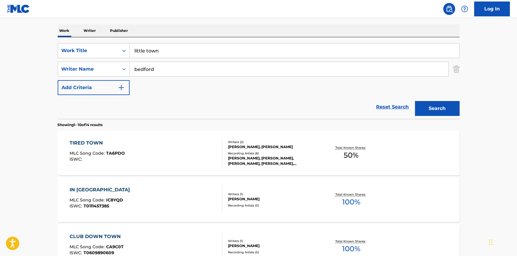
scroll to position [49, 0]
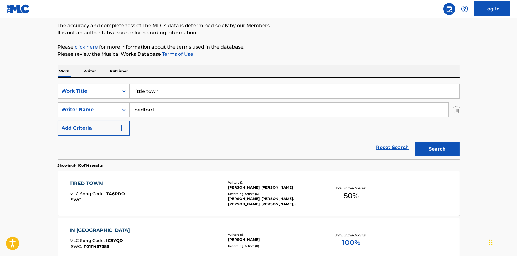
click at [209, 113] on input "bedford" at bounding box center [289, 109] width 319 height 14
drag, startPoint x: 123, startPoint y: 87, endPoint x: 226, endPoint y: 102, distance: 104.1
click at [113, 87] on div "SearchWithCriteria4060617e-5c12-42ed-ad96-1d0c7a1dbea4 Work Title little town" at bounding box center [259, 91] width 402 height 15
type input "habits"
click at [415, 141] on button "Search" at bounding box center [437, 148] width 45 height 15
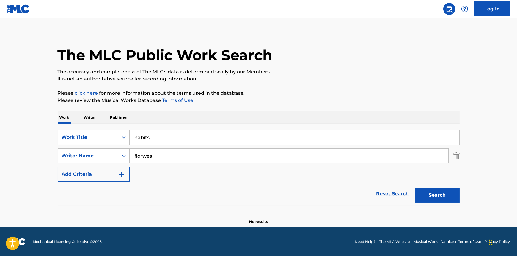
scroll to position [2, 0]
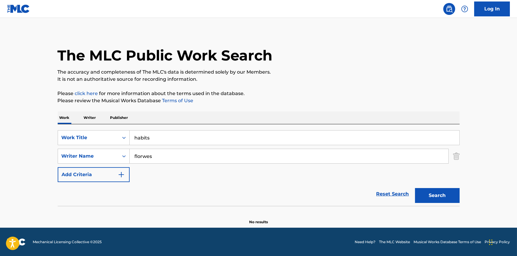
click at [162, 151] on input "florwes" at bounding box center [289, 156] width 319 height 14
click at [415, 188] on button "Search" at bounding box center [437, 195] width 45 height 15
type input "flores"
click at [415, 188] on button "Search" at bounding box center [437, 195] width 45 height 15
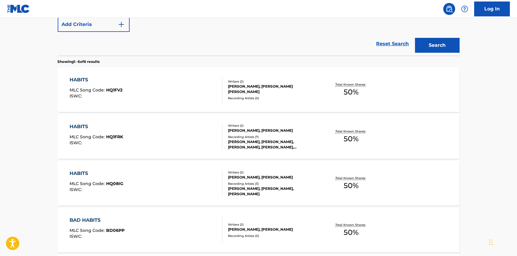
scroll to position [157, 0]
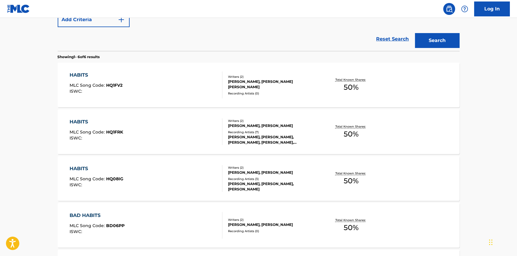
click at [157, 80] on div "HABITS MLC Song Code : HQ1FV2 ISWC :" at bounding box center [146, 84] width 153 height 27
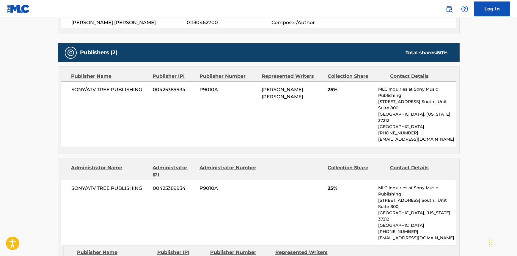
scroll to position [270, 0]
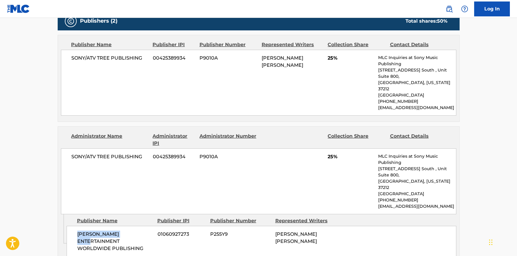
drag, startPoint x: 148, startPoint y: 209, endPoint x: 161, endPoint y: 212, distance: 12.5
click at [161, 226] on div "[PERSON_NAME] ENTERTAINMENT WORLDWIDE PUBLISHING 01060927273 P255Y9 [PERSON_NAM…" at bounding box center [262, 241] width 390 height 31
click at [174, 229] on div "Work Detail Member Work Identifier -- MLC Song Code HQ1FV2 ISWC -- Duration 03:…" at bounding box center [259, 70] width 402 height 471
drag, startPoint x: 85, startPoint y: 215, endPoint x: 148, endPoint y: 220, distance: 63.6
click at [147, 226] on div "[PERSON_NAME] ENTERTAINMENT WORLDWIDE PUBLISHING 01060927273 P255Y9 [PERSON_NAM…" at bounding box center [262, 241] width 390 height 31
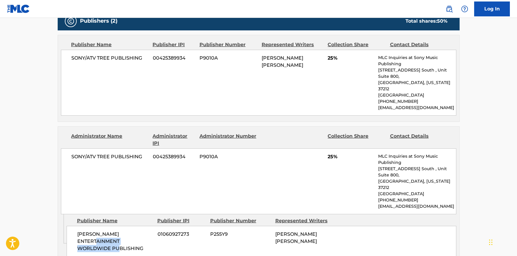
click at [162, 226] on div "Admin Original Publisher Connecting Line Publisher Name Publisher IPI Publisher…" at bounding box center [259, 237] width 402 height 46
drag, startPoint x: 72, startPoint y: 204, endPoint x: 159, endPoint y: 222, distance: 89.8
click at [152, 226] on div "[PERSON_NAME] ENTERTAINMENT WORLDWIDE PUBLISHING 01060927273 P255Y9 [PERSON_NAM…" at bounding box center [262, 241] width 390 height 31
click at [163, 224] on div "Admin Original Publisher Connecting Line Publisher Name Publisher IPI Publisher…" at bounding box center [259, 237] width 402 height 46
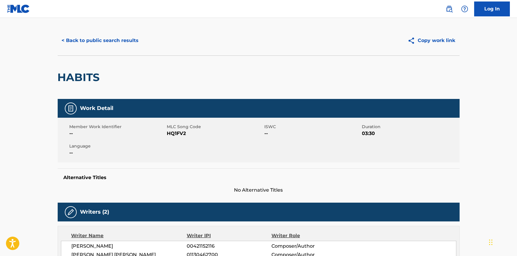
scroll to position [0, 0]
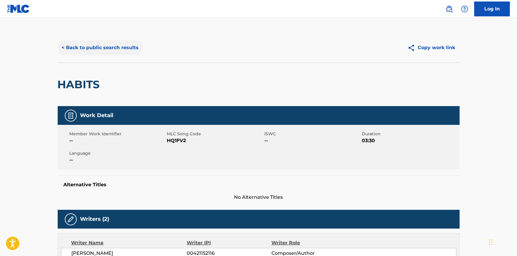
click at [93, 45] on button "< Back to public search results" at bounding box center [100, 47] width 85 height 15
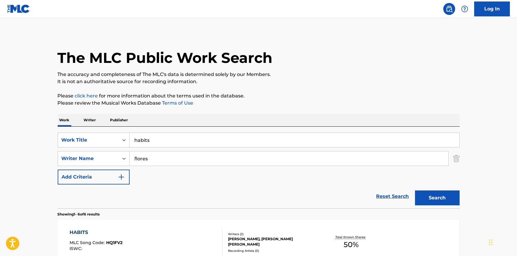
drag, startPoint x: 180, startPoint y: 144, endPoint x: 146, endPoint y: 142, distance: 34.8
click at [121, 140] on div "SearchWithCriteria4060617e-5c12-42ed-ad96-1d0c7a1dbea4 Work Title habits" at bounding box center [259, 139] width 402 height 15
type input "say less"
type input "[PERSON_NAME]"
click at [415, 190] on button "Search" at bounding box center [437, 197] width 45 height 15
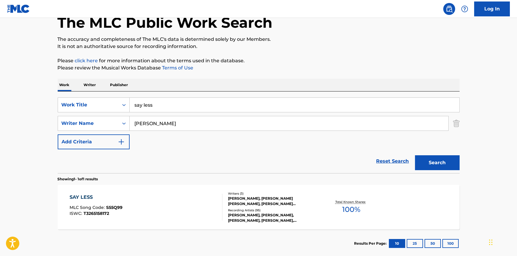
scroll to position [68, 0]
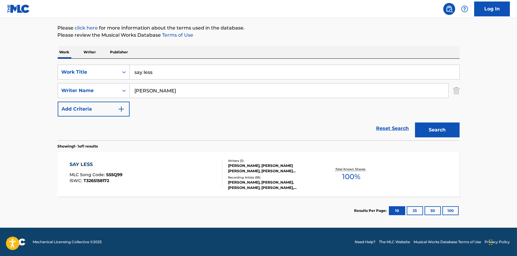
click at [202, 161] on div "SAY LESS MLC Song Code : S55Q99 ISWC : T3265158172" at bounding box center [146, 174] width 153 height 27
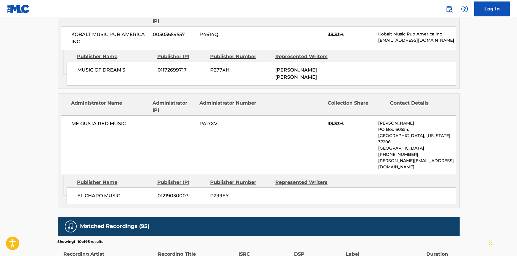
scroll to position [514, 0]
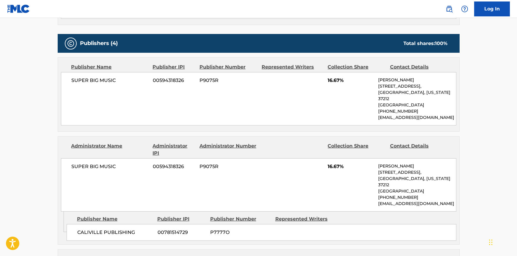
click at [51, 160] on div "< Back to public search results Copy work link SAY LESS Work Detail Member Work…" at bounding box center [259, 225] width 417 height 898
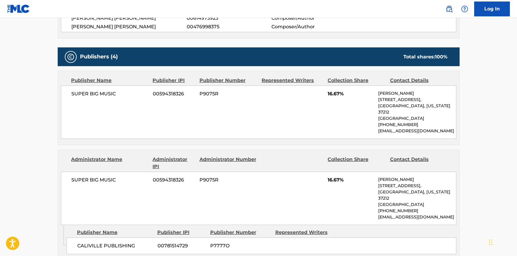
scroll to position [162, 0]
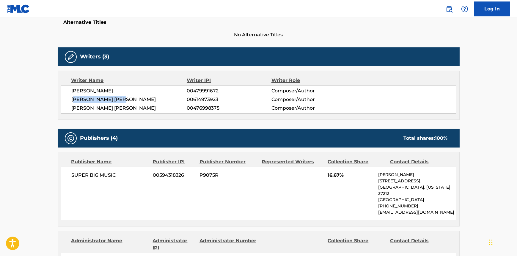
drag, startPoint x: 143, startPoint y: 95, endPoint x: 59, endPoint y: 96, distance: 84.2
click at [60, 96] on div "Writer Name Writer IPI Writer Role [PERSON_NAME] 00479991672 Composer/Author [P…" at bounding box center [259, 95] width 402 height 49
drag, startPoint x: 79, startPoint y: 92, endPoint x: 63, endPoint y: 91, distance: 15.8
click at [64, 91] on div "[PERSON_NAME] 00479991672 Composer/Author [PERSON_NAME] [PERSON_NAME] 006149739…" at bounding box center [259, 99] width 396 height 28
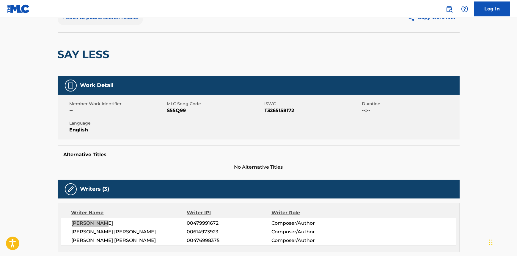
scroll to position [0, 0]
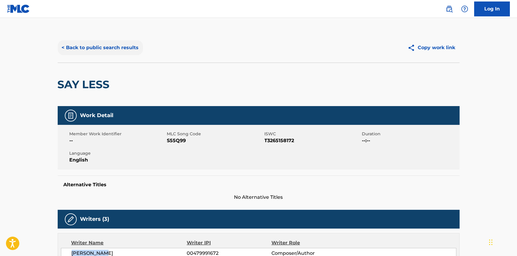
click at [84, 46] on button "< Back to public search results" at bounding box center [100, 47] width 85 height 15
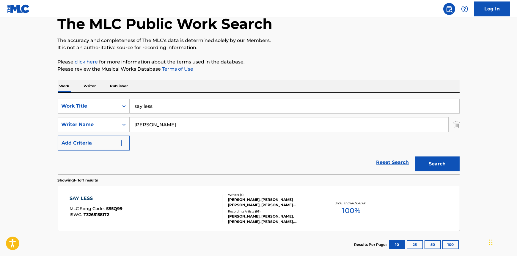
drag, startPoint x: 157, startPoint y: 113, endPoint x: 188, endPoint y: 123, distance: 32.7
click at [128, 113] on div "SearchWithCriteria4060617e-5c12-42ed-ad96-1d0c7a1dbea4 Work Title say less" at bounding box center [259, 105] width 402 height 15
type input "through a screen"
type input "[PERSON_NAME]"
click at [415, 156] on button "Search" at bounding box center [437, 163] width 45 height 15
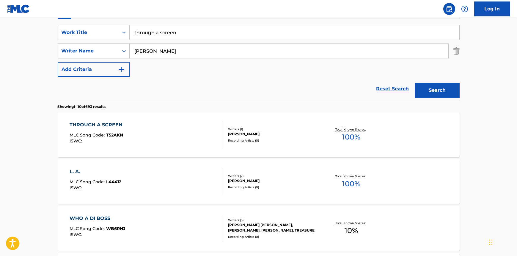
scroll to position [115, 0]
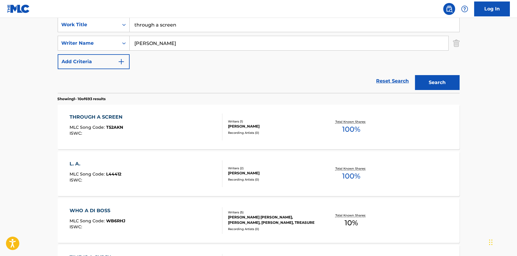
click at [121, 123] on div "THROUGH A SCREEN MLC Song Code : T52AKN ISWC :" at bounding box center [98, 126] width 56 height 27
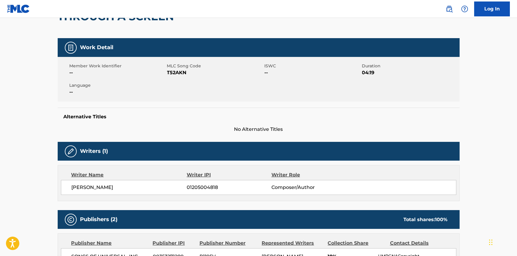
scroll to position [108, 0]
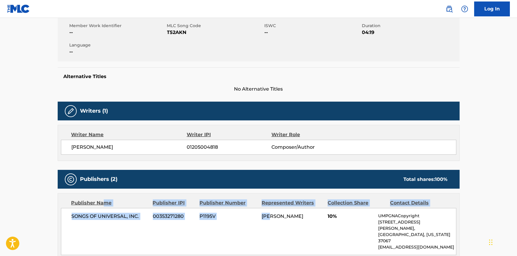
drag, startPoint x: 295, startPoint y: 216, endPoint x: 91, endPoint y: 206, distance: 204.1
click at [92, 206] on div "Publisher Name Publisher IPI Publisher Number Represented Writers Collection Sh…" at bounding box center [259, 227] width 402 height 68
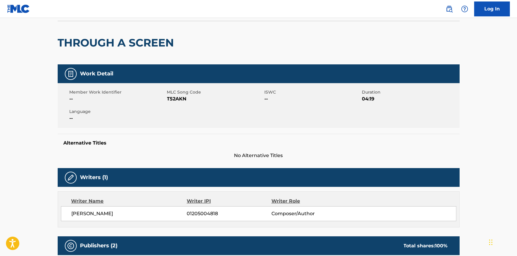
scroll to position [0, 0]
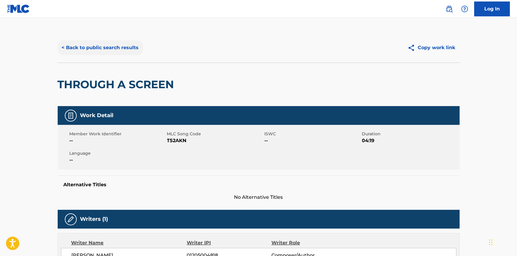
click at [85, 42] on button "< Back to public search results" at bounding box center [100, 47] width 85 height 15
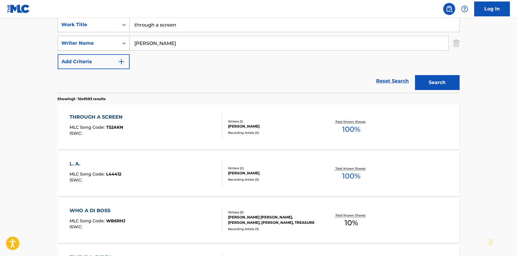
click at [130, 45] on input "[PERSON_NAME]" at bounding box center [289, 43] width 319 height 14
type input "walkers"
click at [115, 18] on div "SearchWithCriteria4060617e-5c12-42ed-ad96-1d0c7a1dbea4 Work Title through a scr…" at bounding box center [259, 24] width 402 height 15
click at [415, 75] on button "Search" at bounding box center [437, 82] width 45 height 15
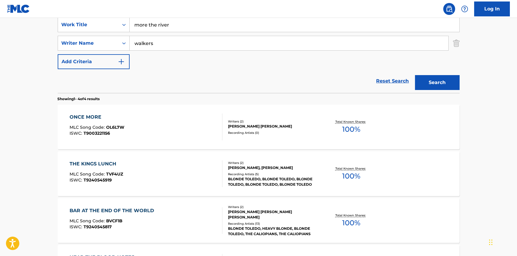
click at [146, 24] on input "more the river" at bounding box center [295, 25] width 330 height 14
type input "move the river"
click at [415, 75] on button "Search" at bounding box center [437, 82] width 45 height 15
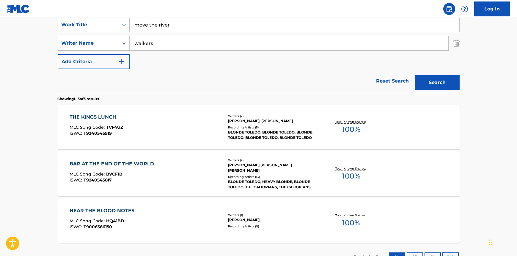
click at [164, 51] on div "SearchWithCriteria4060617e-5c12-42ed-ad96-1d0c7a1dbea4 Work Title move the rive…" at bounding box center [259, 43] width 402 height 52
click at [164, 48] on input "walkers" at bounding box center [289, 43] width 319 height 14
click at [415, 75] on button "Search" at bounding box center [437, 82] width 45 height 15
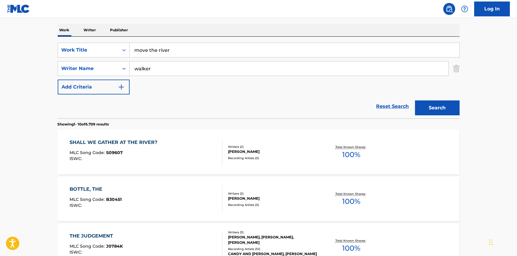
scroll to position [34, 0]
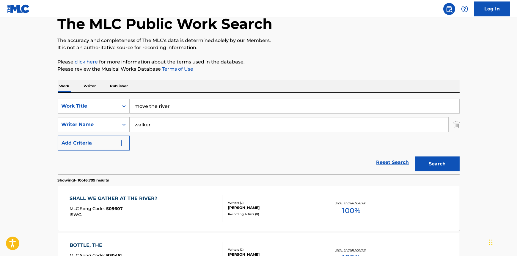
drag, startPoint x: 157, startPoint y: 124, endPoint x: 103, endPoint y: 126, distance: 54.2
click at [108, 126] on div "SearchWithCriteria364a3eec-f611-4743-8853-3901a87178da Writer Name [PERSON_NAME]" at bounding box center [259, 124] width 402 height 15
type input "[PERSON_NAME]"
drag, startPoint x: 200, startPoint y: 105, endPoint x: 199, endPoint y: 116, distance: 11.7
click at [118, 111] on div "SearchWithCriteria4060617e-5c12-42ed-ad96-1d0c7a1dbea4 Work Title move the river" at bounding box center [259, 105] width 402 height 15
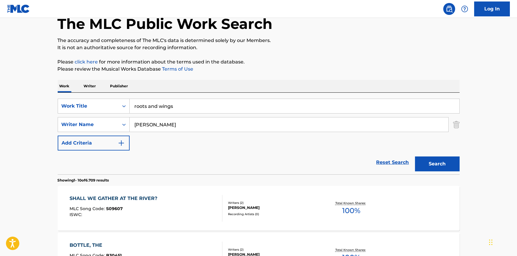
click at [415, 156] on button "Search" at bounding box center [437, 163] width 45 height 15
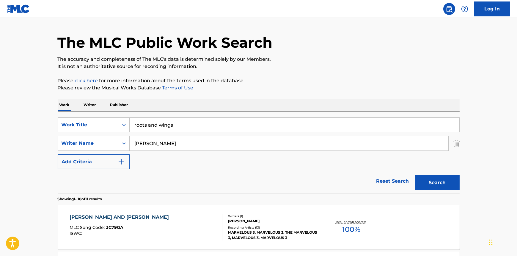
scroll to position [7, 0]
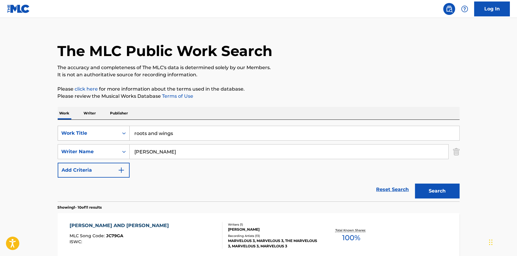
drag, startPoint x: 195, startPoint y: 133, endPoint x: 109, endPoint y: 131, distance: 85.4
click at [107, 131] on div "SearchWithCriteria4060617e-5c12-42ed-ad96-1d0c7a1dbea4 Work Title roots and win…" at bounding box center [259, 133] width 402 height 15
type input "turned into missing you"
click at [415, 183] on button "Search" at bounding box center [437, 190] width 45 height 15
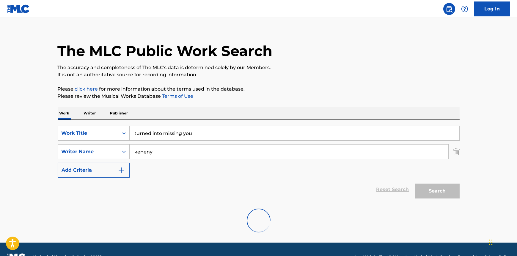
scroll to position [2, 0]
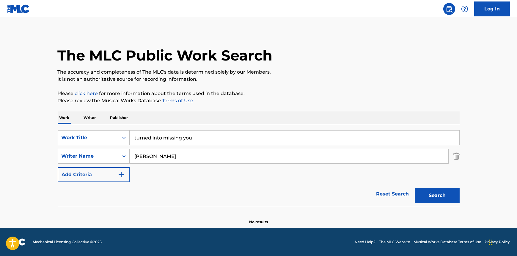
click at [415, 188] on button "Search" at bounding box center [437, 195] width 45 height 15
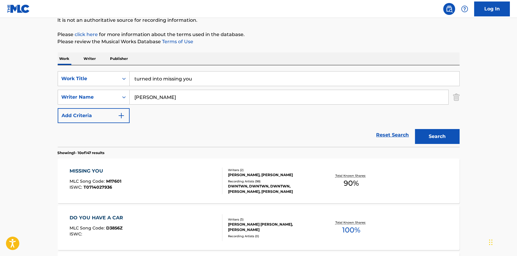
scroll to position [61, 0]
drag, startPoint x: 170, startPoint y: 93, endPoint x: 94, endPoint y: 101, distance: 76.9
click at [91, 98] on div "SearchWithCriteria364a3eec-f611-4743-8853-3901a87178da Writer Name [PERSON_NAME]" at bounding box center [259, 97] width 402 height 15
type input "[PERSON_NAME]"
click at [415, 129] on button "Search" at bounding box center [437, 136] width 45 height 15
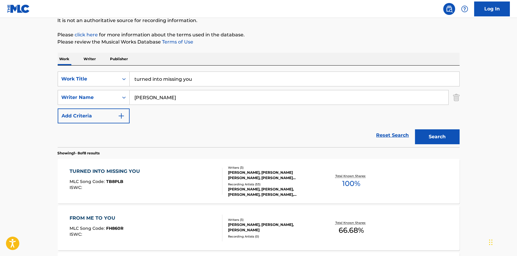
scroll to position [115, 0]
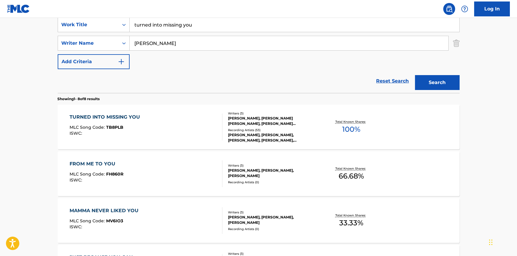
click at [169, 119] on div "TURNED INTO MISSING YOU MLC Song Code : TB8PLB ISWC :" at bounding box center [146, 126] width 153 height 27
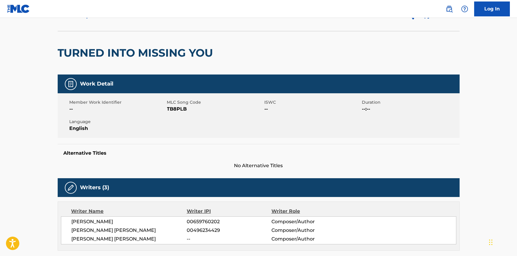
scroll to position [81, 0]
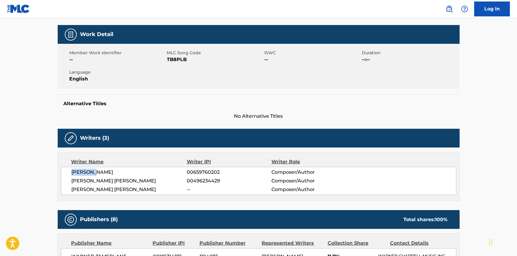
drag, startPoint x: 65, startPoint y: 171, endPoint x: 114, endPoint y: 174, distance: 49.5
click at [114, 174] on div "[PERSON_NAME] 00659760202 Composer/Author [PERSON_NAME] [PERSON_NAME] 004962344…" at bounding box center [259, 181] width 396 height 28
drag, startPoint x: 75, startPoint y: 179, endPoint x: 126, endPoint y: 182, distance: 51.5
click at [126, 182] on span "[PERSON_NAME] [PERSON_NAME]" at bounding box center [129, 180] width 115 height 7
drag, startPoint x: 111, startPoint y: 190, endPoint x: 152, endPoint y: 193, distance: 41.4
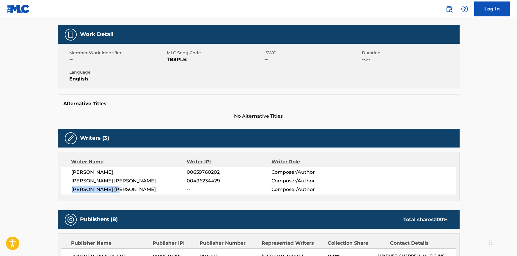
click at [132, 190] on div "[PERSON_NAME] 00659760202 Composer/Author [PERSON_NAME] [PERSON_NAME] 004962344…" at bounding box center [259, 181] width 396 height 28
click at [172, 193] on div "[PERSON_NAME] 00659760202 Composer/Author [PERSON_NAME] [PERSON_NAME] 004962344…" at bounding box center [259, 181] width 396 height 28
click at [153, 179] on span "[PERSON_NAME] [PERSON_NAME]" at bounding box center [129, 180] width 115 height 7
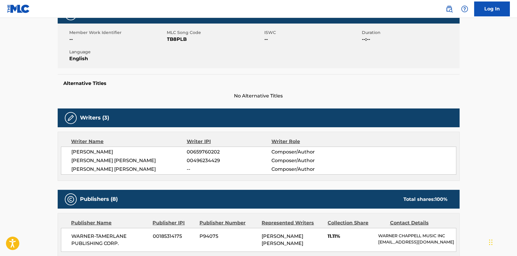
scroll to position [135, 0]
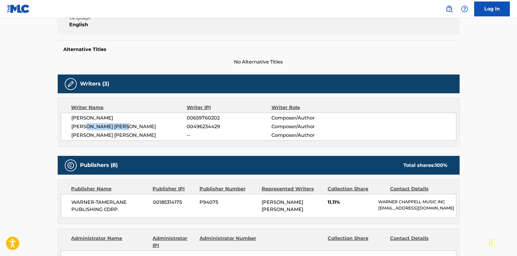
drag, startPoint x: 138, startPoint y: 125, endPoint x: 49, endPoint y: 144, distance: 90.5
click at [63, 131] on div "[PERSON_NAME] 00659760202 Composer/Author [PERSON_NAME] [PERSON_NAME] 004962344…" at bounding box center [259, 126] width 396 height 28
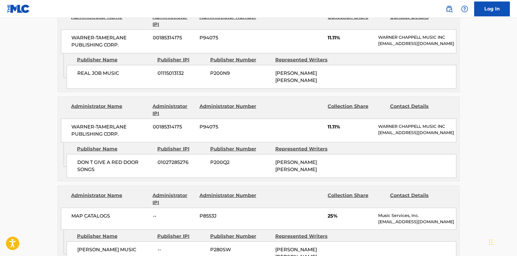
scroll to position [784, 0]
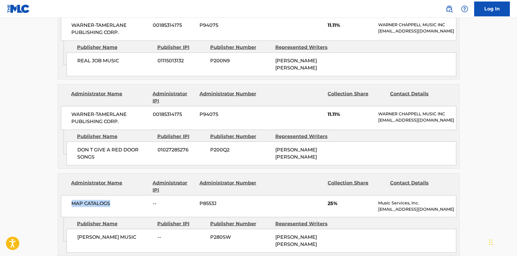
drag, startPoint x: 70, startPoint y: 165, endPoint x: 149, endPoint y: 170, distance: 79.0
click at [147, 195] on div "MAP CATALOGS -- P8553J 25% Music Services, Inc. [EMAIL_ADDRESS][DOMAIN_NAME]" at bounding box center [259, 206] width 396 height 22
click at [149, 195] on div "MAP CATALOGS -- P8553J 25% Music Services, Inc. [EMAIL_ADDRESS][DOMAIN_NAME]" at bounding box center [259, 206] width 396 height 22
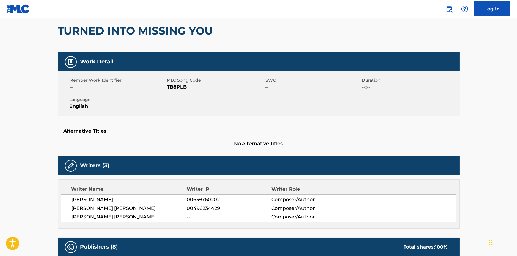
scroll to position [0, 0]
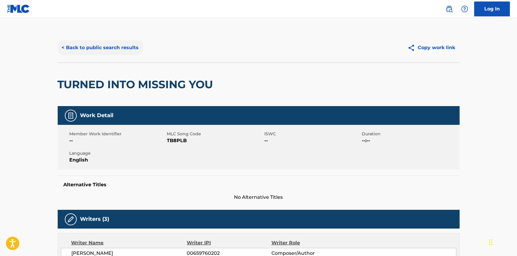
click at [82, 43] on button "< Back to public search results" at bounding box center [100, 47] width 85 height 15
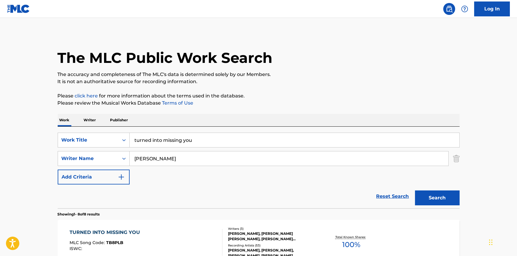
scroll to position [115, 0]
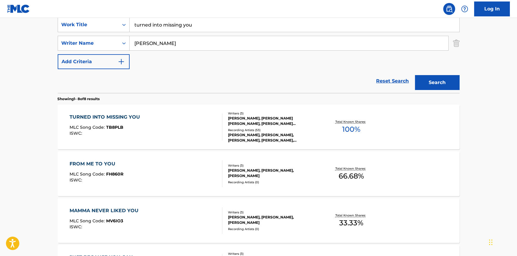
drag, startPoint x: 137, startPoint y: 44, endPoint x: 137, endPoint y: 50, distance: 5.4
click at [133, 48] on input "[PERSON_NAME]" at bounding box center [289, 43] width 319 height 14
type input "[PERSON_NAME]"
drag, startPoint x: 208, startPoint y: 27, endPoint x: 253, endPoint y: 71, distance: 62.7
click at [105, 30] on div "SearchWithCriteria4060617e-5c12-42ed-ad96-1d0c7a1dbea4 Work Title turned into m…" at bounding box center [259, 24] width 402 height 15
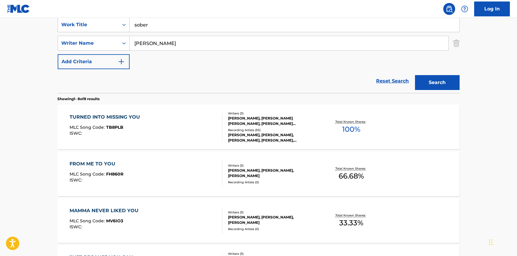
type input "sober"
click at [415, 75] on button "Search" at bounding box center [437, 82] width 45 height 15
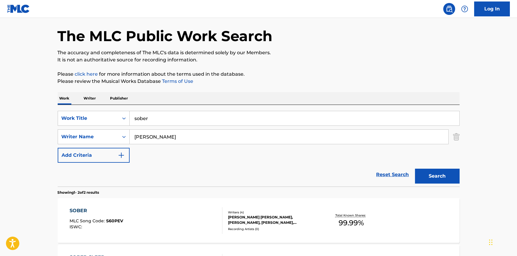
scroll to position [115, 0]
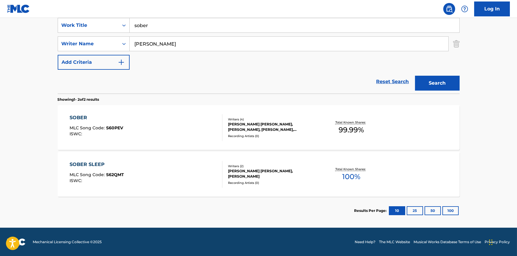
click at [195, 110] on div "SOBER MLC Song Code : S60PEV ISWC : Writers ( 4 ) [PERSON_NAME] [PERSON_NAME], …" at bounding box center [259, 127] width 402 height 45
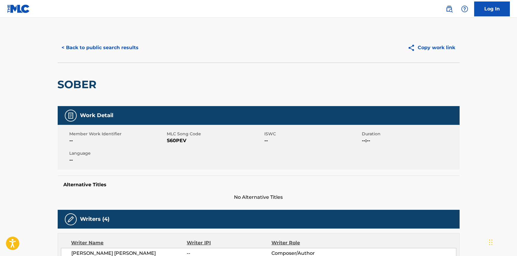
scroll to position [81, 0]
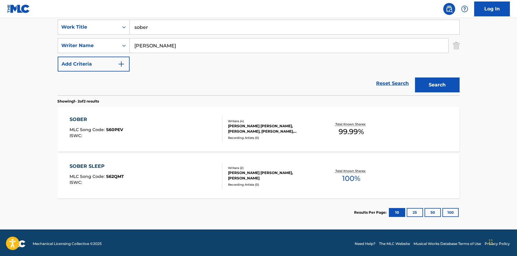
scroll to position [115, 0]
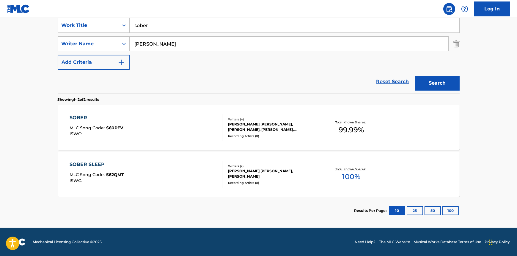
click at [151, 119] on div "SOBER MLC Song Code : S60PEV ISWC :" at bounding box center [146, 127] width 153 height 27
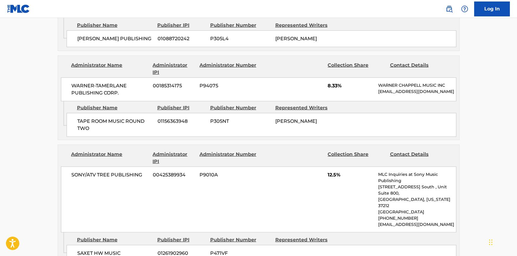
scroll to position [983, 0]
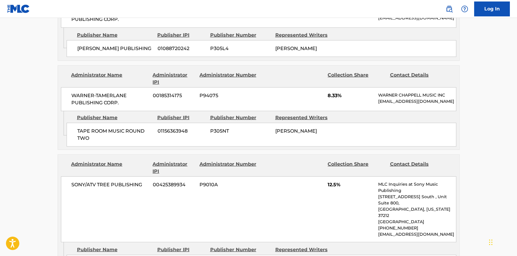
drag, startPoint x: 122, startPoint y: 187, endPoint x: 70, endPoint y: 193, distance: 52.1
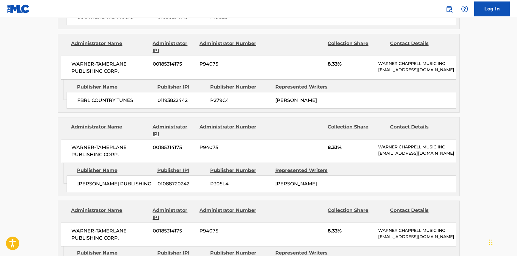
scroll to position [766, 0]
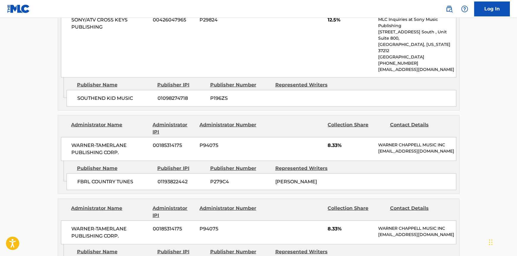
drag, startPoint x: 146, startPoint y: 198, endPoint x: 86, endPoint y: 192, distance: 59.6
click at [86, 244] on div "Publisher Name Publisher IPI Publisher Number Represented Writers [PERSON_NAME]…" at bounding box center [263, 259] width 393 height 30
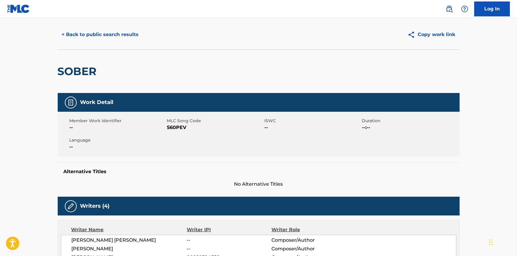
scroll to position [0, 0]
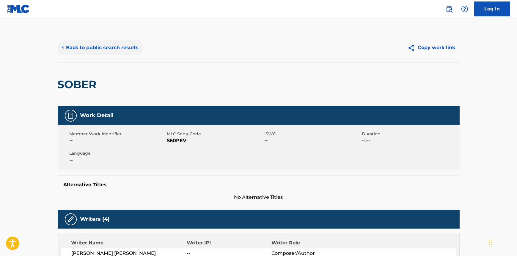
click at [85, 50] on button "< Back to public search results" at bounding box center [100, 47] width 85 height 15
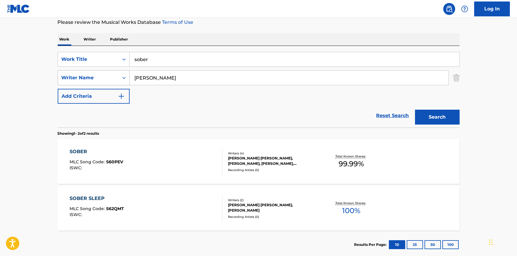
click at [118, 75] on div "SearchWithCriteria364a3eec-f611-4743-8853-3901a87178da Writer Name [PERSON_NAME]" at bounding box center [259, 77] width 402 height 15
type input "[PERSON_NAME]"
drag, startPoint x: 159, startPoint y: 60, endPoint x: 223, endPoint y: 85, distance: 69.3
click at [141, 62] on input "sober" at bounding box center [295, 59] width 330 height 14
type input "seventeen"
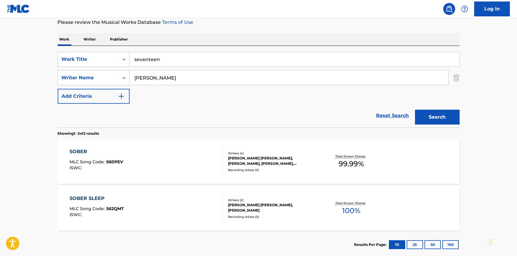
click at [415, 109] on button "Search" at bounding box center [437, 116] width 45 height 15
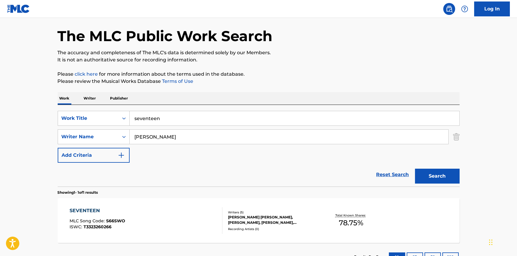
scroll to position [68, 0]
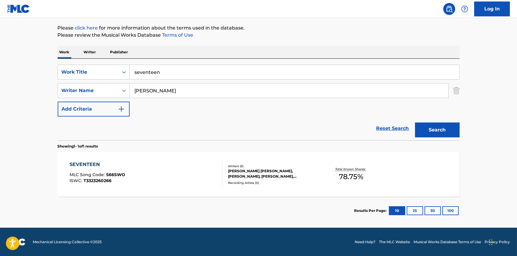
click at [176, 185] on div "SEVENTEEN MLC Song Code : S66SWO ISWC : T3323260266" at bounding box center [146, 174] width 153 height 27
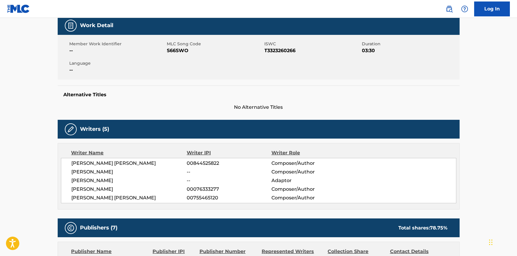
scroll to position [108, 0]
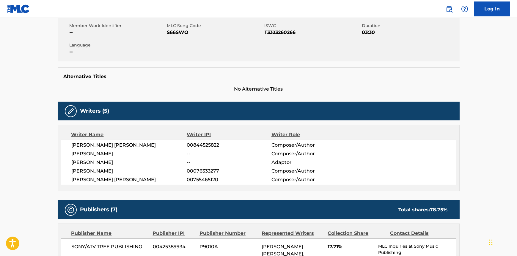
drag, startPoint x: 84, startPoint y: 158, endPoint x: 97, endPoint y: 158, distance: 13.1
click at [76, 159] on span "[PERSON_NAME]" at bounding box center [129, 162] width 115 height 7
click at [143, 156] on span "[PERSON_NAME]" at bounding box center [129, 153] width 115 height 7
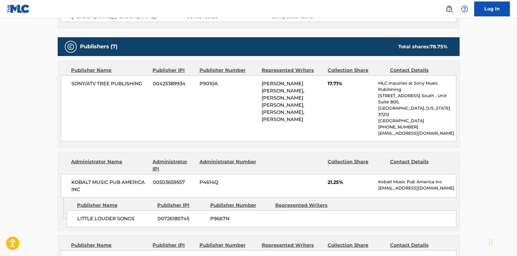
scroll to position [270, 0]
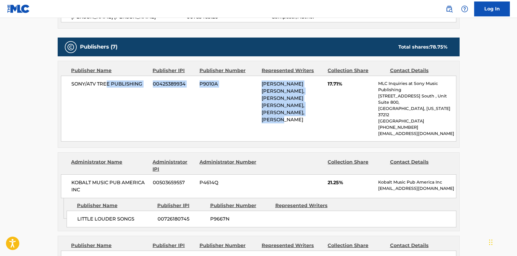
drag, startPoint x: 324, startPoint y: 115, endPoint x: 95, endPoint y: 90, distance: 230.5
click at [96, 90] on div "SONY/ATV TREE PUBLISHING 00425389934 P9010A [PERSON_NAME] [PERSON_NAME], [PERSO…" at bounding box center [259, 109] width 396 height 66
click at [173, 118] on div "SONY/ATV TREE PUBLISHING 00425389934 P9010A [PERSON_NAME] [PERSON_NAME], [PERSO…" at bounding box center [259, 109] width 396 height 66
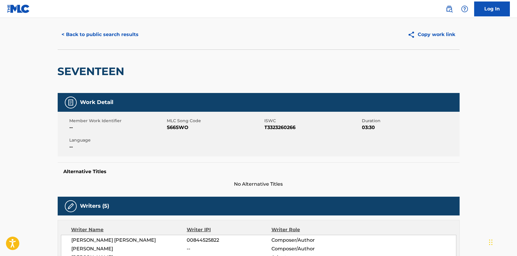
scroll to position [0, 0]
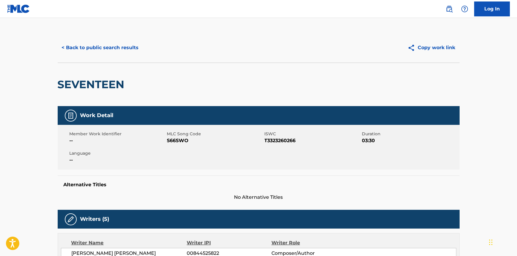
click at [97, 59] on div "< Back to public search results Copy work link" at bounding box center [259, 48] width 402 height 30
click at [101, 52] on button "< Back to public search results" at bounding box center [100, 47] width 85 height 15
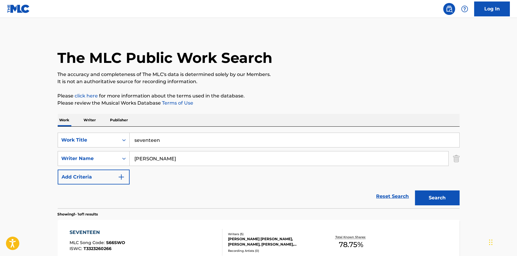
scroll to position [34, 0]
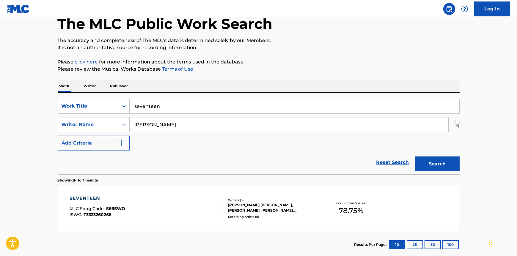
drag, startPoint x: 165, startPoint y: 105, endPoint x: 149, endPoint y: 110, distance: 16.9
click at [112, 109] on div "SearchWithCriteria4060617e-5c12-42ed-ad96-1d0c7a1dbea4 Work Title seventeen" at bounding box center [259, 105] width 402 height 15
type input "vindicated"
click at [415, 156] on button "Search" at bounding box center [437, 163] width 45 height 15
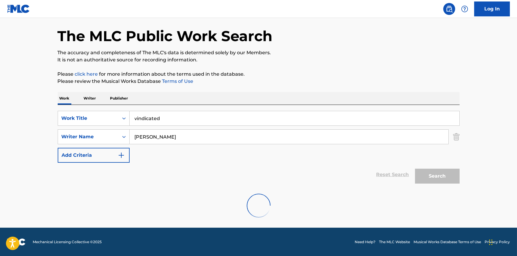
scroll to position [2, 0]
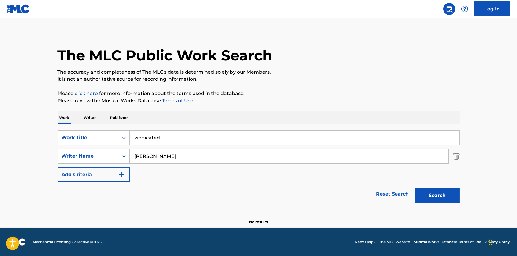
drag, startPoint x: 160, startPoint y: 154, endPoint x: 132, endPoint y: 158, distance: 29.2
click at [130, 158] on input "[PERSON_NAME]" at bounding box center [289, 156] width 319 height 14
click at [415, 188] on button "Search" at bounding box center [437, 195] width 45 height 15
click at [98, 159] on div "SearchWithCriteria364a3eec-f611-4743-8853-3901a87178da Writer Name [PERSON_NAME]" at bounding box center [259, 155] width 402 height 15
click at [415, 188] on button "Search" at bounding box center [437, 195] width 45 height 15
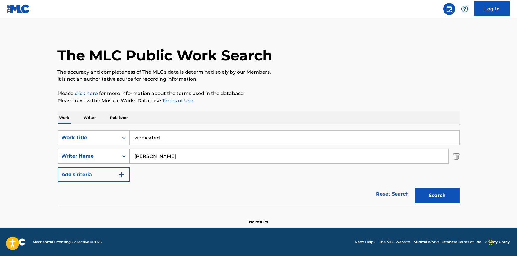
drag, startPoint x: 122, startPoint y: 155, endPoint x: 117, endPoint y: 155, distance: 4.5
click at [117, 155] on div "SearchWithCriteria364a3eec-f611-4743-8853-3901a87178da Writer Name [PERSON_NAME]" at bounding box center [259, 155] width 402 height 15
type input "[PERSON_NAME]"
drag, startPoint x: 126, startPoint y: 140, endPoint x: 107, endPoint y: 153, distance: 22.9
click at [105, 146] on div "SearchWithCriteria4060617e-5c12-42ed-ad96-1d0c7a1dbea4 Work Title vindicated Se…" at bounding box center [259, 156] width 402 height 52
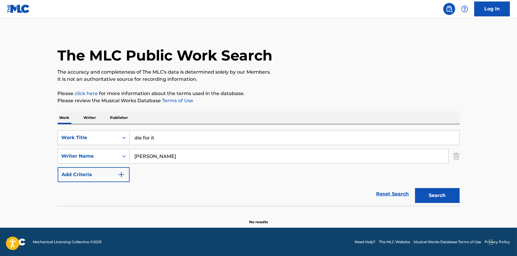
type input "die for it"
click at [415, 188] on button "Search" at bounding box center [437, 195] width 45 height 15
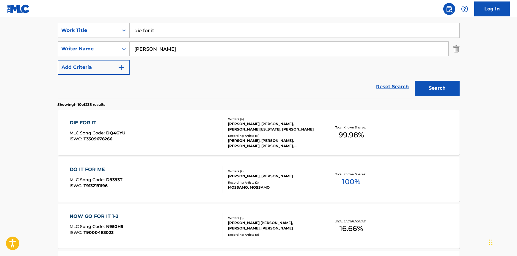
scroll to position [110, 0]
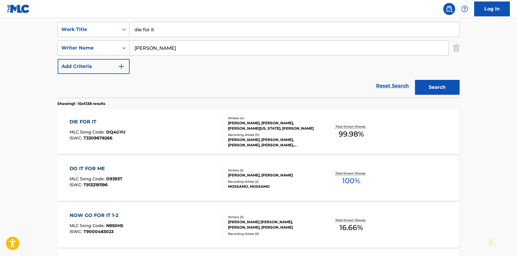
click at [182, 126] on div "DIE FOR IT MLC Song Code : DQ4GYU ISWC : T3309678266" at bounding box center [146, 131] width 153 height 27
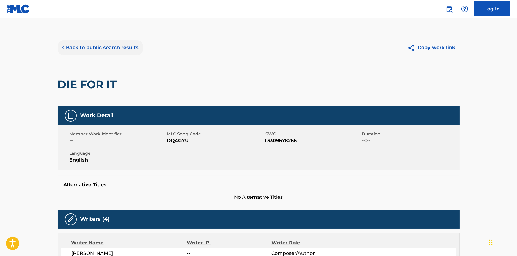
click at [96, 48] on button "< Back to public search results" at bounding box center [100, 47] width 85 height 15
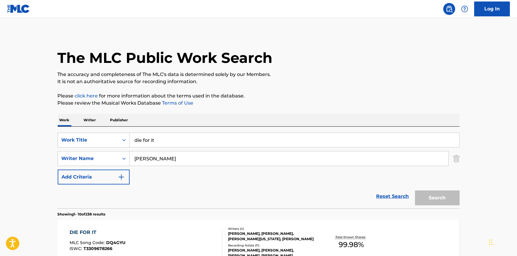
scroll to position [110, 0]
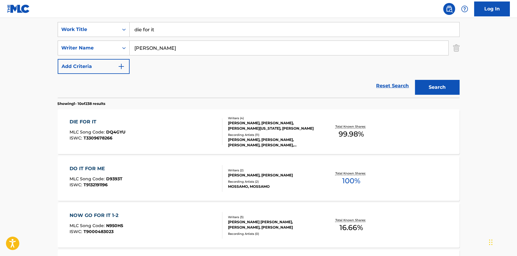
drag, startPoint x: 167, startPoint y: 25, endPoint x: 145, endPoint y: 35, distance: 24.2
click at [127, 27] on div "SearchWithCriteria4060617e-5c12-42ed-ad96-1d0c7a1dbea4 Work Title die for it" at bounding box center [259, 29] width 402 height 15
type input "darkest places"
type input "[PERSON_NAME]"
click at [415, 80] on button "Search" at bounding box center [437, 87] width 45 height 15
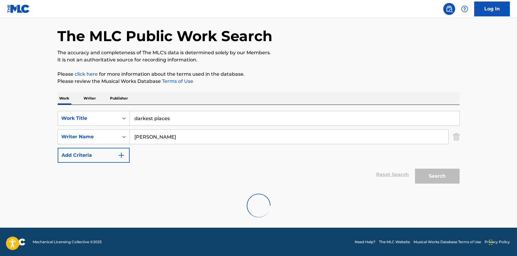
scroll to position [2, 0]
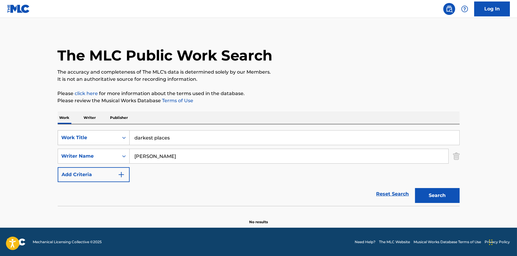
click at [101, 129] on div "SearchWithCriteria4060617e-5c12-42ed-ad96-1d0c7a1dbea4 Work Title darkest place…" at bounding box center [259, 165] width 402 height 82
click at [137, 140] on input "darkest places" at bounding box center [295, 137] width 330 height 14
type input "d"
click at [415, 188] on button "Search" at bounding box center [437, 195] width 45 height 15
type input "m"
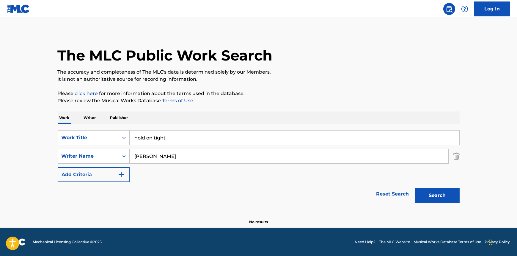
click at [415, 188] on button "Search" at bounding box center [437, 195] width 45 height 15
drag, startPoint x: 134, startPoint y: 138, endPoint x: 235, endPoint y: 118, distance: 102.2
click at [128, 138] on div "SearchWithCriteria4060617e-5c12-42ed-ad96-1d0c7a1dbea4 Work Title hold on tight" at bounding box center [259, 137] width 402 height 15
type input "born to be loved"
click at [415, 188] on button "Search" at bounding box center [437, 195] width 45 height 15
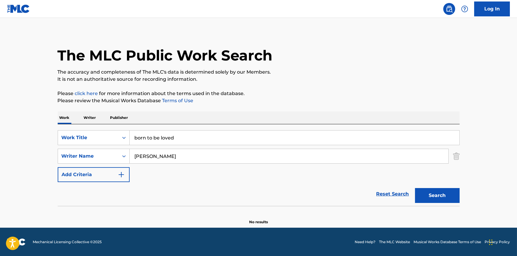
click at [147, 139] on div "SearchWithCriteria4060617e-5c12-42ed-ad96-1d0c7a1dbea4 Work Title born to be lo…" at bounding box center [259, 165] width 402 height 82
drag, startPoint x: 173, startPoint y: 136, endPoint x: 164, endPoint y: 136, distance: 9.5
click at [164, 136] on input "born to be loved" at bounding box center [295, 137] width 330 height 14
click at [211, 172] on div "SearchWithCriteria4060617e-5c12-42ed-ad96-1d0c7a1dbea4 Work Title born to be lo…" at bounding box center [259, 156] width 402 height 52
drag, startPoint x: 182, startPoint y: 152, endPoint x: 119, endPoint y: 154, distance: 63.4
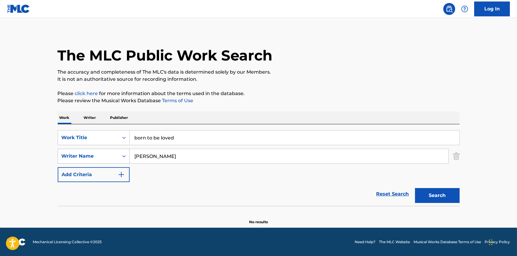
click at [126, 153] on div "SearchWithCriteria364a3eec-f611-4743-8853-3901a87178da Writer Name [PERSON_NAME]" at bounding box center [259, 155] width 402 height 15
click at [213, 191] on div "Reset Search Search" at bounding box center [259, 194] width 402 height 24
drag, startPoint x: 141, startPoint y: 154, endPoint x: 220, endPoint y: 155, distance: 79.4
click at [123, 154] on div "SearchWithCriteria364a3eec-f611-4743-8853-3901a87178da Writer Name [PERSON_NAME]" at bounding box center [259, 155] width 402 height 15
type input "rockamore"
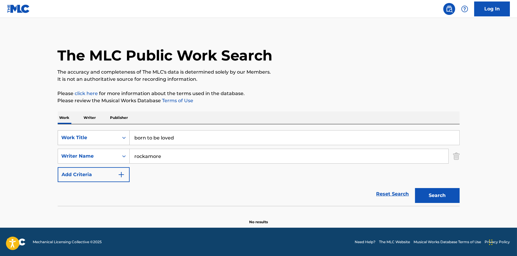
drag, startPoint x: 123, startPoint y: 130, endPoint x: 101, endPoint y: 131, distance: 22.0
click at [103, 129] on div "SearchWithCriteria4060617e-5c12-42ed-ad96-1d0c7a1dbea4 Work Title born to be lo…" at bounding box center [259, 165] width 402 height 82
click at [415, 188] on button "Search" at bounding box center [437, 195] width 45 height 15
drag, startPoint x: 146, startPoint y: 126, endPoint x: 178, endPoint y: 142, distance: 36.1
click at [116, 132] on div "SearchWithCriteria4060617e-5c12-42ed-ad96-1d0c7a1dbea4 Work Title sweet tea Sea…" at bounding box center [259, 165] width 402 height 82
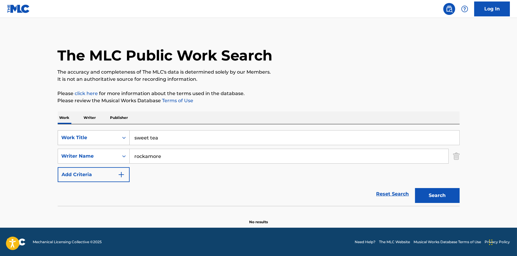
drag, startPoint x: 137, startPoint y: 137, endPoint x: 104, endPoint y: 140, distance: 32.5
click at [119, 138] on div "SearchWithCriteria4060617e-5c12-42ed-ad96-1d0c7a1dbea4 Work Title sweet tea" at bounding box center [259, 137] width 402 height 15
type input "hoedown"
drag, startPoint x: 165, startPoint y: 154, endPoint x: 122, endPoint y: 155, distance: 42.9
click at [115, 153] on div "SearchWithCriteria364a3eec-f611-4743-8853-3901a87178da Writer Name [PERSON_NAME]" at bounding box center [259, 155] width 402 height 15
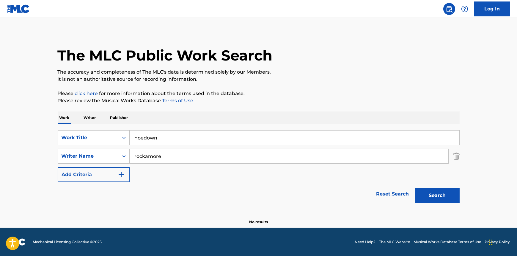
type input "g"
type input "[PERSON_NAME]"
click at [415, 188] on button "Search" at bounding box center [437, 195] width 45 height 15
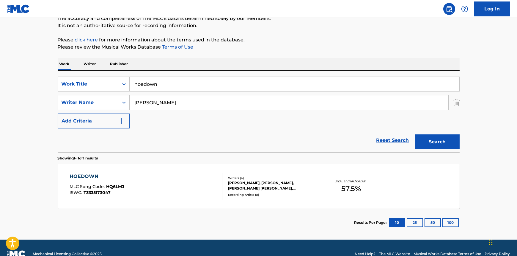
scroll to position [57, 0]
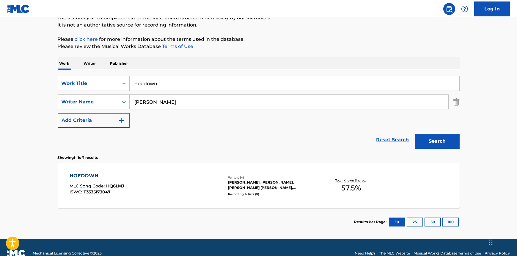
click at [169, 179] on div "HOEDOWN MLC Song Code : HQ6LMJ ISWC : T3335173047" at bounding box center [146, 185] width 153 height 27
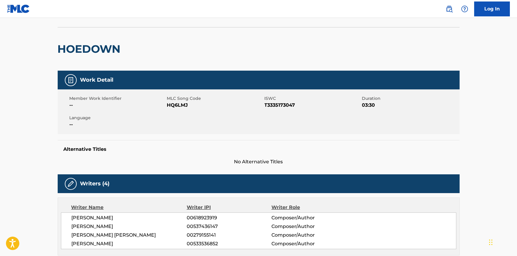
scroll to position [135, 0]
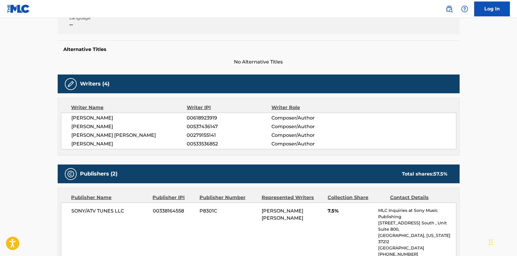
click at [106, 128] on span "[PERSON_NAME]" at bounding box center [129, 126] width 115 height 7
drag, startPoint x: 82, startPoint y: 135, endPoint x: 66, endPoint y: 137, distance: 15.5
click at [66, 137] on div "[PERSON_NAME] 00618923919 Composer/Author [PERSON_NAME] 00537436147 Composer/Au…" at bounding box center [259, 130] width 396 height 37
drag, startPoint x: 115, startPoint y: 142, endPoint x: 70, endPoint y: 141, distance: 44.9
click at [70, 141] on div "[PERSON_NAME] 00618923919 Composer/Author [PERSON_NAME] 00537436147 Composer/Au…" at bounding box center [259, 130] width 396 height 37
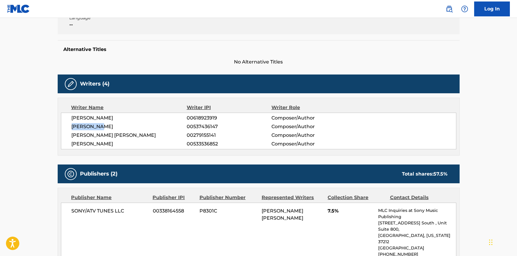
drag, startPoint x: 99, startPoint y: 128, endPoint x: 67, endPoint y: 129, distance: 32.1
click at [67, 129] on div "[PERSON_NAME] 00618923919 Composer/Author [PERSON_NAME] 00537436147 Composer/Au…" at bounding box center [259, 130] width 396 height 37
click at [29, 128] on main "< Back to public search results Copy work link HOEDOWN Work Detail Member Work …" at bounding box center [258, 152] width 517 height 539
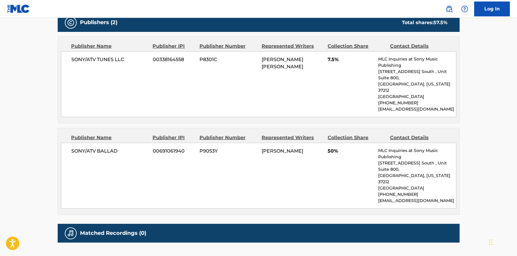
scroll to position [277, 0]
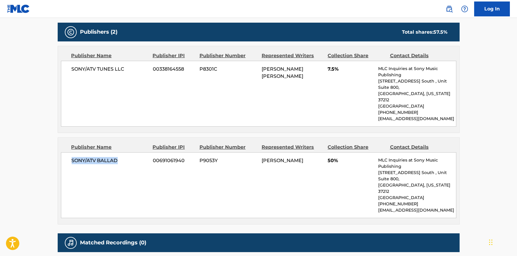
drag, startPoint x: 63, startPoint y: 150, endPoint x: 157, endPoint y: 151, distance: 93.7
click at [155, 152] on div "SONY/ATV BALLAD 00691061940 P9053Y [PERSON_NAME] 50% MLC Inquiries at Sony Musi…" at bounding box center [259, 185] width 396 height 66
click at [167, 181] on div "SONY/ATV BALLAD 00691061940 P9053Y [PERSON_NAME] 50% MLC Inquiries at Sony Musi…" at bounding box center [259, 185] width 396 height 66
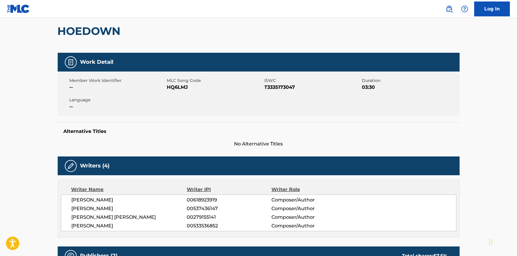
scroll to position [0, 0]
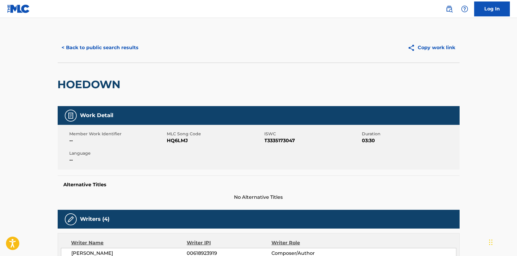
click at [95, 57] on div "< Back to public search results Copy work link" at bounding box center [259, 48] width 402 height 30
click at [97, 48] on button "< Back to public search results" at bounding box center [100, 47] width 85 height 15
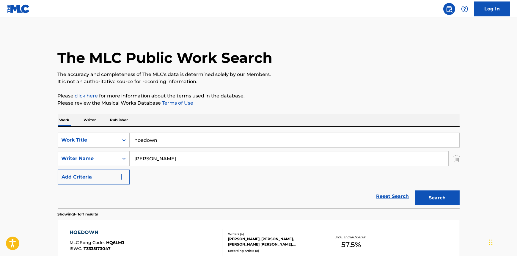
scroll to position [34, 0]
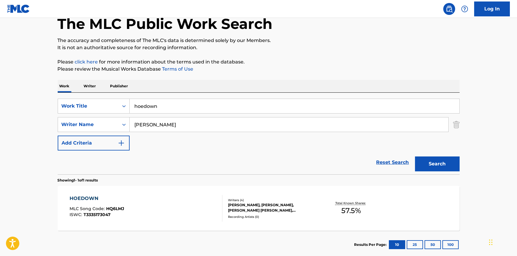
drag, startPoint x: 179, startPoint y: 109, endPoint x: 212, endPoint y: 121, distance: 35.1
click at [118, 111] on div "SearchWithCriteria4060617e-5c12-42ed-ad96-1d0c7a1dbea4 Work Title hoedown" at bounding box center [259, 105] width 402 height 15
type input "quitter"
type input "[PERSON_NAME]"
click at [415, 156] on button "Search" at bounding box center [437, 163] width 45 height 15
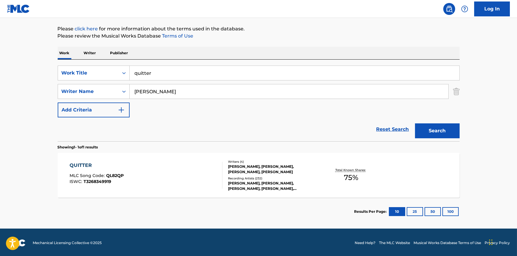
scroll to position [68, 0]
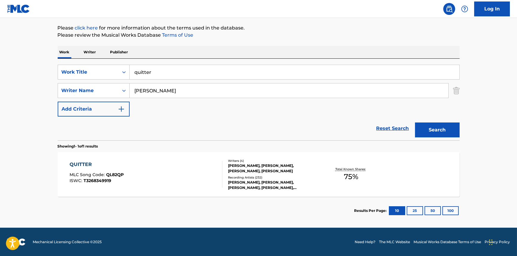
click at [175, 179] on div "QUITTER MLC Song Code : QL82QP ISWC : T3268349919" at bounding box center [146, 174] width 153 height 27
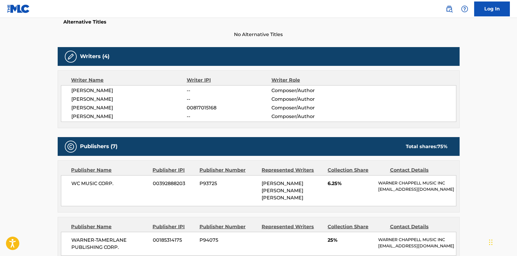
scroll to position [270, 0]
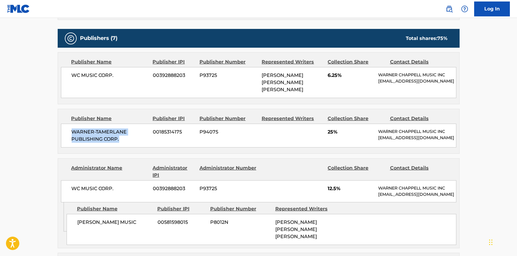
drag, startPoint x: 66, startPoint y: 123, endPoint x: 143, endPoint y: 128, distance: 76.6
click at [143, 128] on div "WARNER-[PERSON_NAME] PUBLISHING CORP. 00185314175 P94075 25% [PERSON_NAME] MUSI…" at bounding box center [259, 135] width 396 height 24
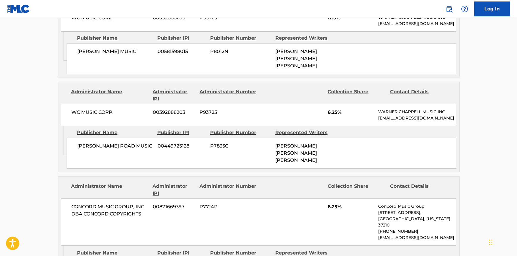
scroll to position [487, 0]
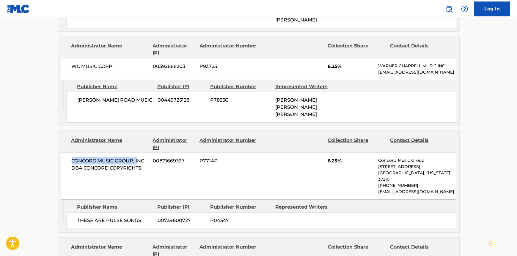
drag, startPoint x: 57, startPoint y: 137, endPoint x: 168, endPoint y: 146, distance: 111.3
click at [168, 145] on div "Administrator Name Administrator IPI Administrator Number Collection Share Cont…" at bounding box center [259, 181] width 402 height 102
click at [171, 163] on div "CONCORD MUSIC GROUP, INC. DBA CONCORD COPYRIGHTS 00871669397 P7714P 6.25% Conco…" at bounding box center [259, 175] width 396 height 47
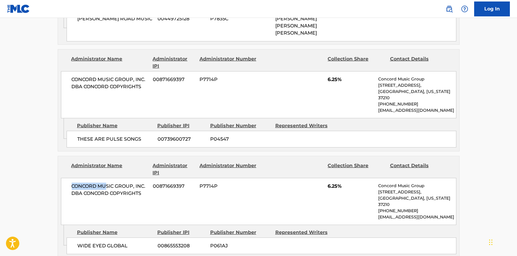
drag, startPoint x: 71, startPoint y: 156, endPoint x: 141, endPoint y: 168, distance: 70.9
click at [133, 182] on span "CONCORD MUSIC GROUP, INC. DBA CONCORD COPYRIGHTS" at bounding box center [110, 189] width 77 height 14
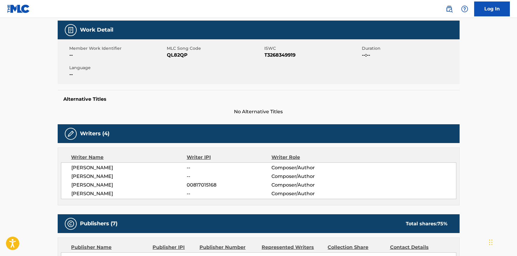
scroll to position [0, 0]
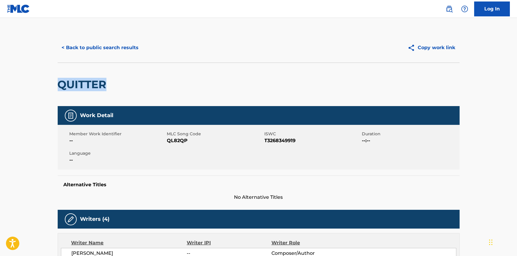
drag, startPoint x: 40, startPoint y: 79, endPoint x: 26, endPoint y: 80, distance: 14.1
copy h2 "QUITTER"
click at [107, 46] on button "< Back to public search results" at bounding box center [100, 47] width 85 height 15
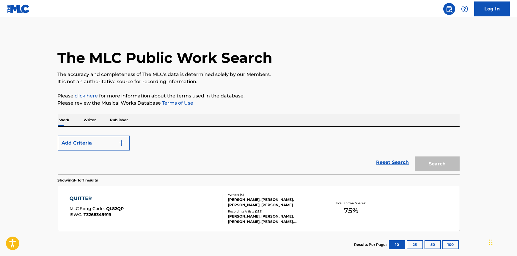
scroll to position [34, 0]
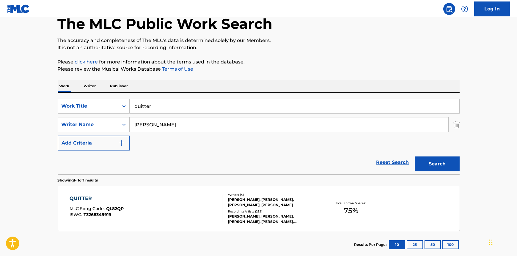
drag, startPoint x: 174, startPoint y: 106, endPoint x: 136, endPoint y: 112, distance: 39.0
click at [137, 112] on input "quitter" at bounding box center [295, 106] width 330 height 14
type input "q"
type input "pretty good day for the bar"
type input "[PERSON_NAME]"
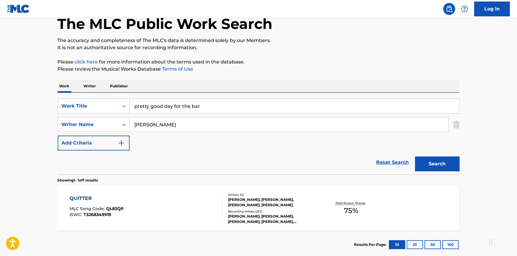
click at [415, 156] on button "Search" at bounding box center [437, 163] width 45 height 15
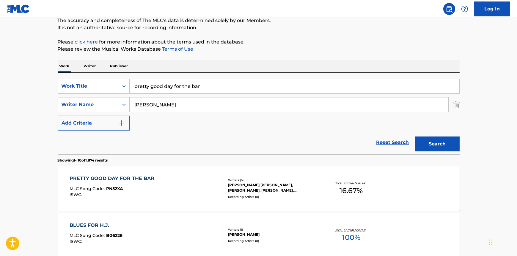
scroll to position [88, 0]
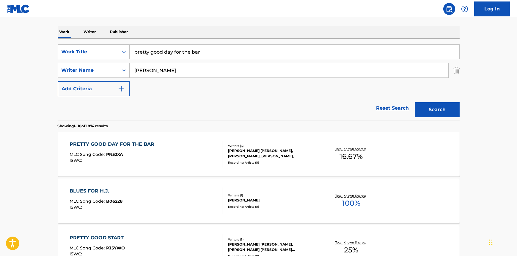
click at [131, 143] on div "PRETTY GOOD DAY FOR THE BAR" at bounding box center [114, 143] width 88 height 7
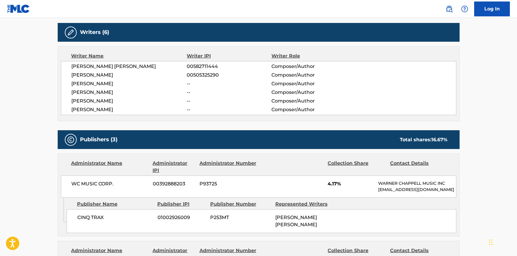
scroll to position [135, 0]
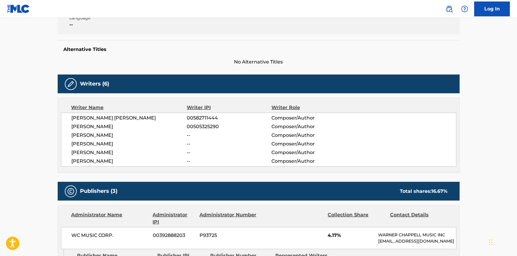
drag, startPoint x: 72, startPoint y: 151, endPoint x: 135, endPoint y: 152, distance: 62.8
click at [122, 152] on span "[PERSON_NAME]" at bounding box center [129, 152] width 115 height 7
drag, startPoint x: 71, startPoint y: 144, endPoint x: 118, endPoint y: 144, distance: 47.6
click at [117, 143] on div "[PERSON_NAME] [PERSON_NAME] 00582711444 Composer/Author [PERSON_NAME] 005053252…" at bounding box center [259, 139] width 396 height 54
click at [125, 155] on span "[PERSON_NAME]" at bounding box center [129, 152] width 115 height 7
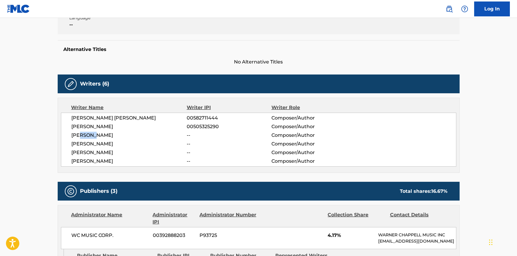
drag, startPoint x: 85, startPoint y: 131, endPoint x: 133, endPoint y: 133, distance: 48.6
click at [126, 131] on div "[PERSON_NAME] [PERSON_NAME] 00582711444 Composer/Author [PERSON_NAME] 005053252…" at bounding box center [259, 139] width 396 height 54
click at [141, 137] on span "[PERSON_NAME]" at bounding box center [129, 135] width 115 height 7
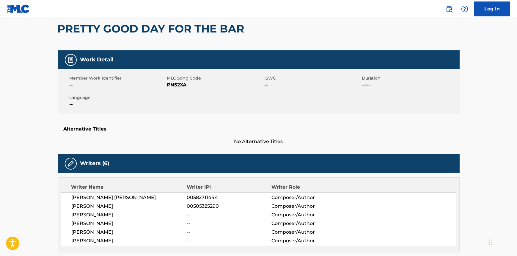
scroll to position [27, 0]
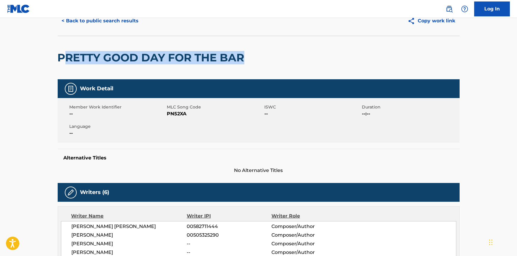
drag, startPoint x: 123, startPoint y: 68, endPoint x: 59, endPoint y: 69, distance: 64.9
click at [58, 68] on div "PRETTY GOOD DAY FOR THE BAR" at bounding box center [259, 57] width 402 height 43
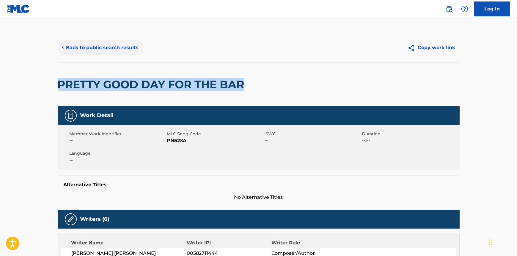
click at [84, 49] on button "< Back to public search results" at bounding box center [100, 47] width 85 height 15
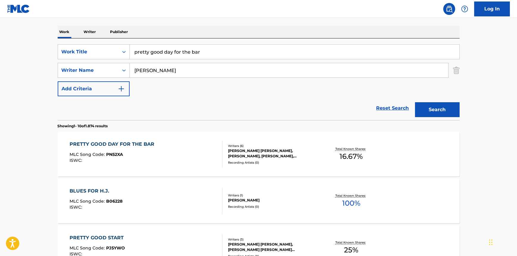
drag, startPoint x: 208, startPoint y: 55, endPoint x: 123, endPoint y: 59, distance: 84.9
click at [123, 59] on div "SearchWithCriteria4060617e-5c12-42ed-ad96-1d0c7a1dbea4 Work Title pretty good d…" at bounding box center [259, 70] width 402 height 52
type input "everything she does"
click at [415, 102] on button "Search" at bounding box center [437, 109] width 45 height 15
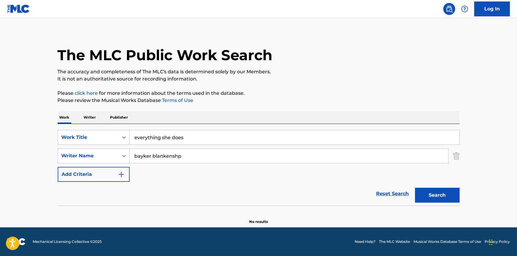
scroll to position [2, 0]
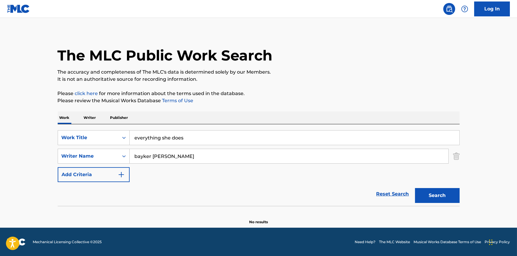
type input "bayker [PERSON_NAME]"
click at [415, 188] on button "Search" at bounding box center [437, 195] width 45 height 15
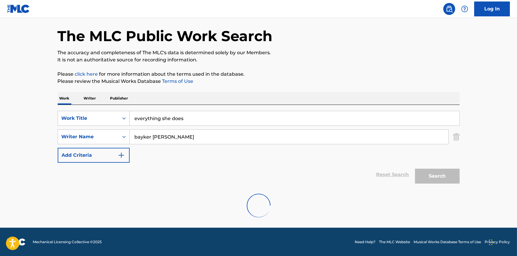
scroll to position [68, 0]
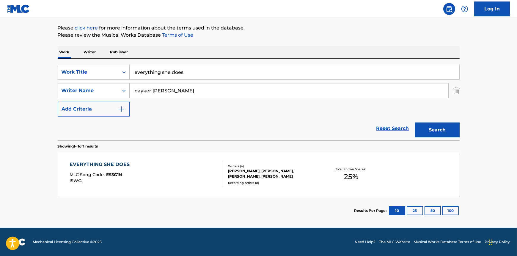
click at [181, 173] on div "EVERYTHING SHE DOES MLC Song Code : ES3G1N ISWC :" at bounding box center [146, 174] width 153 height 27
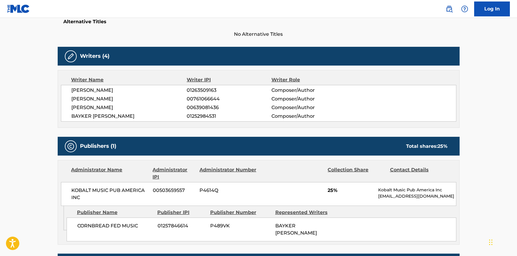
scroll to position [216, 0]
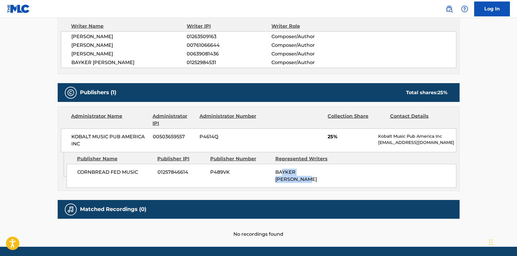
drag, startPoint x: 347, startPoint y: 170, endPoint x: 131, endPoint y: 164, distance: 216.1
click at [241, 170] on div "CORNBREAD FED MUSIC 01257846614 P489VK BAYKER [PERSON_NAME]" at bounding box center [262, 176] width 390 height 24
drag, startPoint x: 112, startPoint y: 139, endPoint x: 159, endPoint y: 140, distance: 46.7
click at [153, 140] on div "KOBALT MUSIC PUB AMERICA INC 00503659557 P4614Q 25% Kobalt Music Pub America In…" at bounding box center [259, 140] width 396 height 24
click at [196, 209] on div "Matched Recordings (0)" at bounding box center [259, 209] width 402 height 19
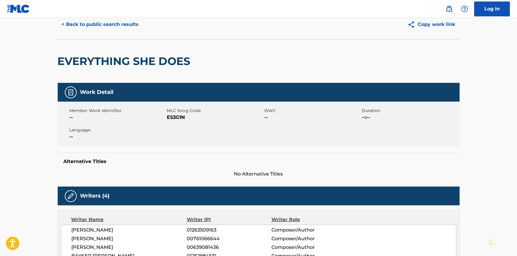
scroll to position [0, 0]
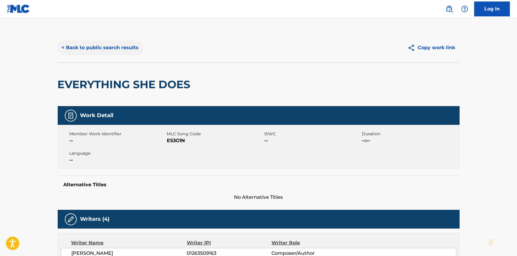
click at [104, 42] on button "< Back to public search results" at bounding box center [100, 47] width 85 height 15
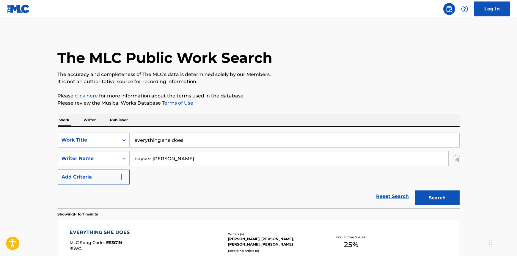
scroll to position [34, 0]
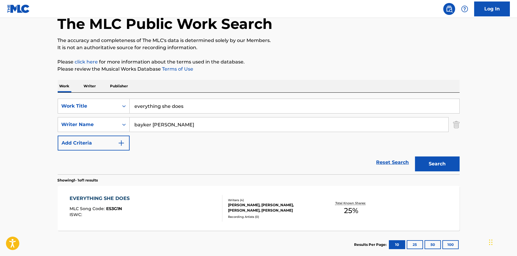
click at [179, 109] on input "everything she does" at bounding box center [295, 106] width 330 height 14
click at [247, 112] on input "everything she does" at bounding box center [295, 106] width 330 height 14
click at [243, 107] on input "everything she does" at bounding box center [295, 106] width 330 height 14
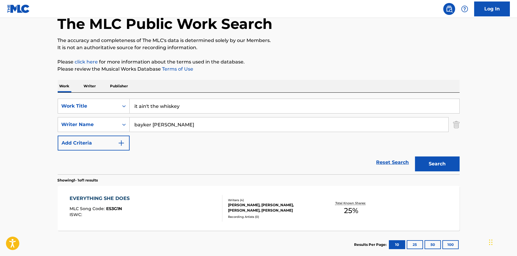
type input "it ain't the whiskey"
type input "[PERSON_NAME]"
click at [415, 156] on button "Search" at bounding box center [437, 163] width 45 height 15
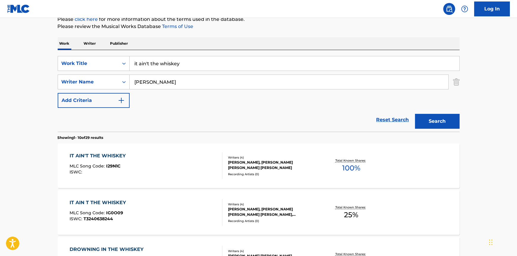
scroll to position [88, 0]
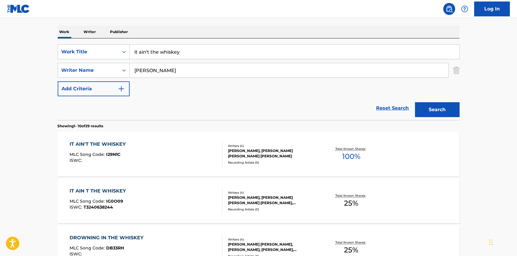
click at [193, 149] on div "IT AIN'T THE WHISKEY MLC Song Code : I29N1C ISWC :" at bounding box center [146, 153] width 153 height 27
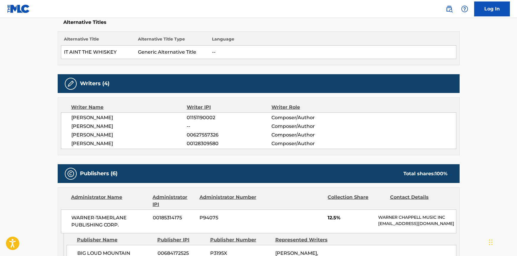
scroll to position [270, 0]
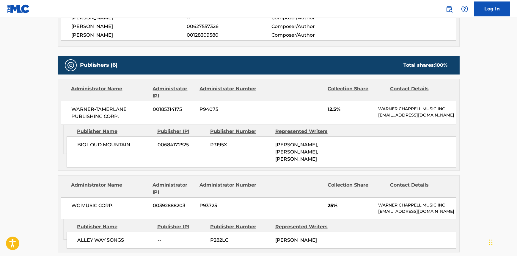
drag, startPoint x: 261, startPoint y: 159, endPoint x: 174, endPoint y: 162, distance: 86.9
click at [191, 161] on div "BIG LOUD MOUNTAIN 00684172525 P3195X [PERSON_NAME], [PERSON_NAME], [PERSON_NAME]" at bounding box center [262, 151] width 390 height 31
drag, startPoint x: 85, startPoint y: 110, endPoint x: 134, endPoint y: 117, distance: 50.5
click at [134, 115] on div "WARNER-[PERSON_NAME] PUBLISHING CORP. 00185314175 P94075 12.5% [PERSON_NAME] MU…" at bounding box center [259, 113] width 396 height 24
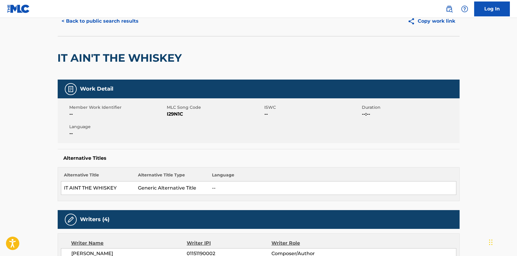
scroll to position [0, 0]
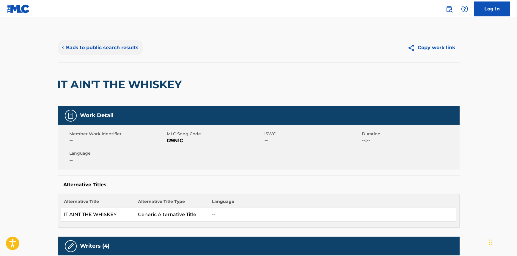
click at [97, 53] on button "< Back to public search results" at bounding box center [100, 47] width 85 height 15
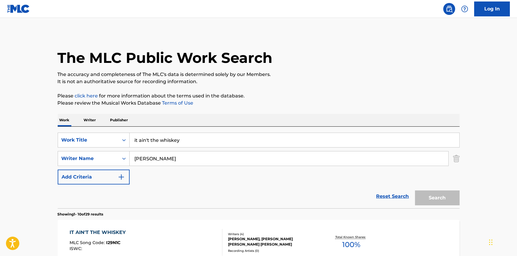
scroll to position [88, 0]
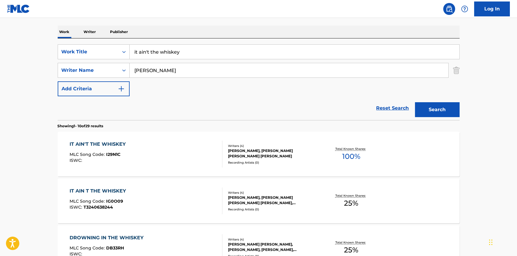
drag, startPoint x: 184, startPoint y: 51, endPoint x: 153, endPoint y: 56, distance: 31.0
click at [105, 52] on div "SearchWithCriteria4060617e-5c12-42ed-ad96-1d0c7a1dbea4 Work Title it ain't the …" at bounding box center [259, 51] width 402 height 15
type input "[PERSON_NAME]"
type input "necklace"
drag, startPoint x: 154, startPoint y: 51, endPoint x: 132, endPoint y: 53, distance: 22.4
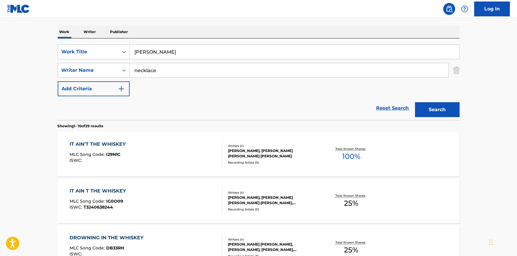
click at [132, 53] on input "[PERSON_NAME]" at bounding box center [295, 52] width 330 height 14
click at [424, 107] on button "Search" at bounding box center [437, 109] width 45 height 15
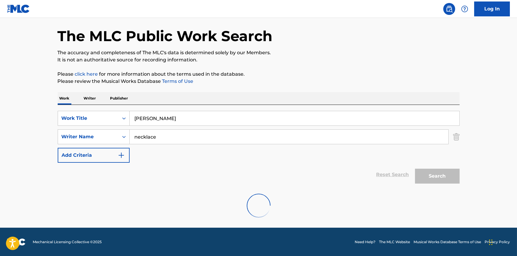
scroll to position [2, 0]
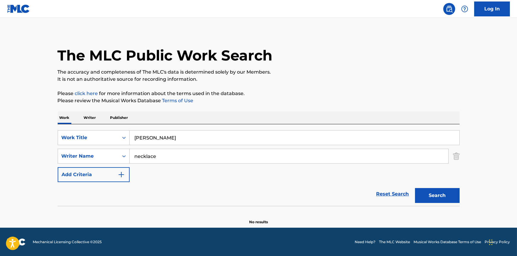
drag, startPoint x: 184, startPoint y: 111, endPoint x: 186, endPoint y: 115, distance: 4.6
click at [185, 112] on div "Work Writer Publisher" at bounding box center [259, 117] width 402 height 12
drag, startPoint x: 188, startPoint y: 130, endPoint x: 113, endPoint y: 126, distance: 74.8
click at [107, 125] on div "SearchWithCriteria4060617e-5c12-42ed-ad96-1d0c7a1dbea4 Work Title [PERSON_NAME]…" at bounding box center [259, 165] width 402 height 82
type input "necklace"
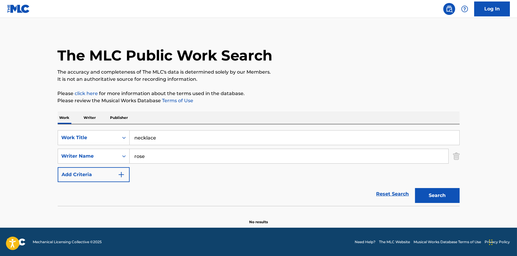
type input "rose"
click at [415, 188] on button "Search" at bounding box center [437, 195] width 45 height 15
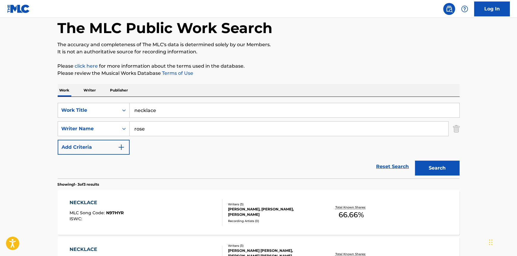
scroll to position [57, 0]
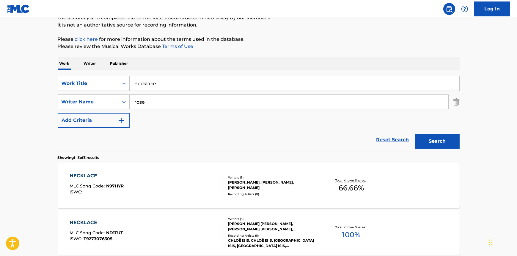
click at [137, 176] on div "NECKLACE MLC Song Code : N97HYR ISWC :" at bounding box center [146, 185] width 153 height 27
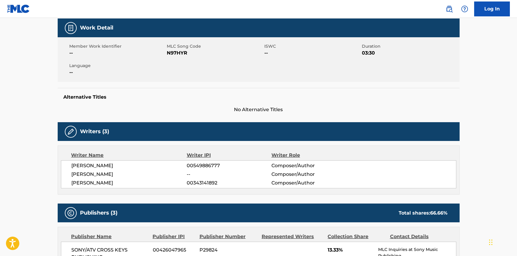
scroll to position [108, 0]
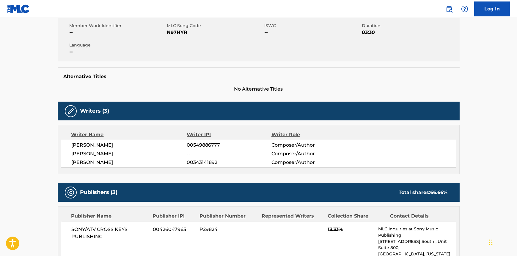
drag, startPoint x: 24, startPoint y: 148, endPoint x: 29, endPoint y: 146, distance: 4.7
click at [25, 147] on main "< Back to public search results Copy work link NECKLACE Work Detail Member Work…" at bounding box center [258, 257] width 517 height 695
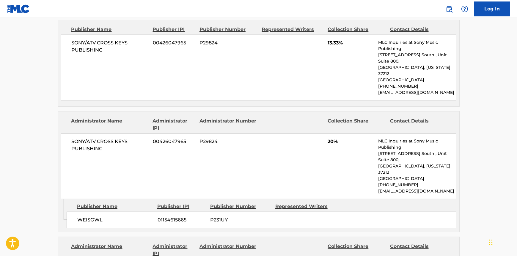
scroll to position [285, 0]
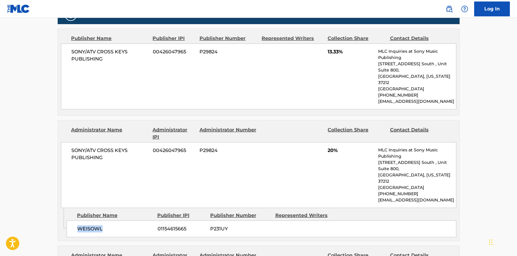
drag, startPoint x: 88, startPoint y: 202, endPoint x: 116, endPoint y: 202, distance: 28.0
click at [116, 220] on div "WEISOWL 01154615665 P231UY" at bounding box center [262, 228] width 390 height 17
click at [116, 225] on span "WEISOWL" at bounding box center [115, 228] width 76 height 7
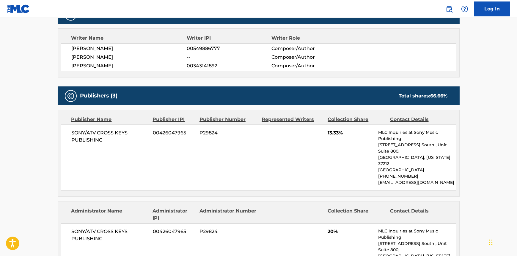
scroll to position [204, 0]
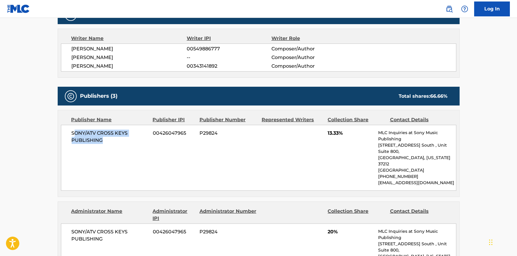
drag, startPoint x: 102, startPoint y: 137, endPoint x: 132, endPoint y: 142, distance: 29.9
click at [131, 142] on span "SONY/ATV CROSS KEYS PUBLISHING" at bounding box center [110, 136] width 77 height 14
click at [122, 173] on div "SONY/ATV CROSS KEYS PUBLISHING 00426047965 P29824 13.33% MLC Inquiries at Sony …" at bounding box center [259, 158] width 396 height 66
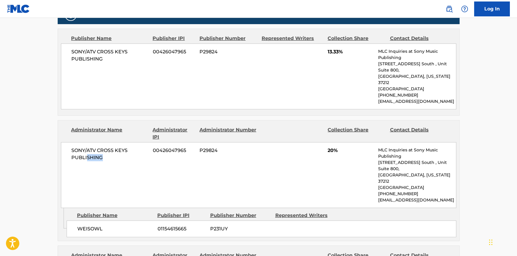
click at [120, 166] on div "SONY/ATV CROSS KEYS PUBLISHING 00426047965 P29824 20% MLC Inquiries at Sony Mus…" at bounding box center [259, 175] width 396 height 66
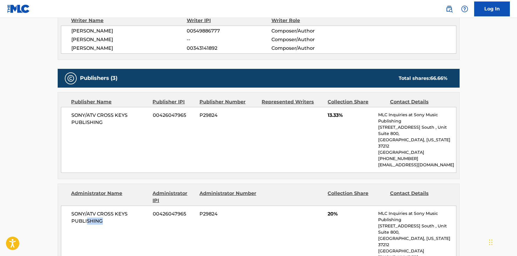
scroll to position [189, 0]
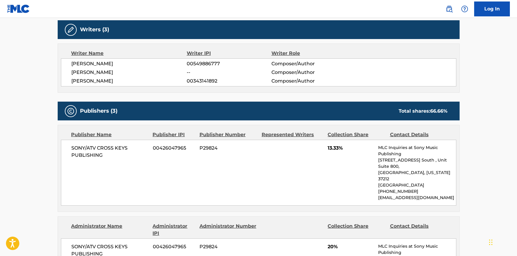
click at [248, 168] on div "SONY/ATV CROSS KEYS PUBLISHING 00426047965 P29824 13.33% MLC Inquiries at Sony …" at bounding box center [259, 173] width 396 height 66
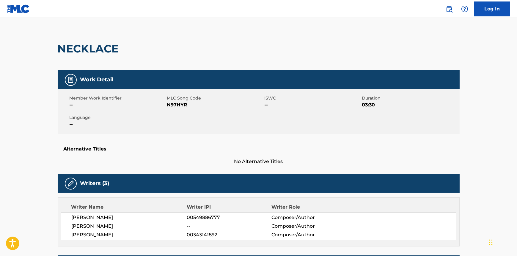
scroll to position [0, 0]
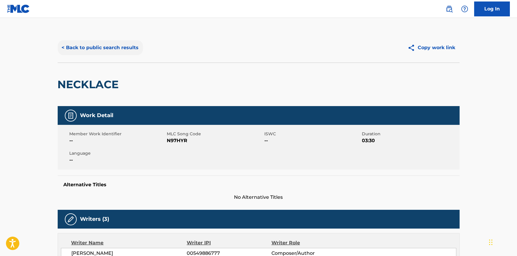
click at [78, 44] on button "< Back to public search results" at bounding box center [100, 47] width 85 height 15
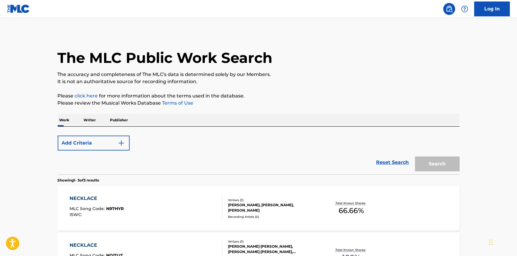
scroll to position [57, 0]
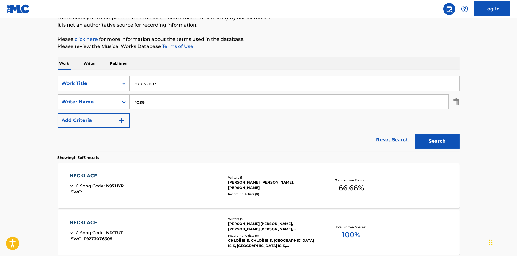
drag, startPoint x: 183, startPoint y: 82, endPoint x: 116, endPoint y: 86, distance: 66.8
click at [117, 86] on div "SearchWithCriteria4060617e-5c12-42ed-ad96-1d0c7a1dbea4 Work Title necklace" at bounding box center [259, 83] width 402 height 15
type input "back together"
click at [109, 98] on div "SearchWithCriteria364a3eec-f611-4743-8853-3901a87178da Writer Name rose" at bounding box center [259, 101] width 402 height 15
click at [150, 104] on input "wishaam" at bounding box center [289, 102] width 319 height 14
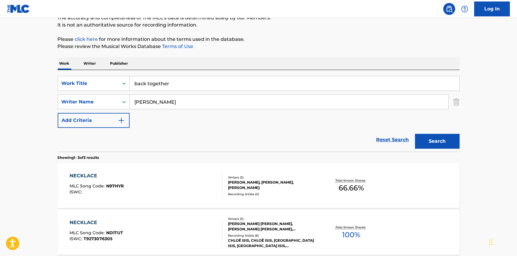
type input "[PERSON_NAME]"
click at [431, 149] on div "Search" at bounding box center [436, 140] width 48 height 24
click at [434, 143] on button "Search" at bounding box center [437, 141] width 45 height 15
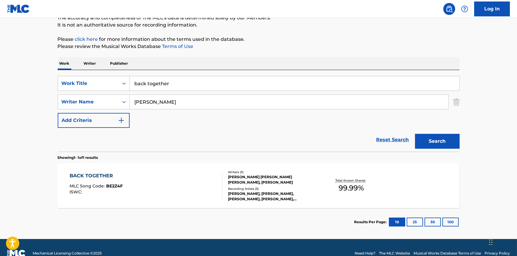
click at [182, 191] on div "BACK TOGETHER MLC Song Code : BE2Z4F ISWC :" at bounding box center [146, 185] width 153 height 27
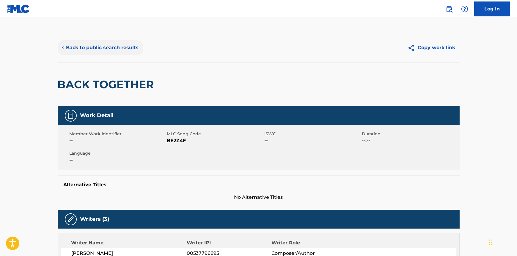
click at [86, 48] on button "< Back to public search results" at bounding box center [100, 47] width 85 height 15
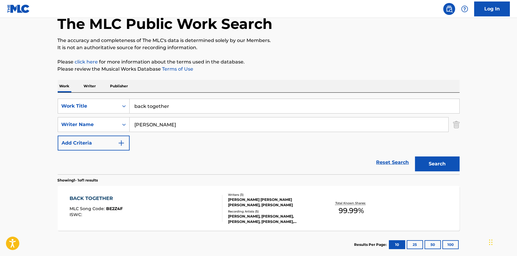
drag, startPoint x: 143, startPoint y: 106, endPoint x: 130, endPoint y: 108, distance: 12.6
click at [135, 107] on input "back together" at bounding box center [295, 106] width 330 height 14
type input "space"
type input "king"
click at [415, 156] on button "Search" at bounding box center [437, 163] width 45 height 15
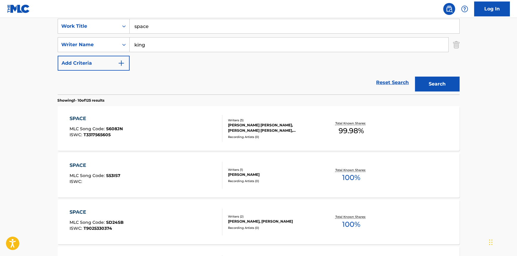
scroll to position [115, 0]
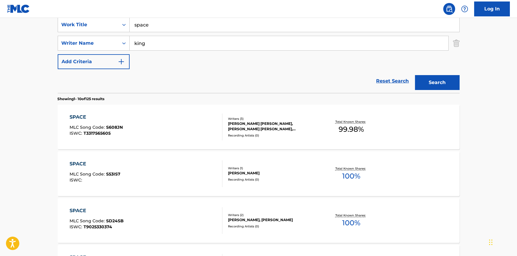
click at [179, 128] on div "SPACE MLC Song Code : S608JN ISWC : T3317565605" at bounding box center [146, 126] width 153 height 27
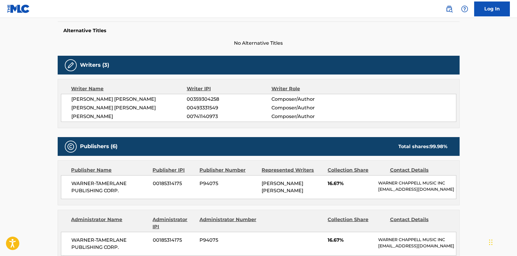
scroll to position [189, 0]
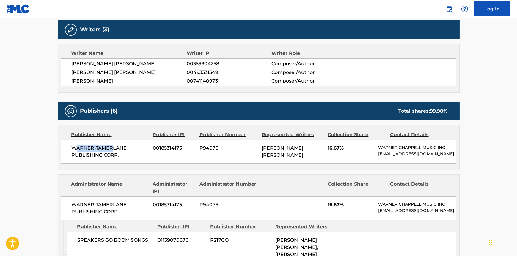
drag, startPoint x: 74, startPoint y: 148, endPoint x: 125, endPoint y: 152, distance: 50.4
click at [118, 150] on span "WARNER-TAMERLANE PUBLISHING CORP." at bounding box center [110, 151] width 77 height 14
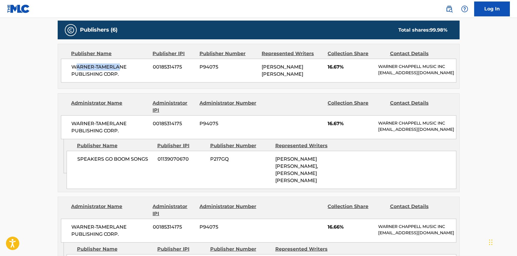
scroll to position [270, 0]
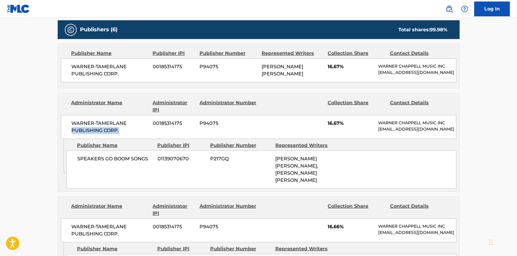
drag, startPoint x: 91, startPoint y: 133, endPoint x: 124, endPoint y: 158, distance: 41.4
click at [123, 137] on div "WARNER-[PERSON_NAME] PUBLISHING CORP. 00185314175 P94075 16.67% [PERSON_NAME] M…" at bounding box center [259, 127] width 396 height 24
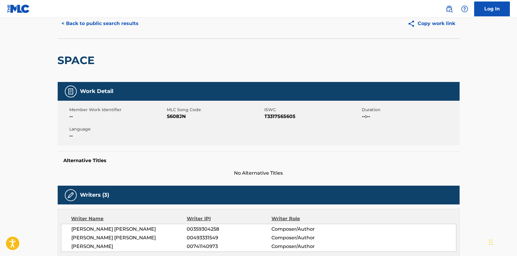
scroll to position [0, 0]
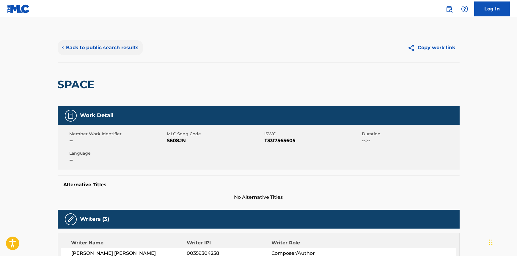
click at [85, 43] on button "< Back to public search results" at bounding box center [100, 47] width 85 height 15
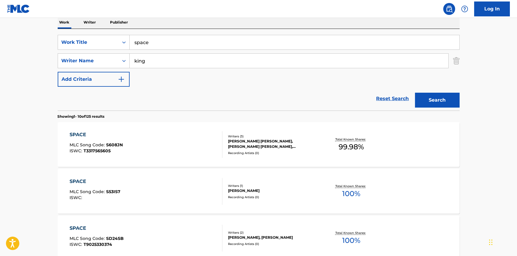
scroll to position [88, 0]
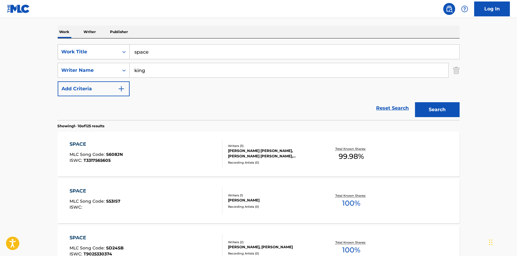
click at [114, 54] on div "SearchWithCriteria4060617e-5c12-42ed-ad96-1d0c7a1dbea4 Work Title space" at bounding box center [259, 51] width 402 height 15
type input "ashes"
click at [131, 70] on input "king" at bounding box center [289, 70] width 319 height 14
type input "[PERSON_NAME]"
click at [415, 102] on button "Search" at bounding box center [437, 109] width 45 height 15
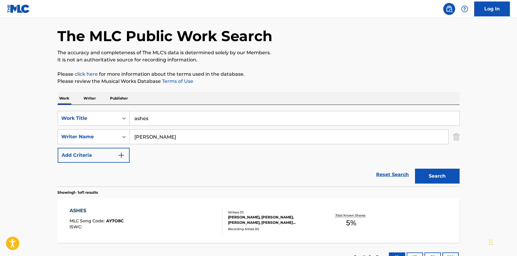
scroll to position [68, 0]
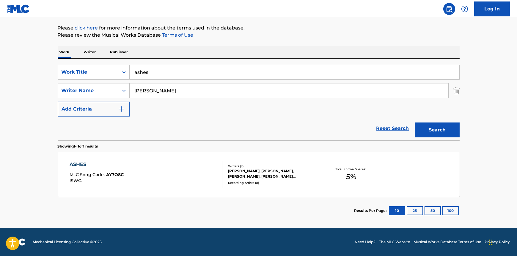
click at [182, 164] on div "ASHES MLC Song Code : AY7O8C ISWC :" at bounding box center [146, 174] width 153 height 27
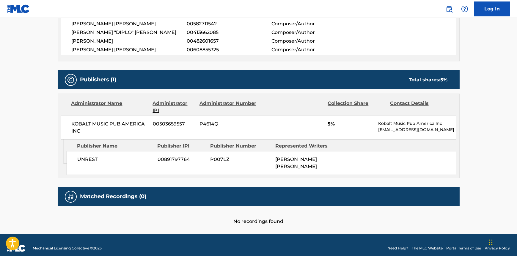
scroll to position [256, 0]
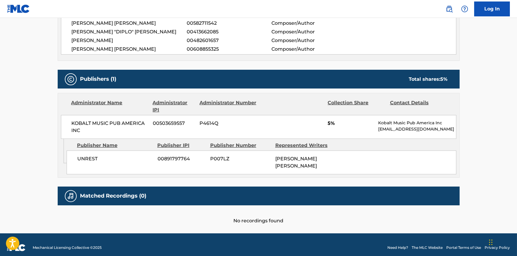
drag, startPoint x: 361, startPoint y: 153, endPoint x: 213, endPoint y: 154, distance: 147.3
click at [251, 152] on div "UNREST 00891797764 P007LZ [PERSON_NAME] [PERSON_NAME]" at bounding box center [262, 162] width 390 height 24
click at [199, 193] on div "Matched Recordings (0)" at bounding box center [259, 195] width 402 height 19
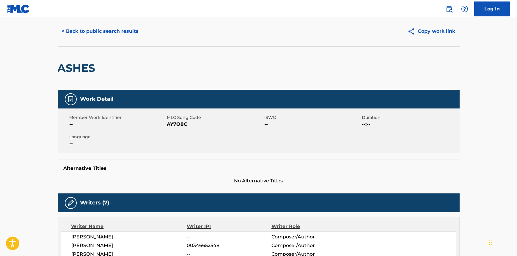
scroll to position [0, 0]
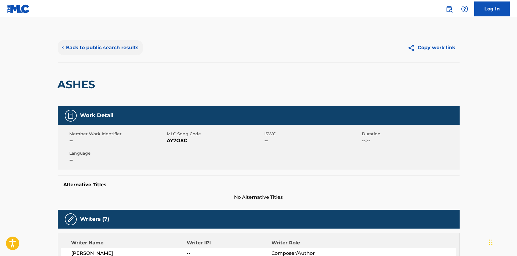
click at [90, 48] on button "< Back to public search results" at bounding box center [100, 47] width 85 height 15
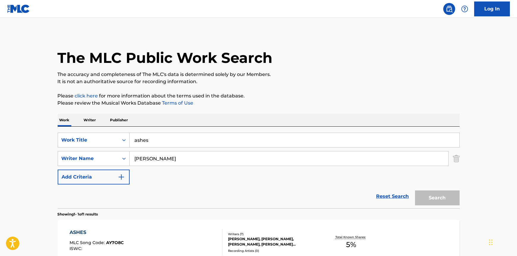
scroll to position [34, 0]
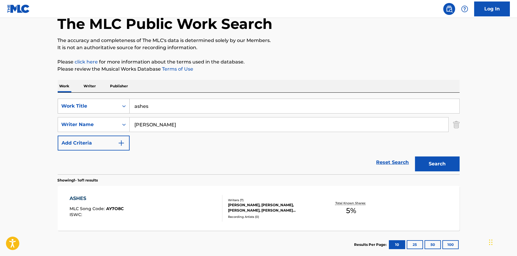
drag, startPoint x: 160, startPoint y: 112, endPoint x: 122, endPoint y: 104, distance: 38.9
click at [113, 112] on div "SearchWithCriteria4060617e-5c12-42ed-ad96-1d0c7a1dbea4 Work Title ashes" at bounding box center [259, 105] width 402 height 15
type input "no te hagas"
type input "perez"
click at [415, 156] on button "Search" at bounding box center [437, 163] width 45 height 15
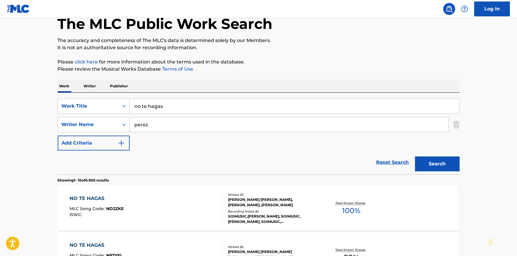
scroll to position [88, 0]
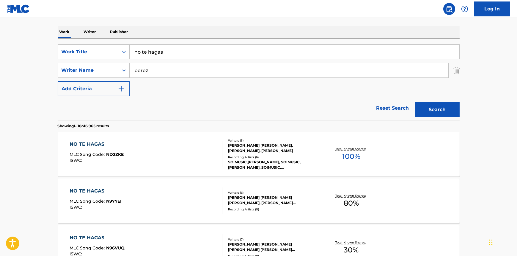
click at [146, 145] on div "NO TE HAGAS MLC Song Code : ND2ZKE ISWC :" at bounding box center [146, 153] width 153 height 27
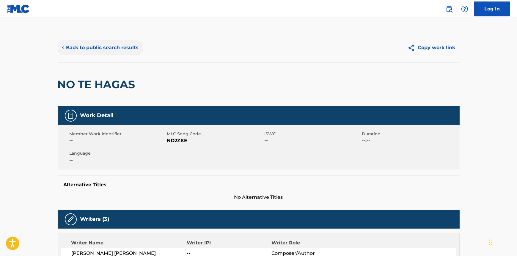
click at [77, 52] on button "< Back to public search results" at bounding box center [100, 47] width 85 height 15
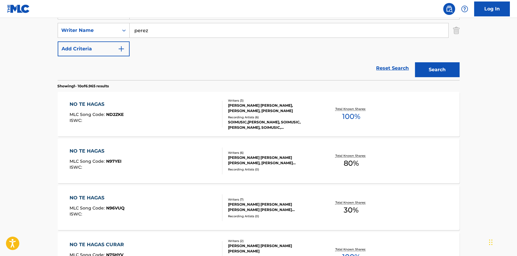
scroll to position [88, 0]
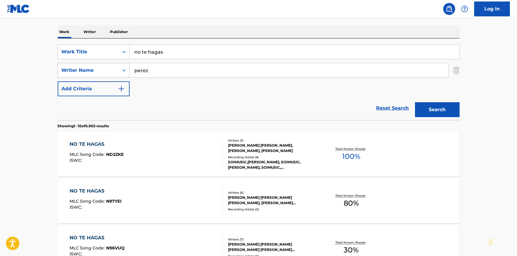
drag, startPoint x: 135, startPoint y: 67, endPoint x: 111, endPoint y: 69, distance: 24.5
click at [111, 69] on div "SearchWithCriteria364a3eec-f611-4743-8853-3901a87178da Writer Name [PERSON_NAME]" at bounding box center [259, 70] width 402 height 15
type input "[PERSON_NAME]"
click at [433, 114] on button "Search" at bounding box center [437, 109] width 45 height 15
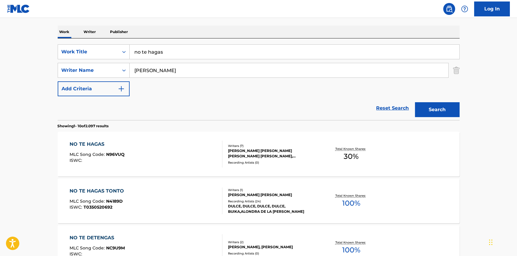
click at [184, 151] on div "NO TE HAGAS MLC Song Code : N96VUQ ISWC :" at bounding box center [146, 153] width 153 height 27
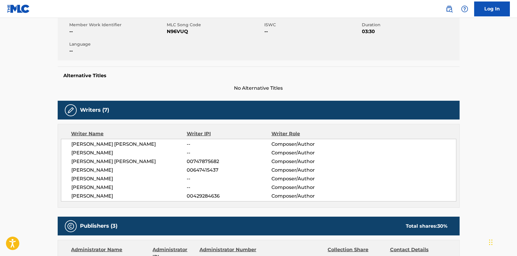
scroll to position [1, 0]
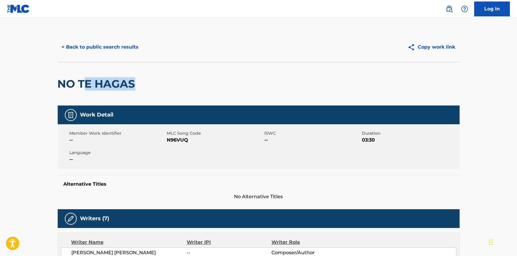
drag, startPoint x: 144, startPoint y: 86, endPoint x: 64, endPoint y: 90, distance: 79.6
click at [64, 90] on div "NO TE HAGAS" at bounding box center [259, 83] width 402 height 43
click at [156, 90] on div "NO TE HAGAS" at bounding box center [259, 83] width 402 height 43
drag, startPoint x: 156, startPoint y: 90, endPoint x: 57, endPoint y: 86, distance: 99.2
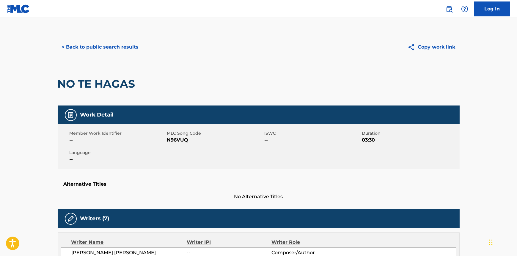
click at [149, 51] on div "< Back to public search results" at bounding box center [158, 47] width 201 height 15
click at [126, 49] on button "< Back to public search results" at bounding box center [100, 47] width 85 height 15
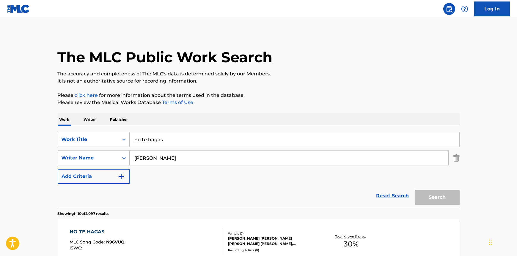
scroll to position [88, 0]
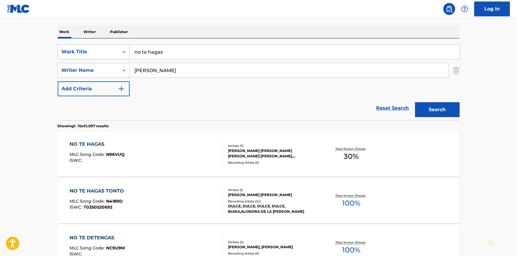
drag, startPoint x: 175, startPoint y: 53, endPoint x: 110, endPoint y: 57, distance: 64.7
click at [110, 57] on div "SearchWithCriteria4060617e-5c12-42ed-ad96-1d0c7a1dbea4 Work Title no te hagas" at bounding box center [259, 51] width 402 height 15
type input "damn i love [GEOGRAPHIC_DATA]"
click at [415, 102] on button "Search" at bounding box center [437, 109] width 45 height 15
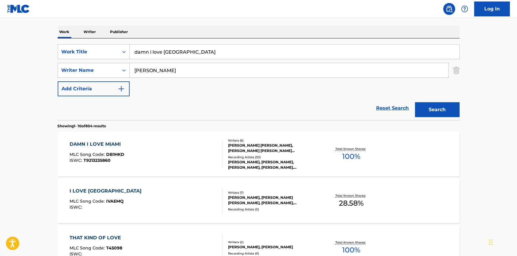
click at [163, 154] on div "DAMN I LOVE MIAMI MLC Song Code : DB1HKD ISWC : T9213235860" at bounding box center [146, 153] width 153 height 27
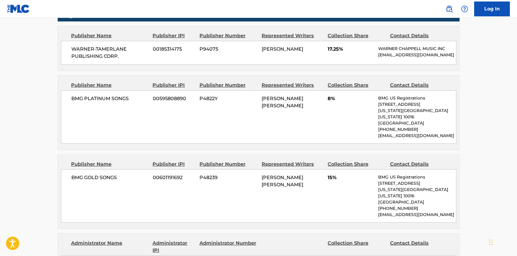
scroll to position [351, 0]
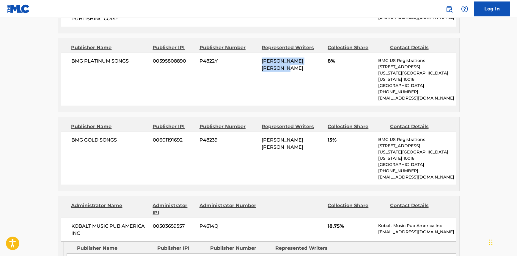
drag, startPoint x: 252, startPoint y: 58, endPoint x: 313, endPoint y: 74, distance: 63.4
click at [313, 74] on div "BMG PLATINUM SONGS 00595808890 P4822Y [PERSON_NAME] [PERSON_NAME] 8% BMG US Reg…" at bounding box center [259, 79] width 396 height 53
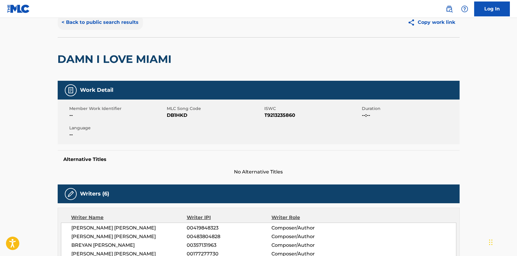
scroll to position [0, 0]
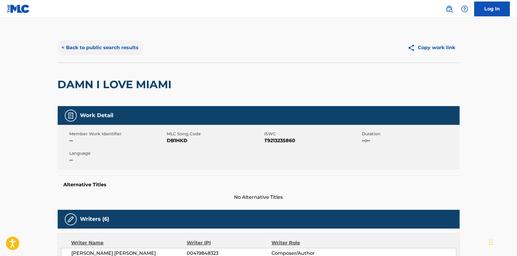
click at [96, 44] on button "< Back to public search results" at bounding box center [100, 47] width 85 height 15
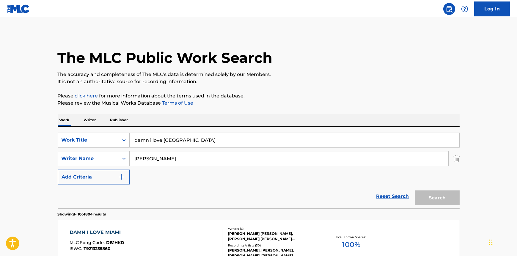
scroll to position [88, 0]
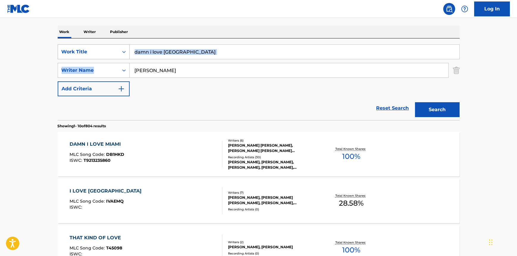
drag, startPoint x: 173, startPoint y: 57, endPoint x: 126, endPoint y: 58, distance: 46.7
click at [116, 54] on div "SearchWithCriteria4060617e-5c12-42ed-ad96-1d0c7a1dbea4 Work Title damn i love […" at bounding box center [259, 70] width 402 height 52
click at [204, 54] on input "damn i love [GEOGRAPHIC_DATA]" at bounding box center [295, 52] width 330 height 14
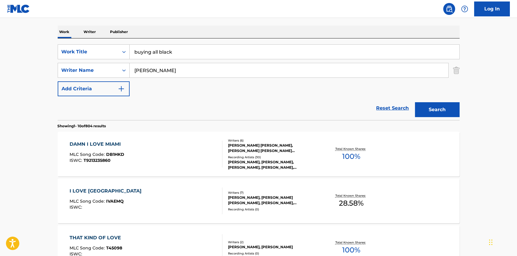
type input "buying all black"
type input "[PERSON_NAME]"
click at [415, 102] on button "Search" at bounding box center [437, 109] width 45 height 15
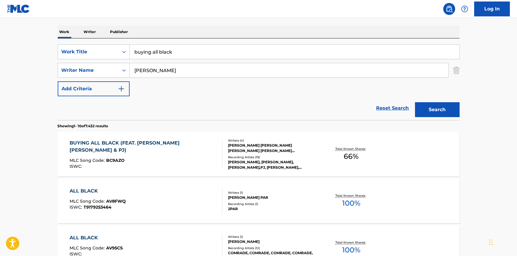
click at [218, 100] on div "Reset Search Search" at bounding box center [259, 108] width 402 height 24
click at [198, 149] on div "BUYING ALL BLACK (FEAT. [PERSON_NAME] & PJ) MLC Song Code : BC9AZO ISWC :" at bounding box center [146, 153] width 153 height 29
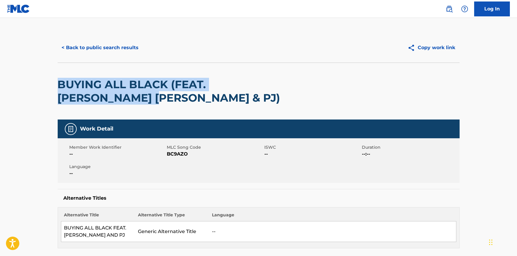
drag, startPoint x: 302, startPoint y: 83, endPoint x: 57, endPoint y: 83, distance: 244.3
click at [58, 83] on div "BUYING ALL BLACK (FEAT. [PERSON_NAME] [PERSON_NAME] & PJ)" at bounding box center [259, 90] width 402 height 57
copy h2 "BUYING ALL BLACK (FEAT. [PERSON_NAME] [PERSON_NAME] & PJ)"
